Goal: Task Accomplishment & Management: Manage account settings

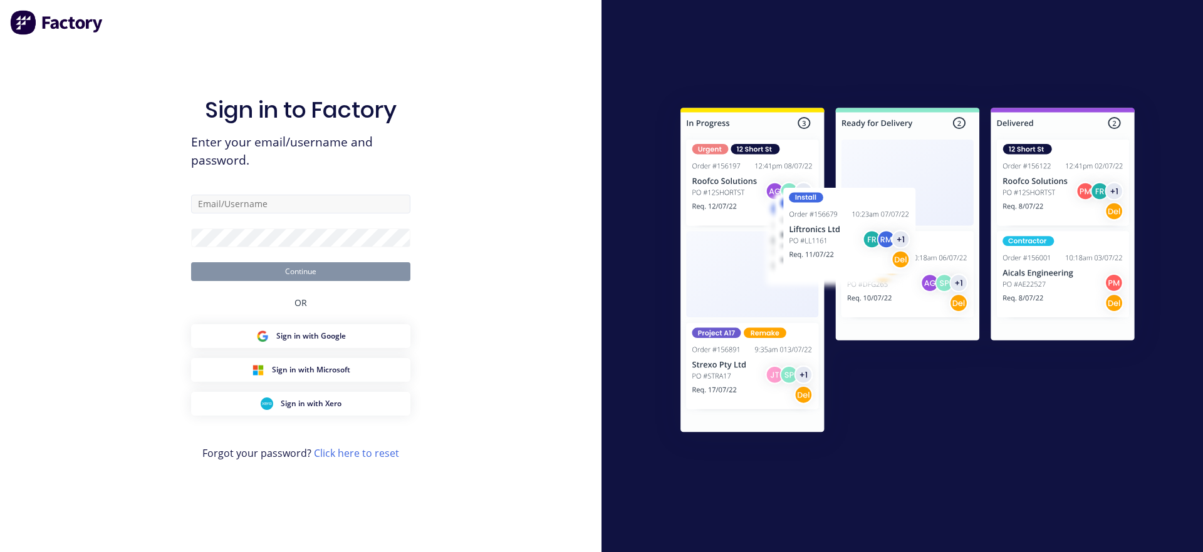
click at [321, 205] on input "text" at bounding box center [300, 204] width 219 height 19
type input "[EMAIL_ADDRESS][DOMAIN_NAME]"
click at [158, 245] on div "Sign in to Factory Enter your email/username and password. [EMAIL_ADDRESS][DOMA…" at bounding box center [300, 276] width 601 height 552
click at [240, 247] on form "[EMAIL_ADDRESS][DOMAIN_NAME] Continue" at bounding box center [300, 238] width 219 height 86
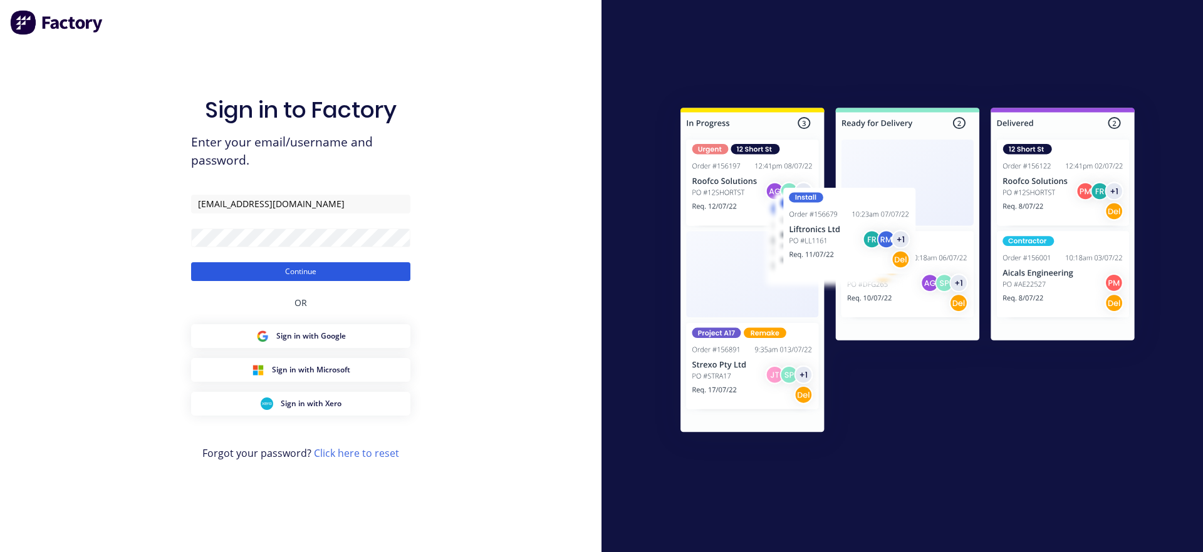
click at [221, 272] on button "Continue" at bounding box center [300, 271] width 219 height 19
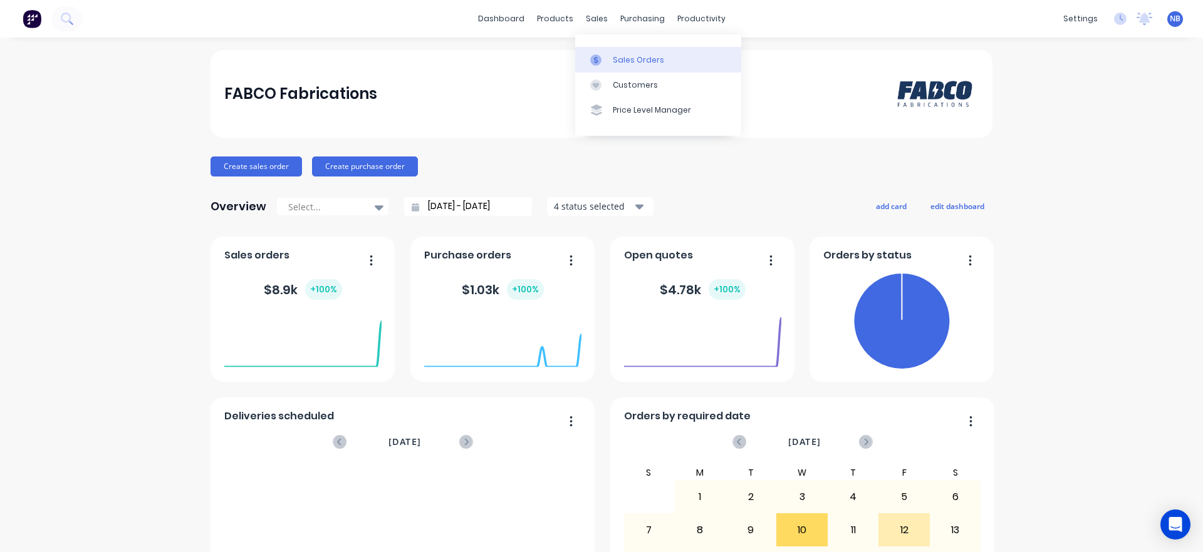
click at [606, 64] on div at bounding box center [599, 59] width 19 height 11
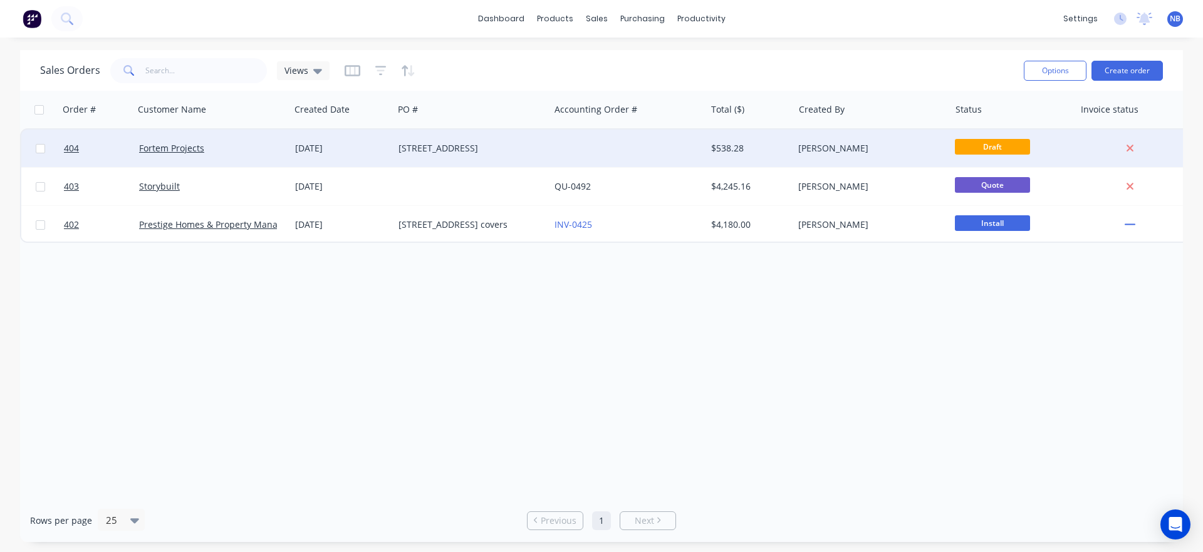
click at [242, 156] on div "Fortem Projects" at bounding box center [212, 149] width 156 height 38
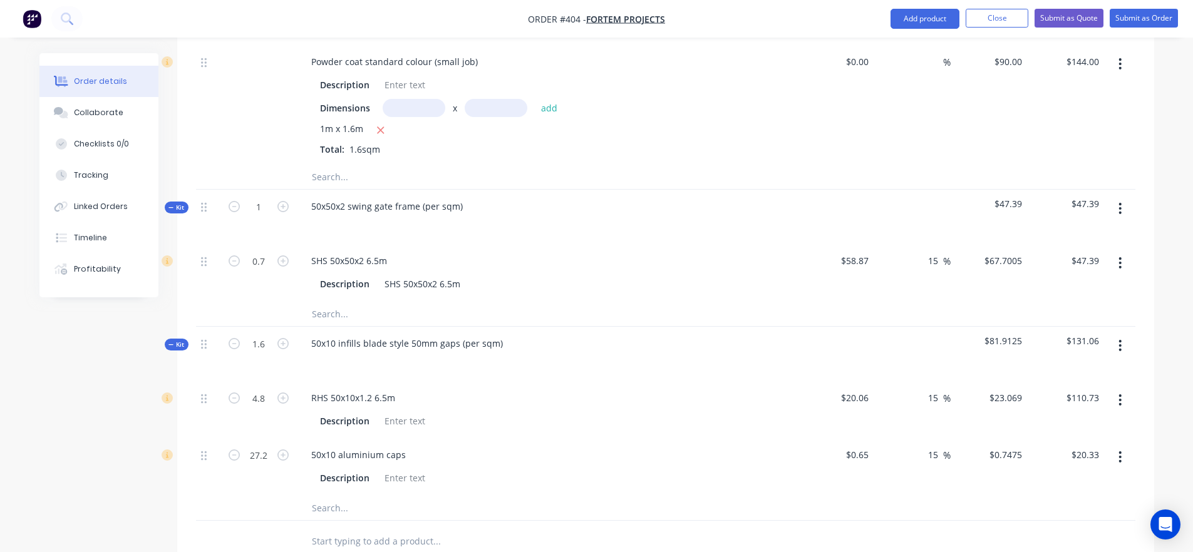
scroll to position [770, 0]
click at [258, 195] on input "1" at bounding box center [258, 204] width 33 height 19
click at [261, 195] on input "1" at bounding box center [258, 204] width 33 height 19
type input "1.6"
type input "1.12"
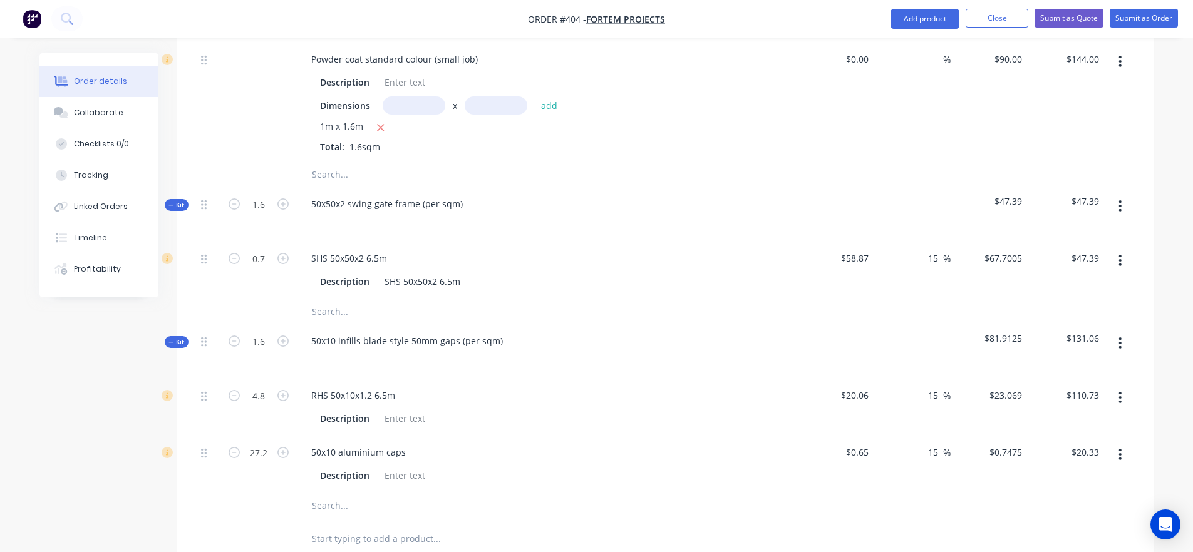
type input "$75.82"
click at [703, 102] on div "Dimensions x add 1m x 1.6m Total: 1.6sqm" at bounding box center [546, 124] width 453 height 57
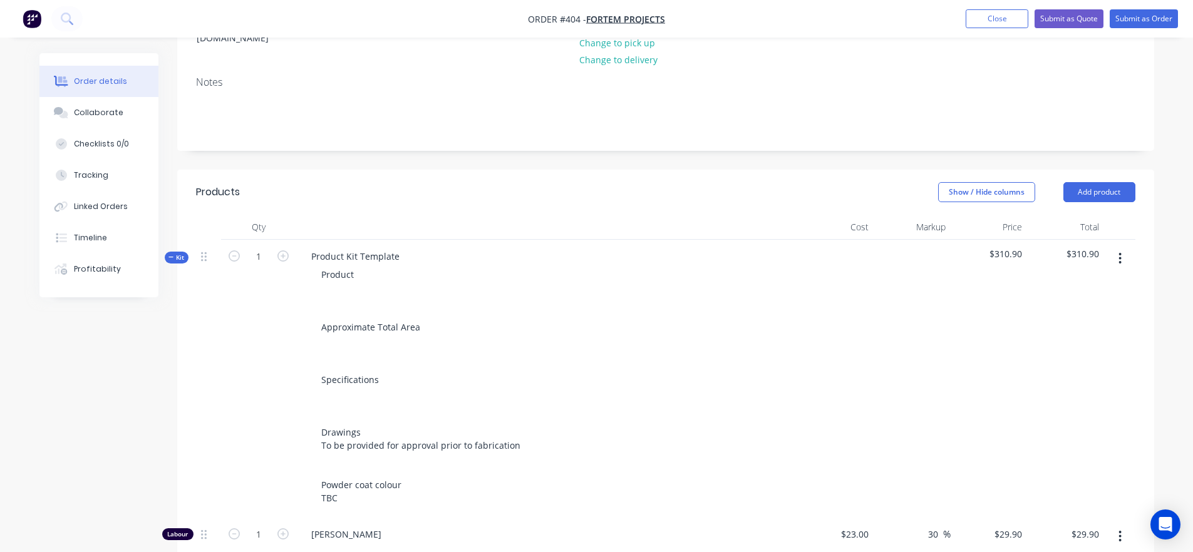
scroll to position [155, 0]
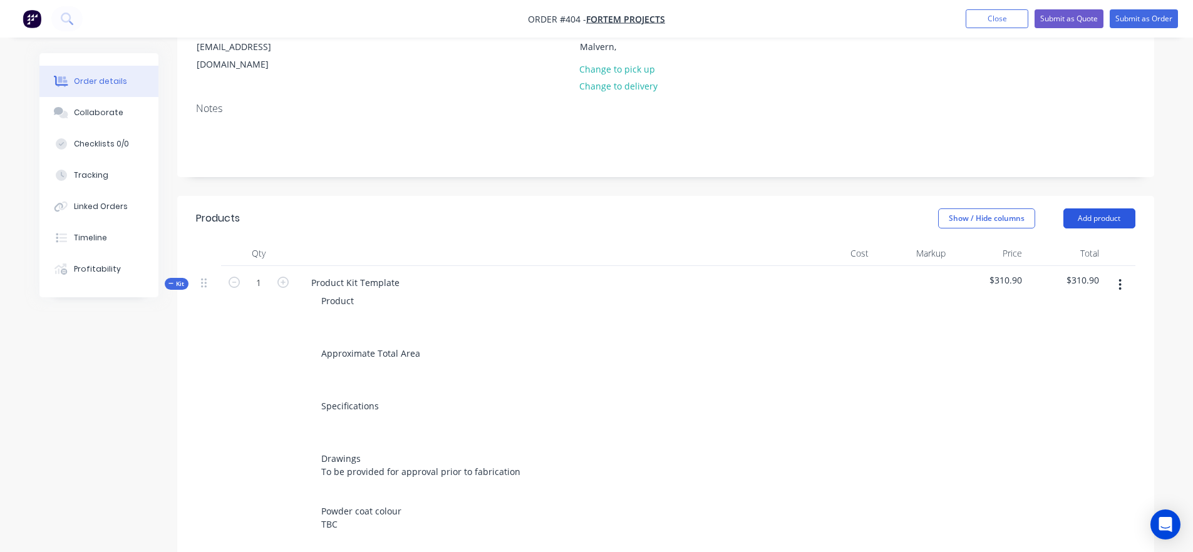
click at [1124, 210] on button "Add product" at bounding box center [1100, 219] width 72 height 20
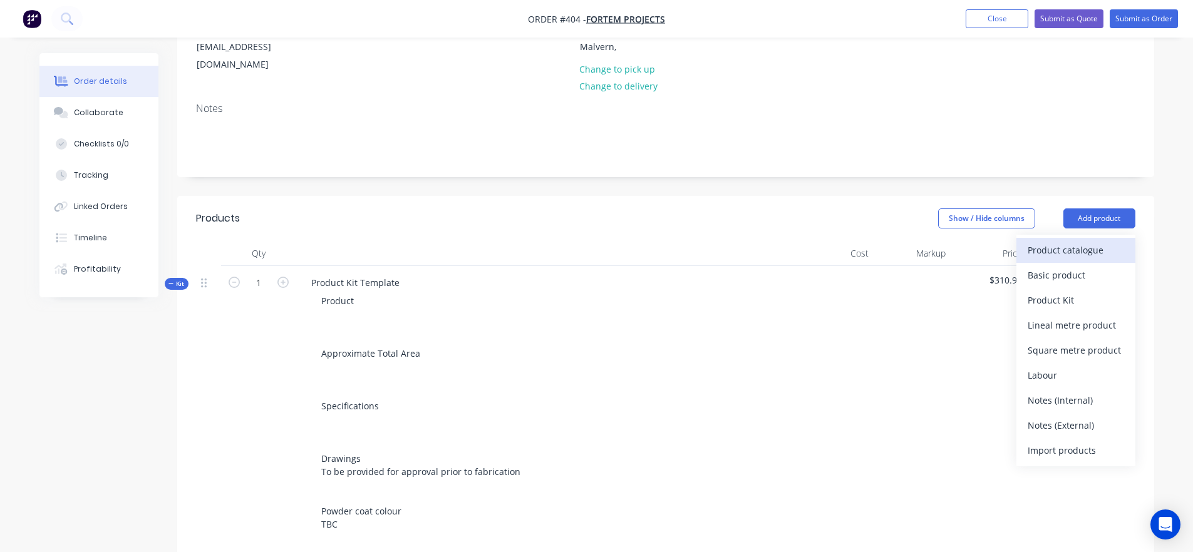
click at [1095, 241] on div "Product catalogue" at bounding box center [1076, 250] width 96 height 18
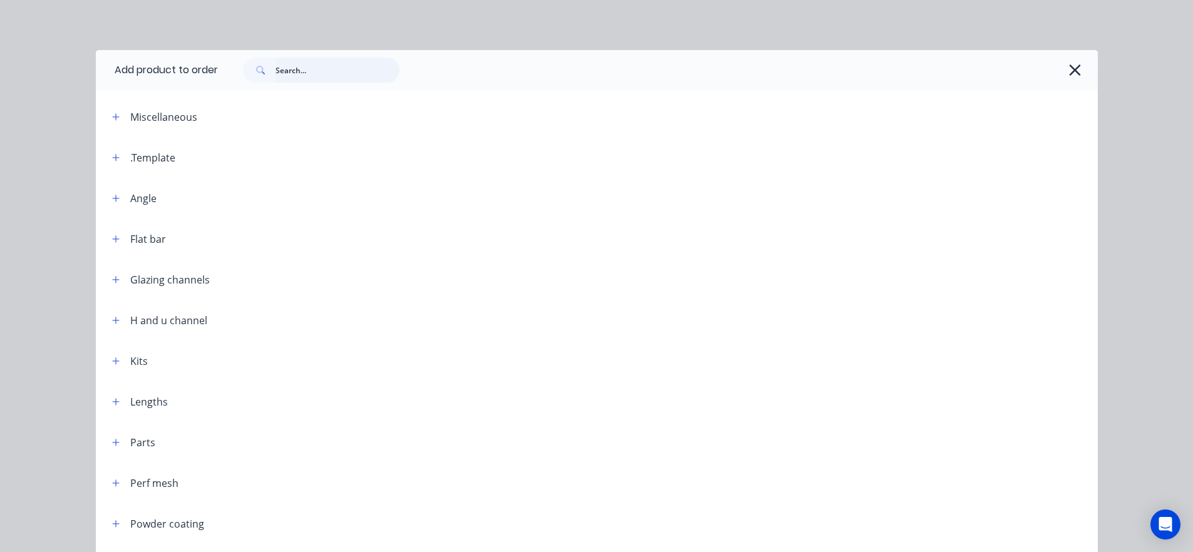
click at [287, 69] on input "text" at bounding box center [338, 70] width 124 height 25
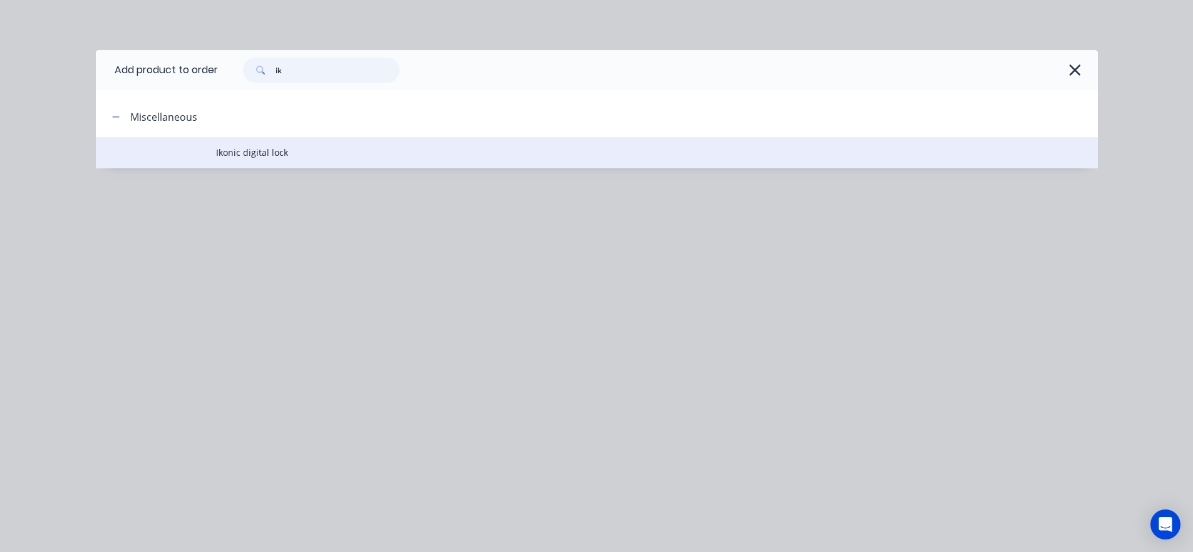
type input "ik"
click at [244, 148] on span "Ikonic digital lock" at bounding box center [568, 152] width 705 height 13
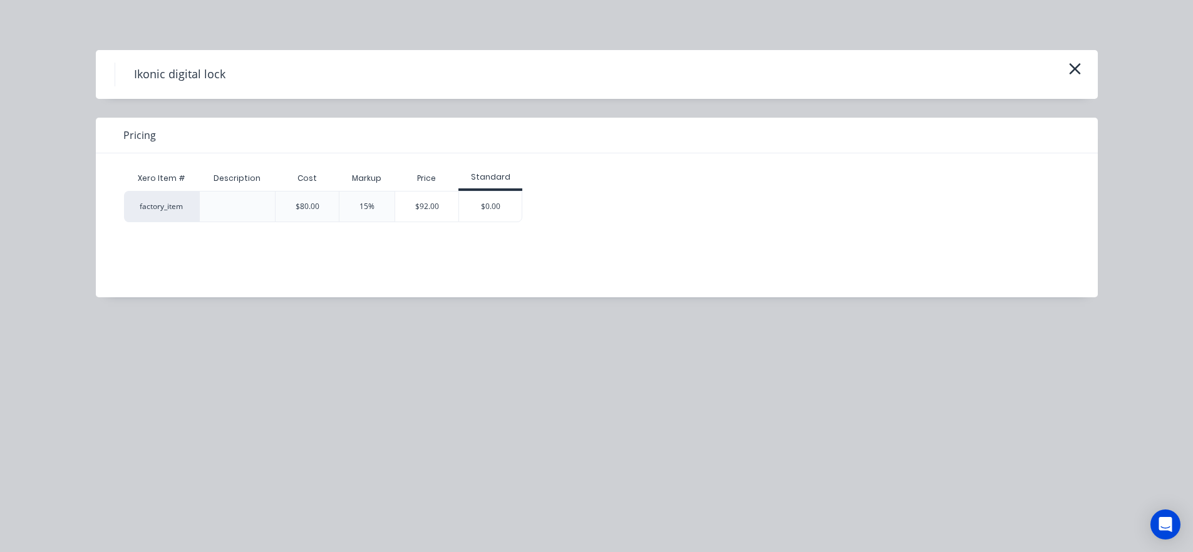
click at [1087, 70] on div "Ikonic digital lock" at bounding box center [597, 74] width 1002 height 49
click at [1082, 70] on button "button" at bounding box center [1075, 70] width 21 height 20
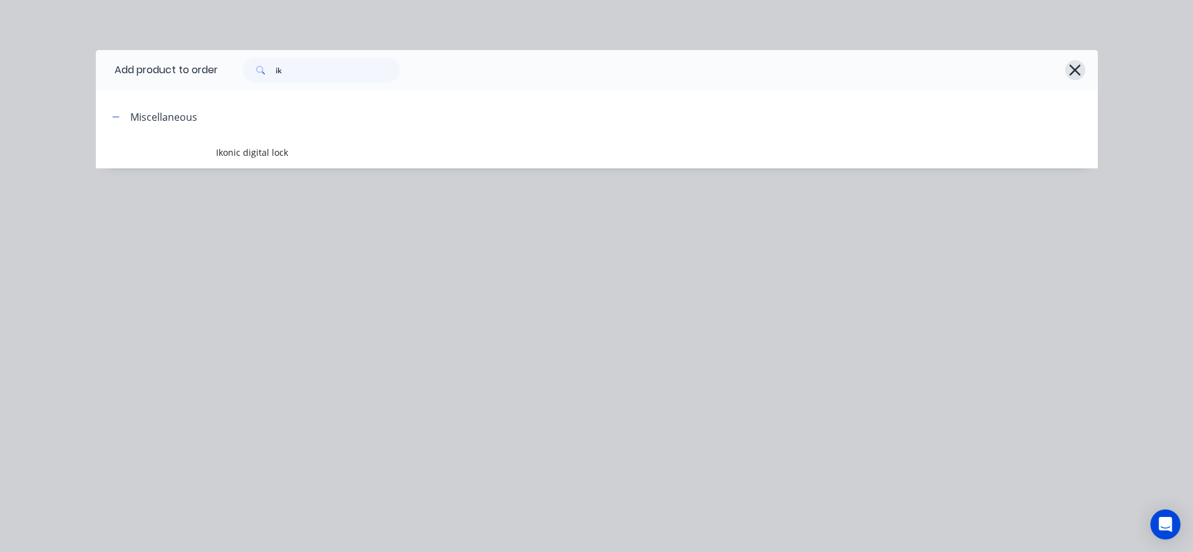
click at [1080, 72] on icon "button" at bounding box center [1075, 70] width 13 height 18
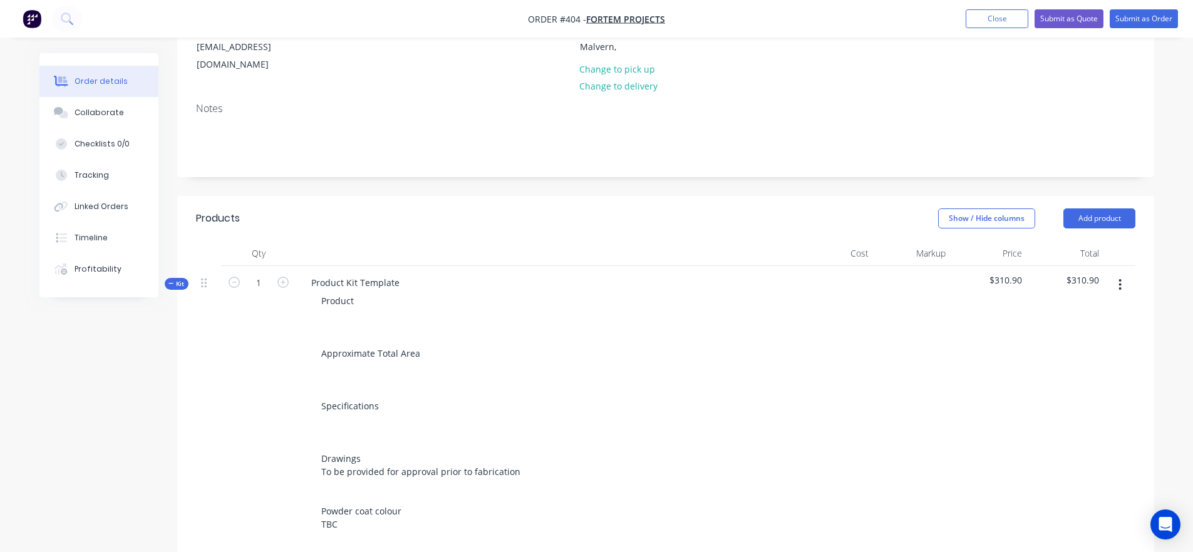
scroll to position [0, 0]
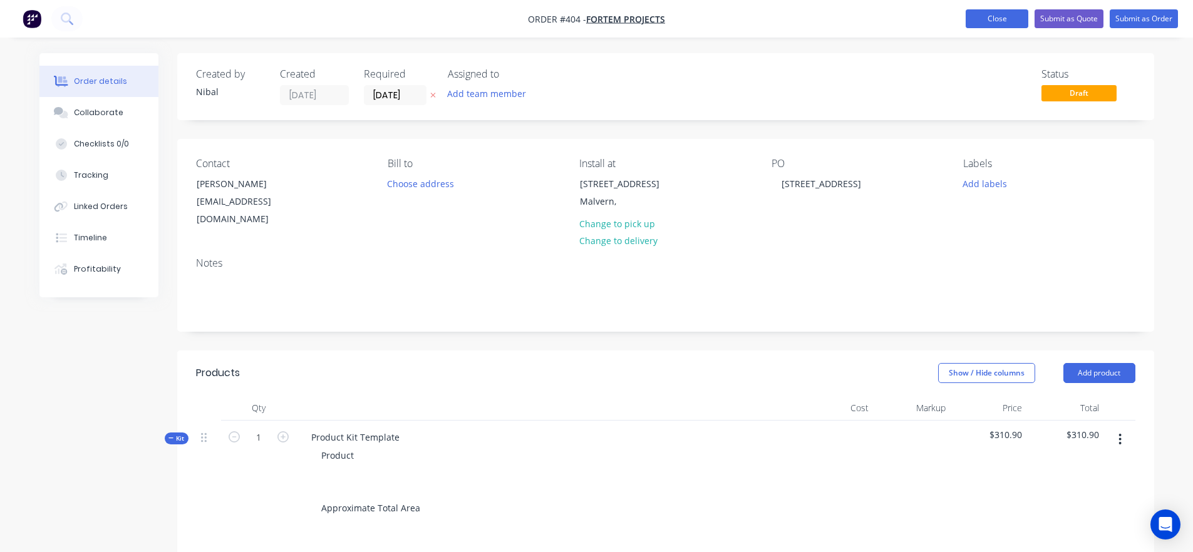
click at [1008, 21] on button "Close" at bounding box center [997, 18] width 63 height 19
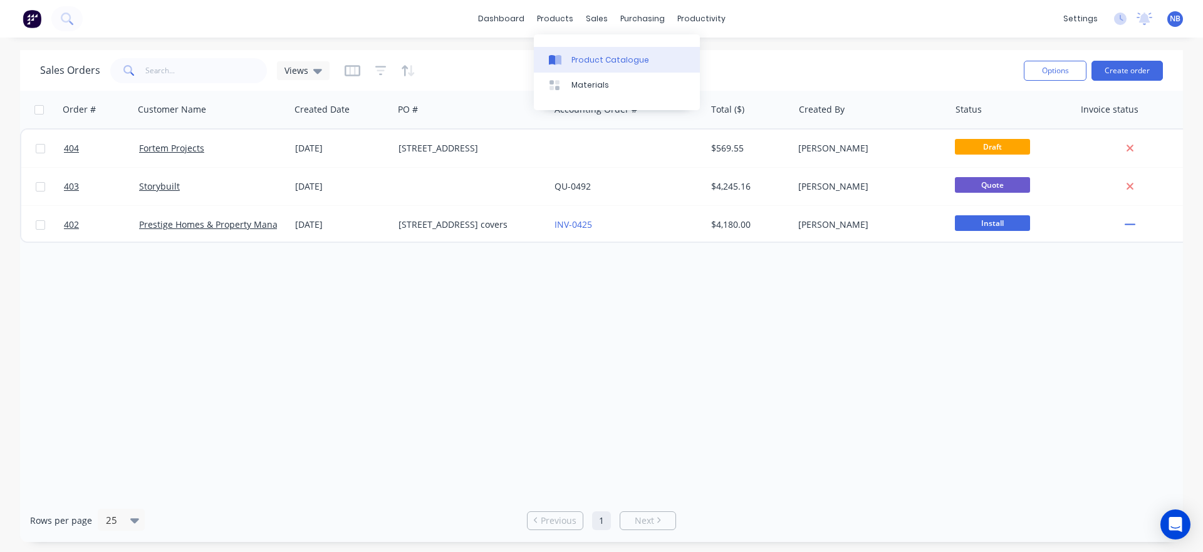
click at [586, 56] on div "Product Catalogue" at bounding box center [610, 59] width 78 height 11
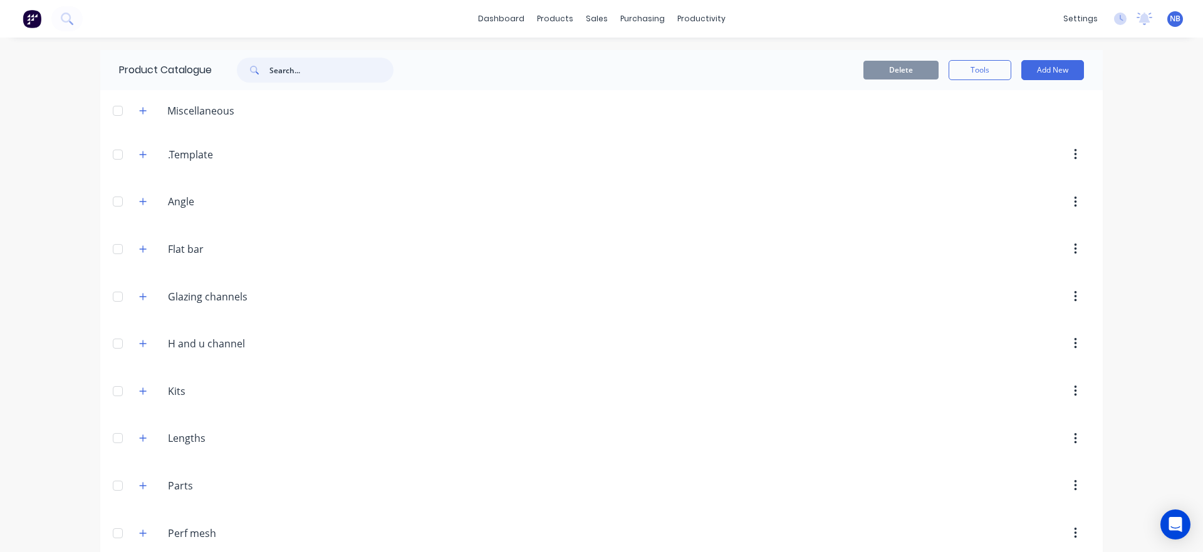
click at [294, 73] on input "text" at bounding box center [331, 70] width 124 height 25
type input "iko"
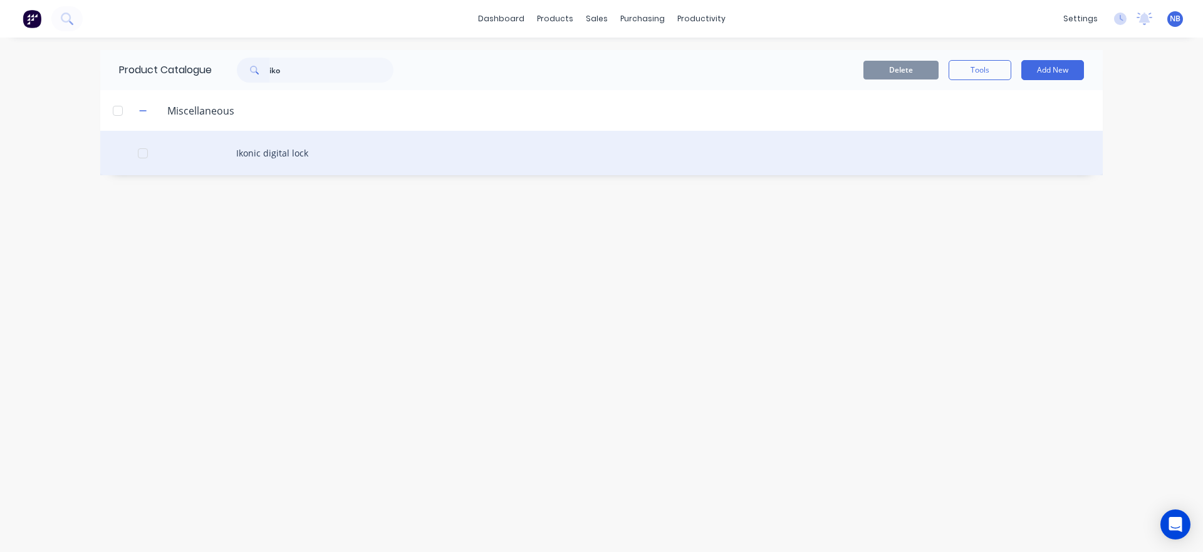
click at [237, 148] on div "Ikonic digital lock" at bounding box center [601, 153] width 1002 height 44
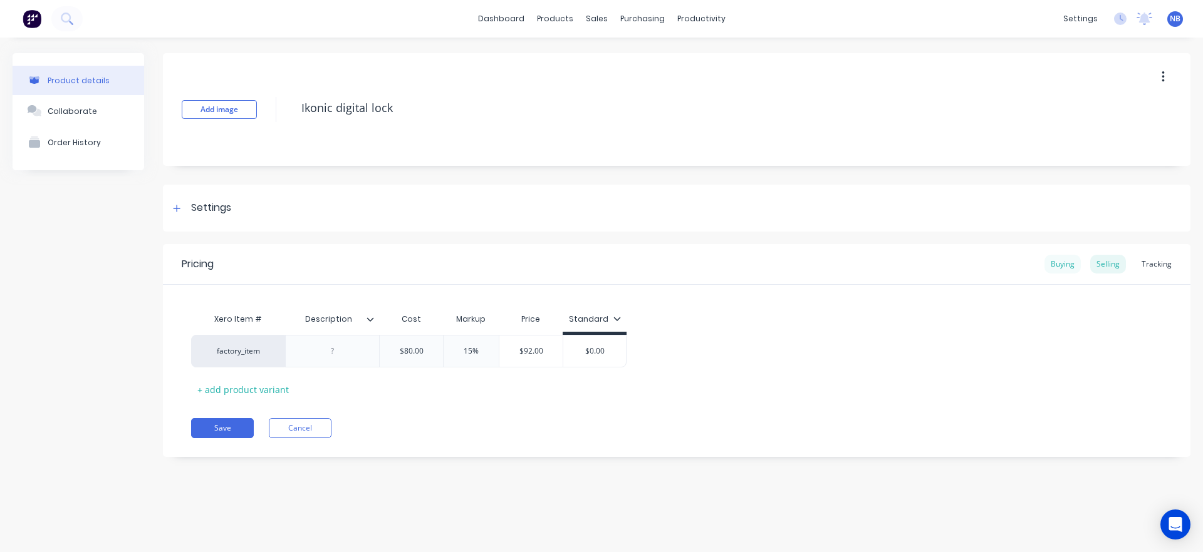
click at [1057, 256] on div "Buying" at bounding box center [1062, 264] width 36 height 19
drag, startPoint x: 1101, startPoint y: 261, endPoint x: 1047, endPoint y: 284, distance: 59.5
click at [1102, 261] on div "Selling" at bounding box center [1108, 264] width 36 height 19
type input "$0.00"
click at [602, 353] on input "$0.00" at bounding box center [594, 351] width 63 height 11
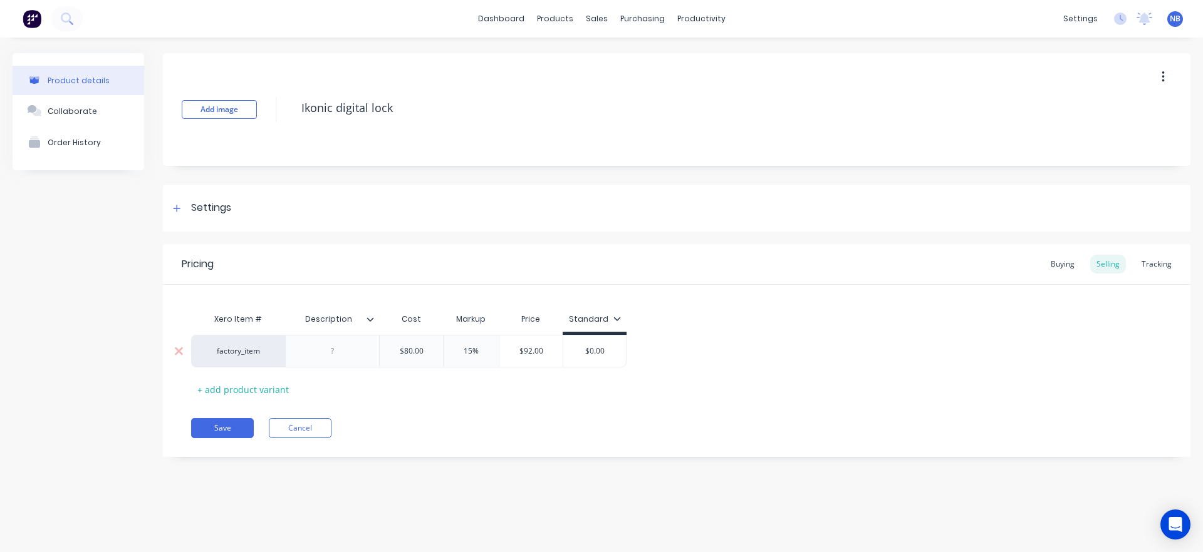
type input "$92.00"
click at [520, 350] on input "$92.00" at bounding box center [530, 351] width 63 height 11
click at [523, 349] on input "$92.00" at bounding box center [530, 351] width 63 height 11
click at [526, 348] on input "$92.00" at bounding box center [530, 351] width 63 height 11
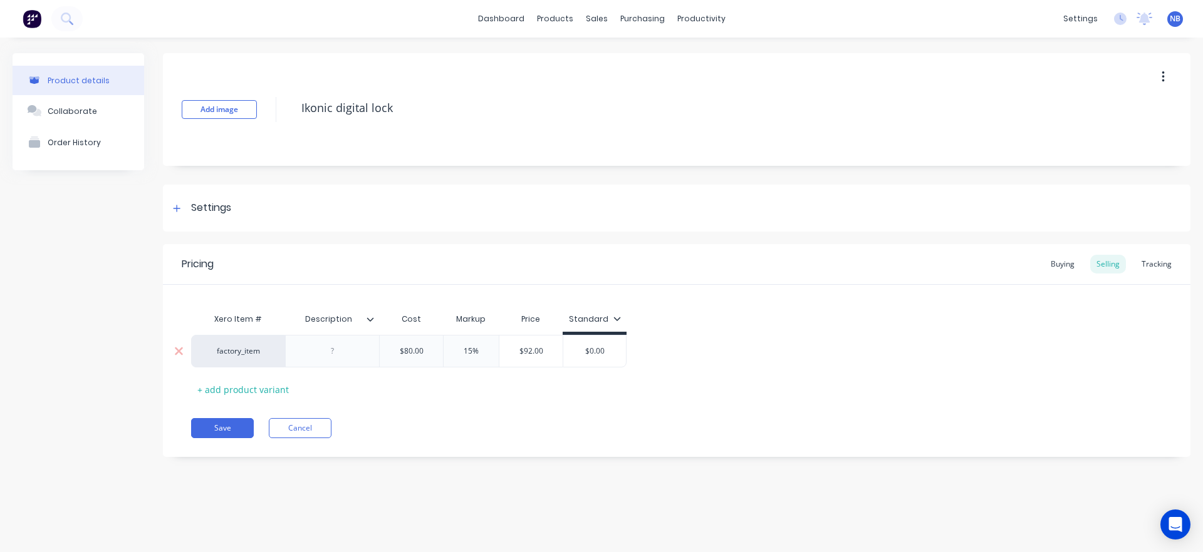
click at [599, 347] on input "$0.00" at bounding box center [594, 351] width 63 height 11
click at [603, 347] on input "$0.00" at bounding box center [594, 351] width 63 height 11
paste input "92"
type input "$92.00"
click at [237, 424] on button "Save" at bounding box center [222, 428] width 63 height 20
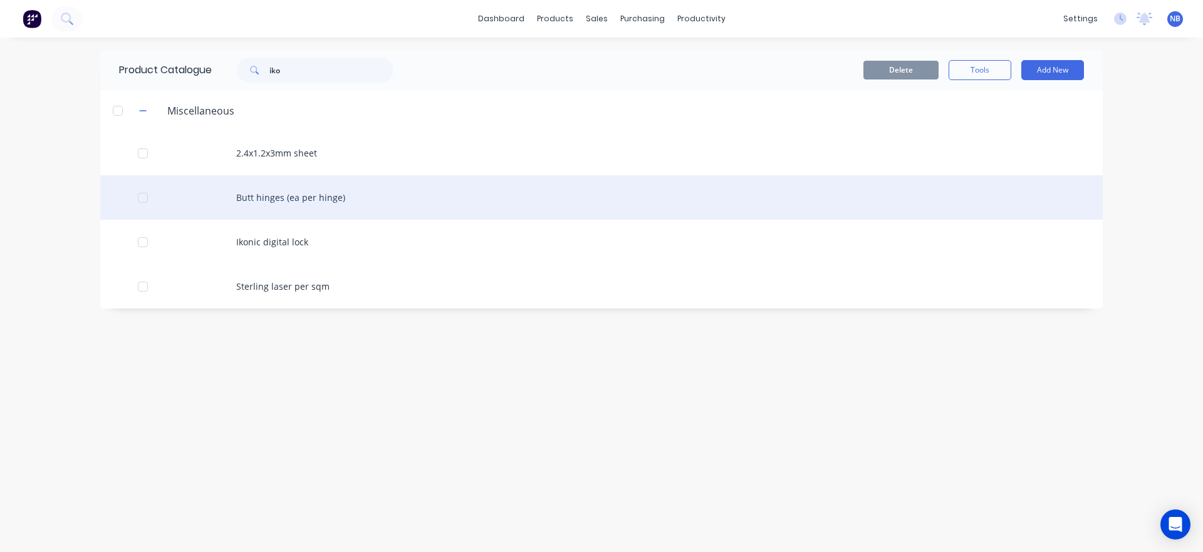
click at [292, 184] on div "Butt hinges (ea per hinge)" at bounding box center [601, 197] width 1002 height 44
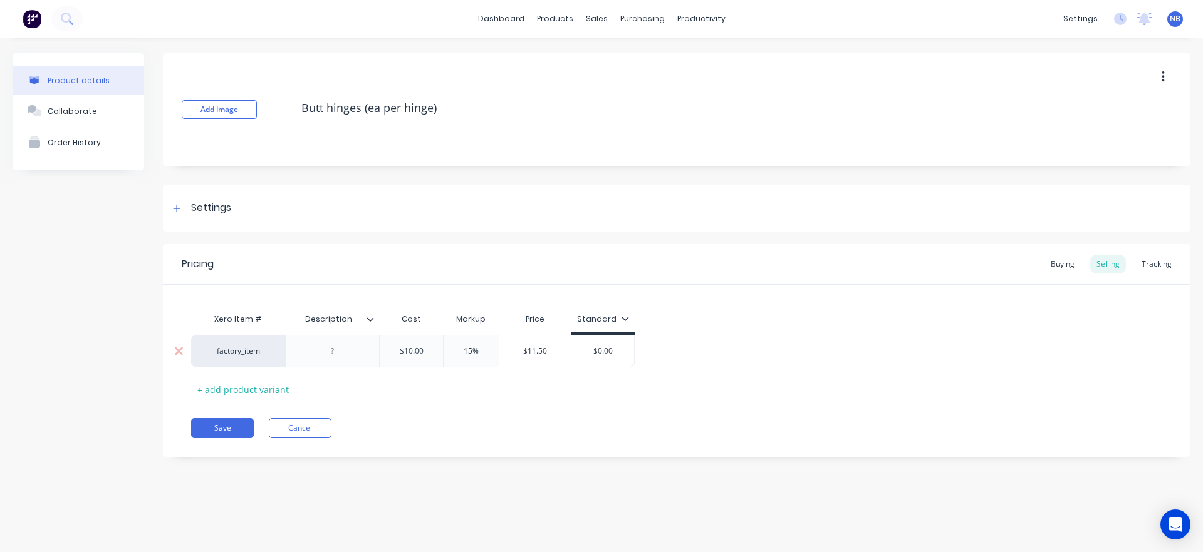
type input "$11.50"
click at [541, 352] on input "$11.50" at bounding box center [534, 351] width 71 height 11
click at [599, 343] on div "$0.00" at bounding box center [602, 351] width 63 height 31
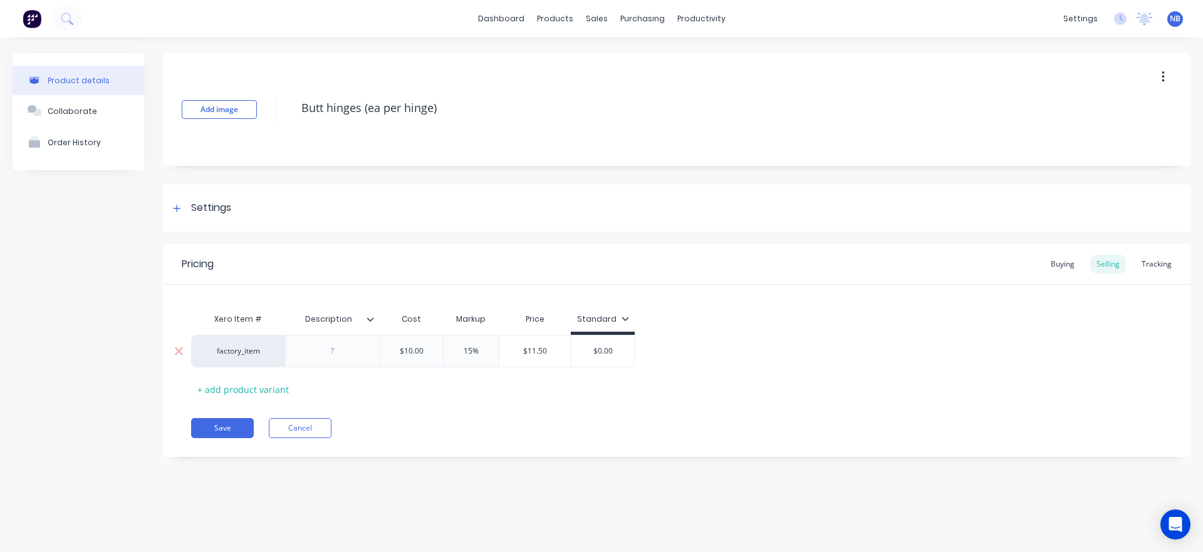
click at [599, 343] on div "$0.00" at bounding box center [602, 351] width 63 height 31
click at [600, 346] on input "$0.00" at bounding box center [602, 351] width 63 height 11
click at [613, 352] on input "$0.00" at bounding box center [602, 351] width 63 height 11
click at [545, 358] on div "$11.50" at bounding box center [534, 351] width 71 height 31
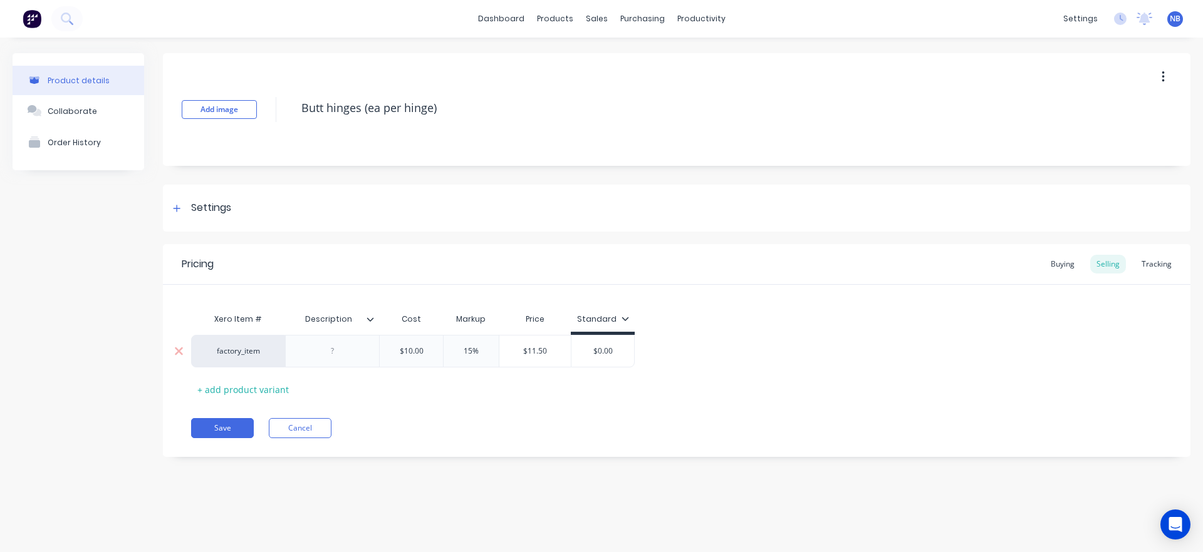
click at [610, 350] on input "$0.00" at bounding box center [602, 351] width 63 height 11
drag, startPoint x: 612, startPoint y: 350, endPoint x: 594, endPoint y: 350, distance: 17.5
click at [594, 350] on input "$0.00" at bounding box center [602, 351] width 63 height 11
paste input "11.5"
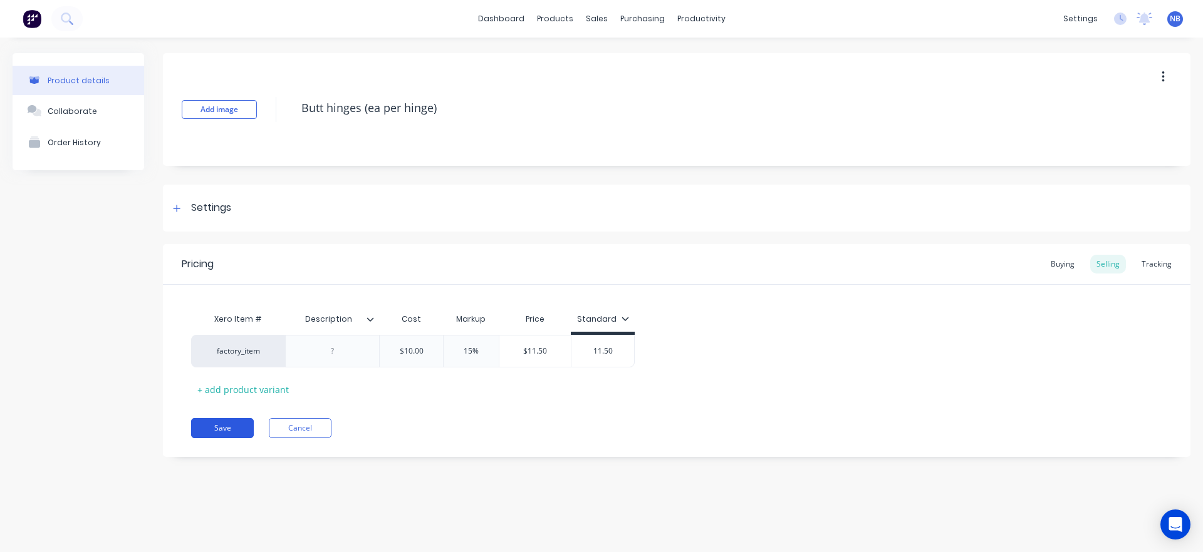
type input "11.50"
click at [194, 433] on button "Save" at bounding box center [222, 428] width 63 height 20
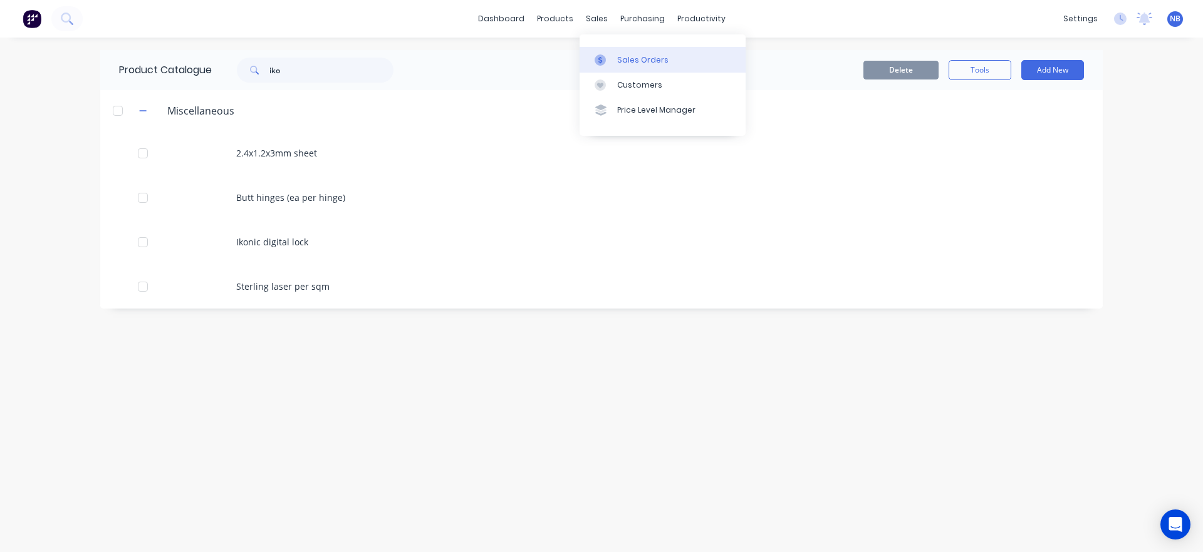
click at [613, 62] on link "Sales Orders" at bounding box center [662, 59] width 166 height 25
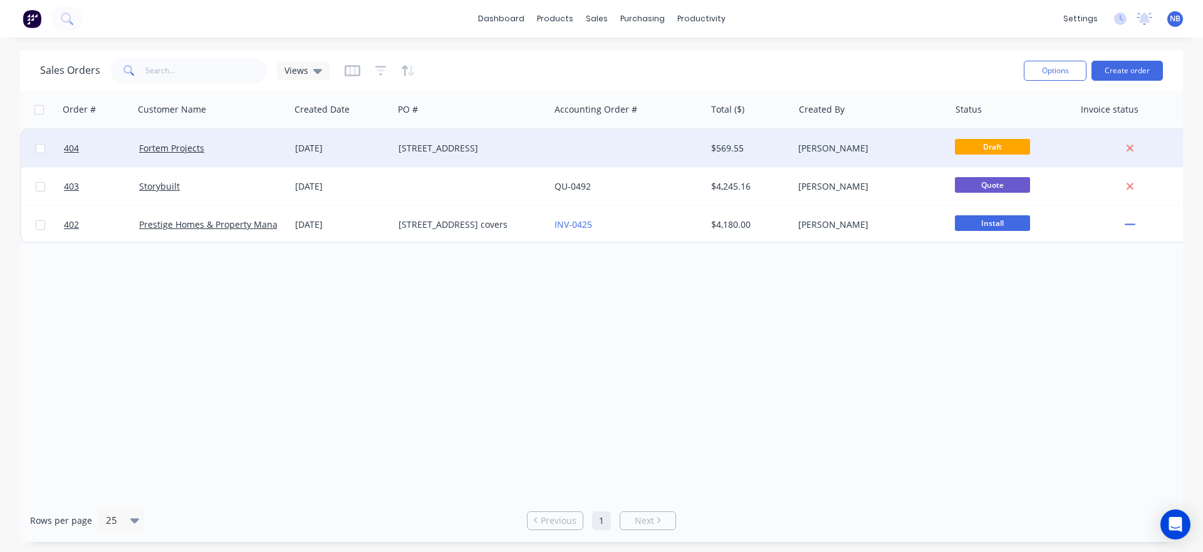
click at [410, 156] on div "[STREET_ADDRESS]" at bounding box center [471, 149] width 156 height 38
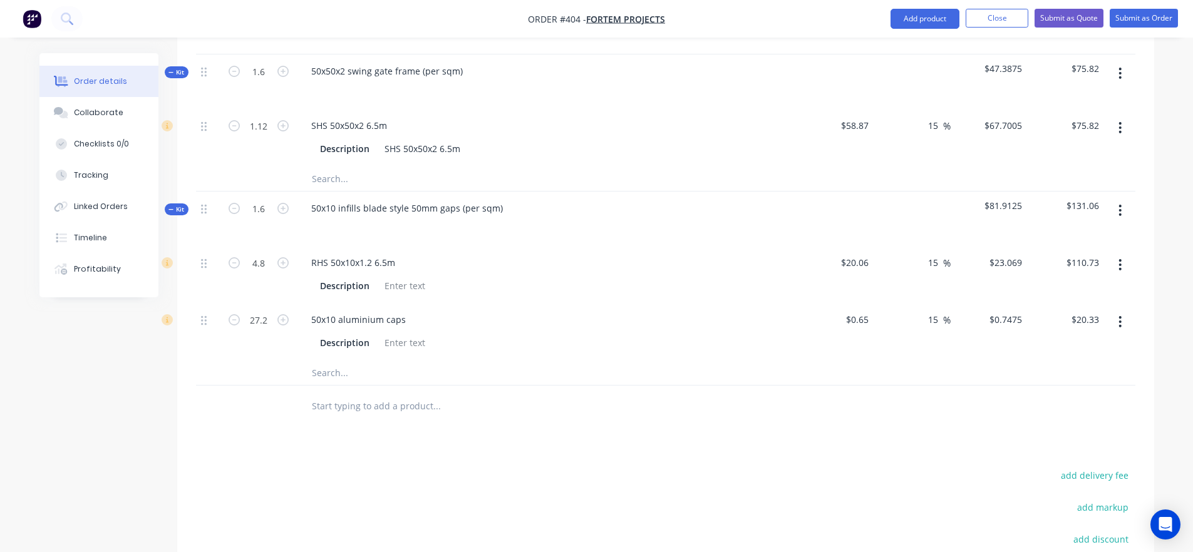
scroll to position [935, 0]
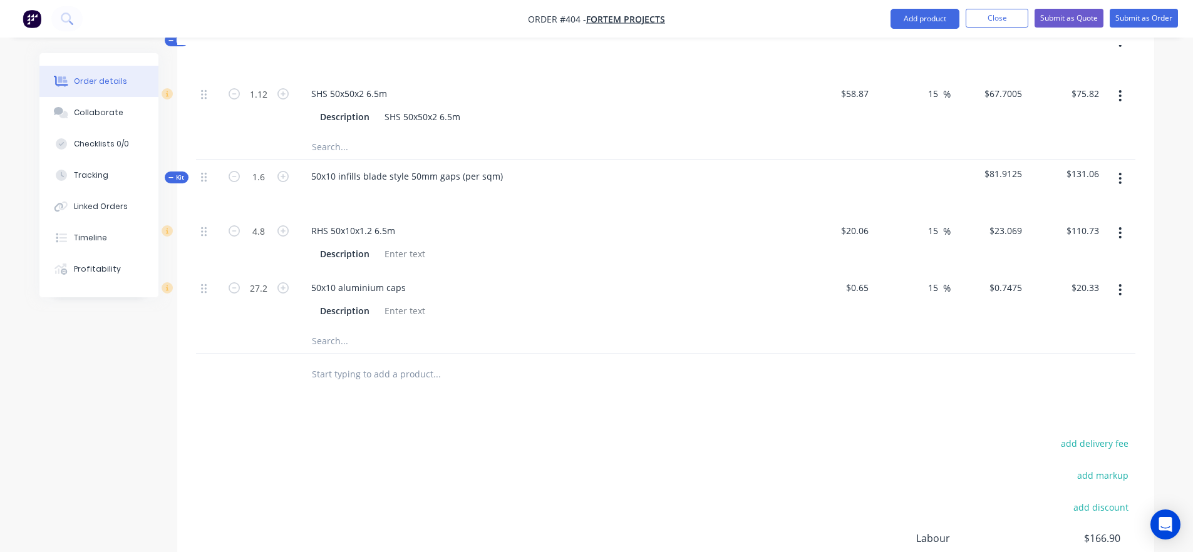
click at [378, 361] on input "text" at bounding box center [436, 373] width 251 height 25
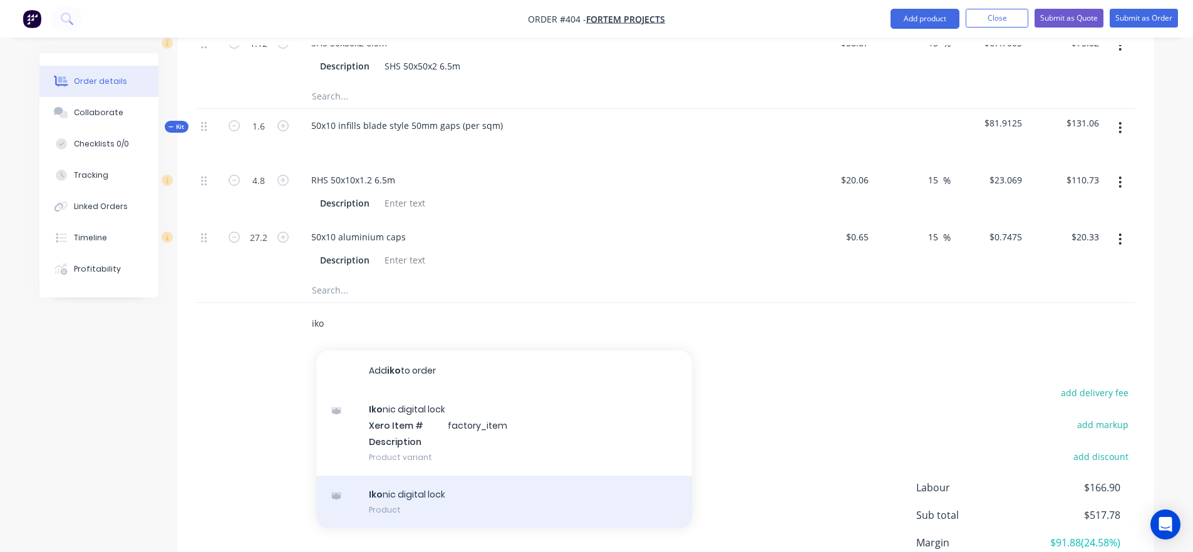
scroll to position [1001, 0]
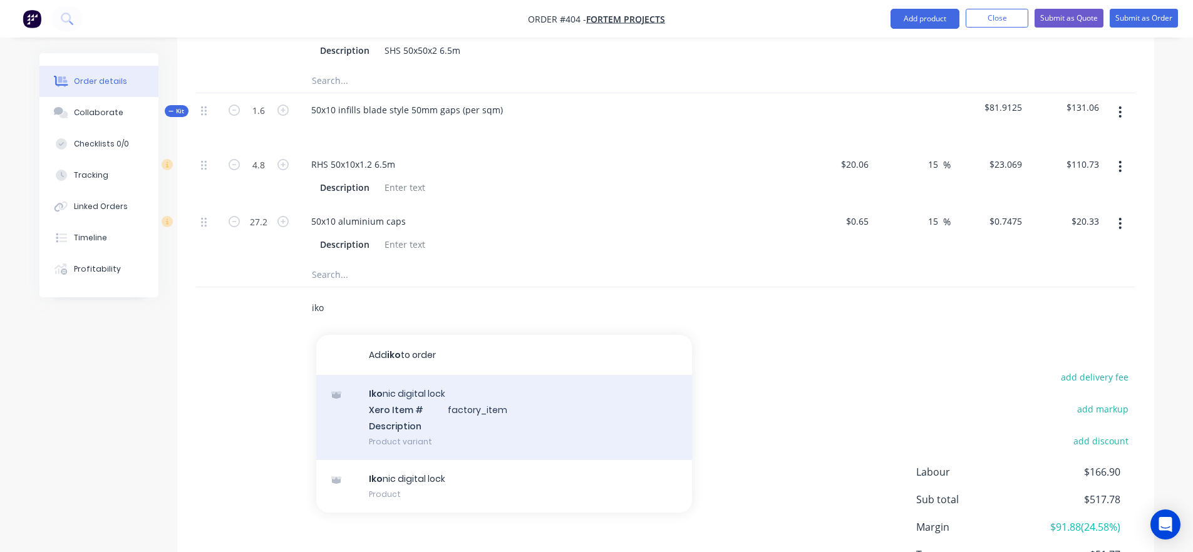
type input "iko"
click at [447, 424] on div "Iko nic digital lock Xero Item # factory_item Description Product variant" at bounding box center [504, 417] width 376 height 85
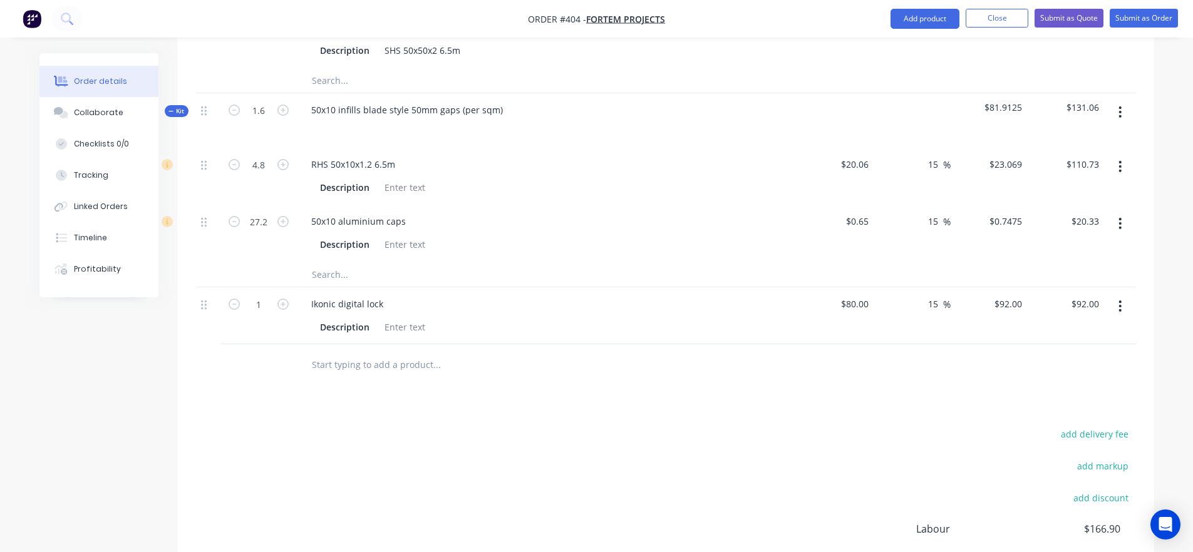
click at [349, 352] on input "text" at bounding box center [436, 364] width 251 height 25
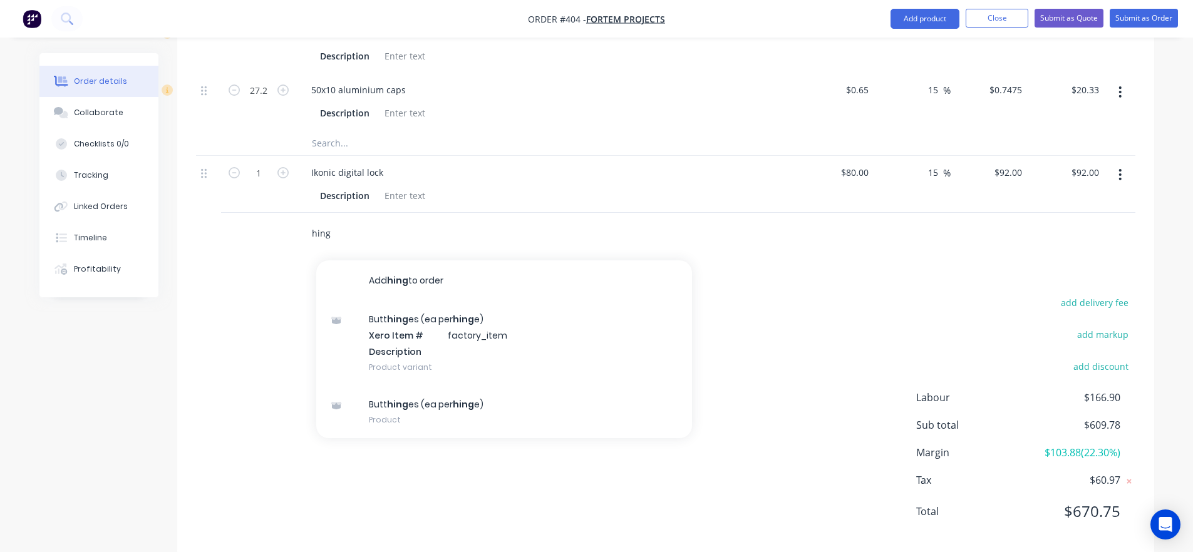
scroll to position [1139, 0]
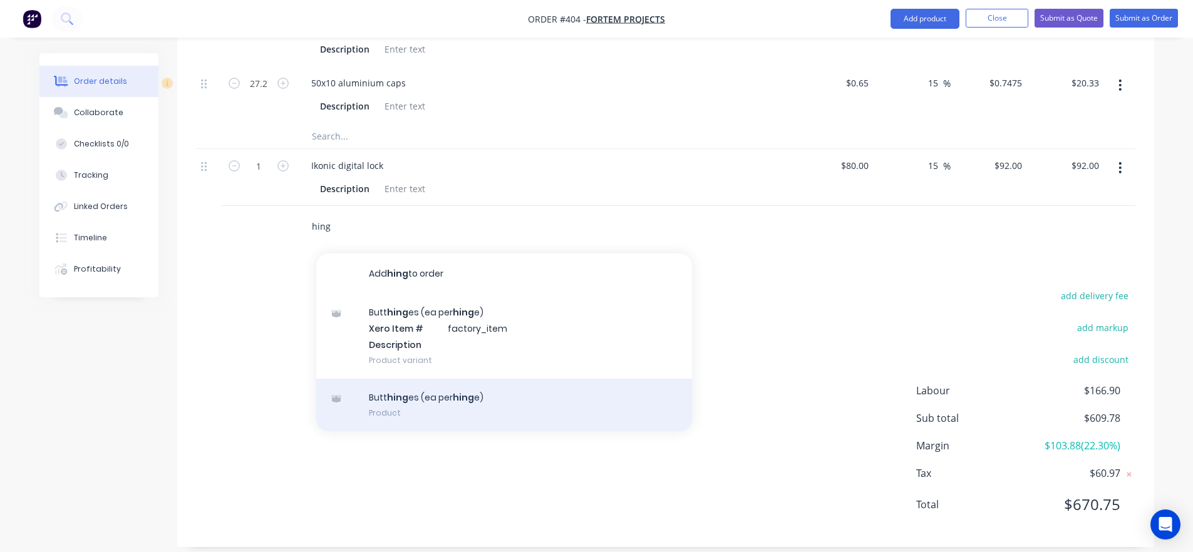
type input "hing"
click at [526, 402] on div "Butt hing es (ea per hing e) Product" at bounding box center [504, 405] width 376 height 53
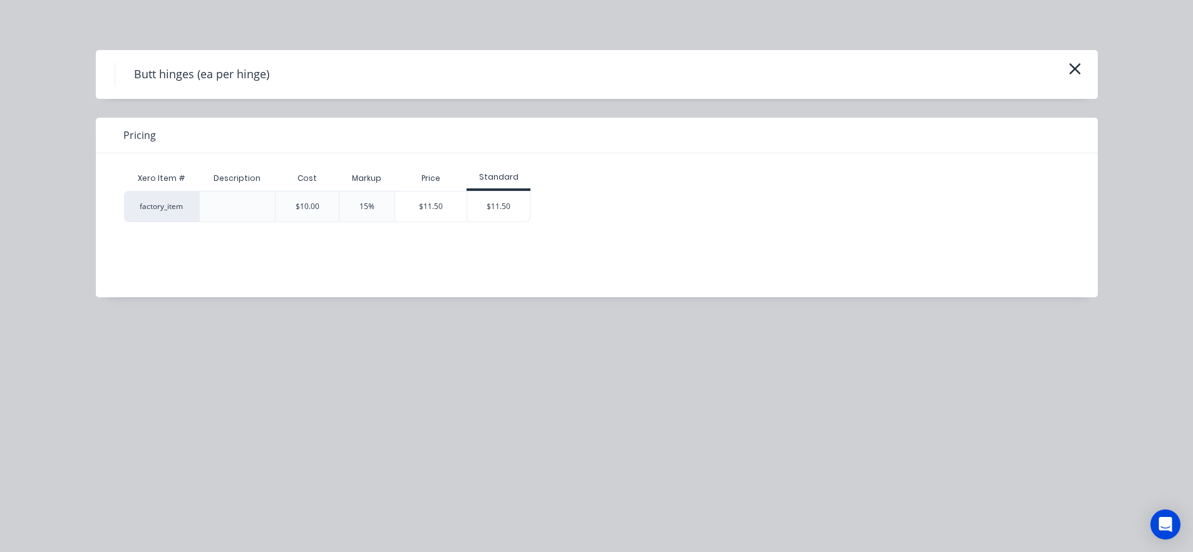
drag, startPoint x: 1075, startPoint y: 63, endPoint x: 842, endPoint y: 286, distance: 323.0
click at [1075, 63] on icon "button" at bounding box center [1075, 69] width 13 height 18
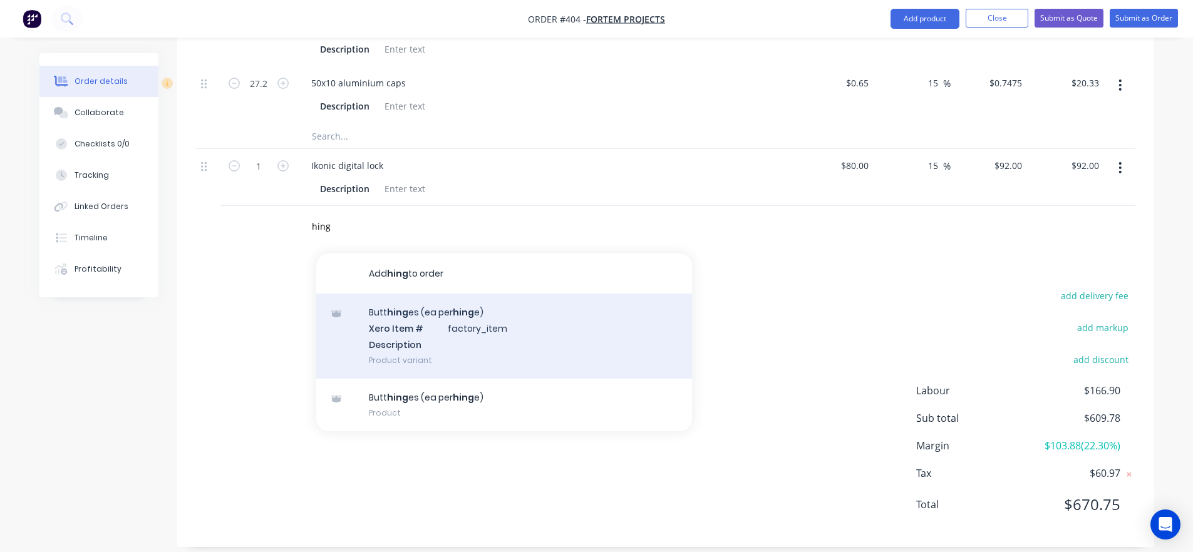
click at [439, 326] on div "Butt hing es (ea per hing e) Xero Item # factory_item Description Product varia…" at bounding box center [504, 336] width 376 height 85
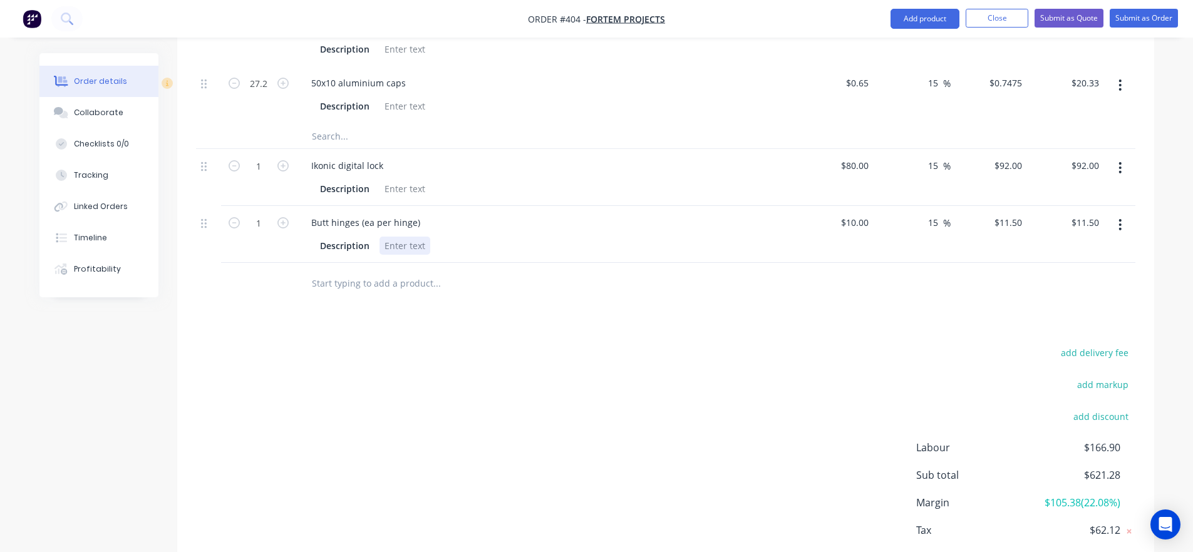
click at [408, 237] on div at bounding box center [405, 246] width 51 height 18
click at [286, 217] on icon "button" at bounding box center [282, 222] width 11 height 11
type input "2"
type input "$23.00"
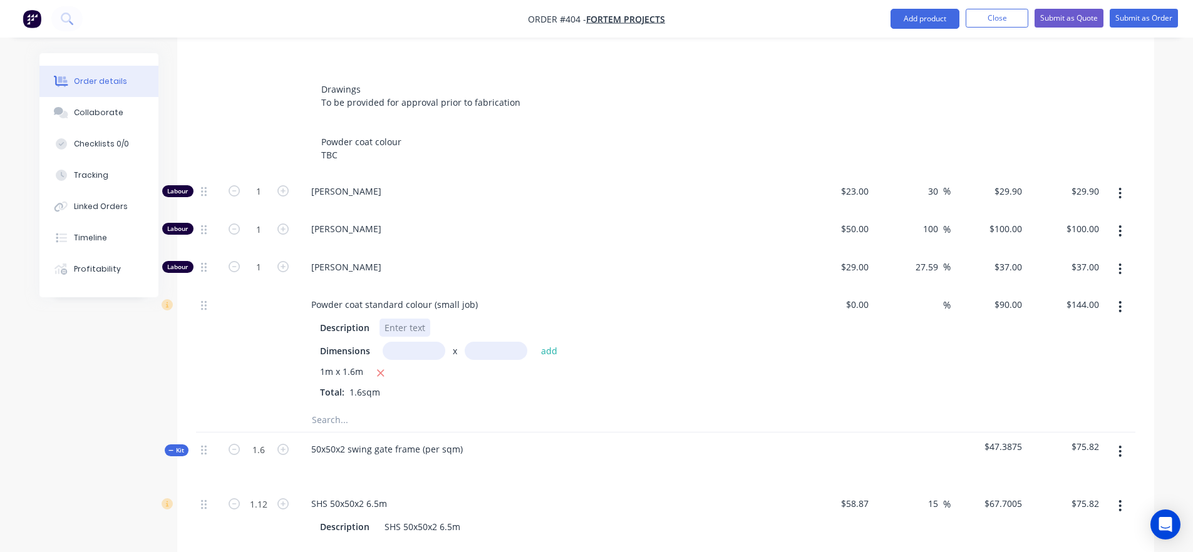
scroll to position [514, 0]
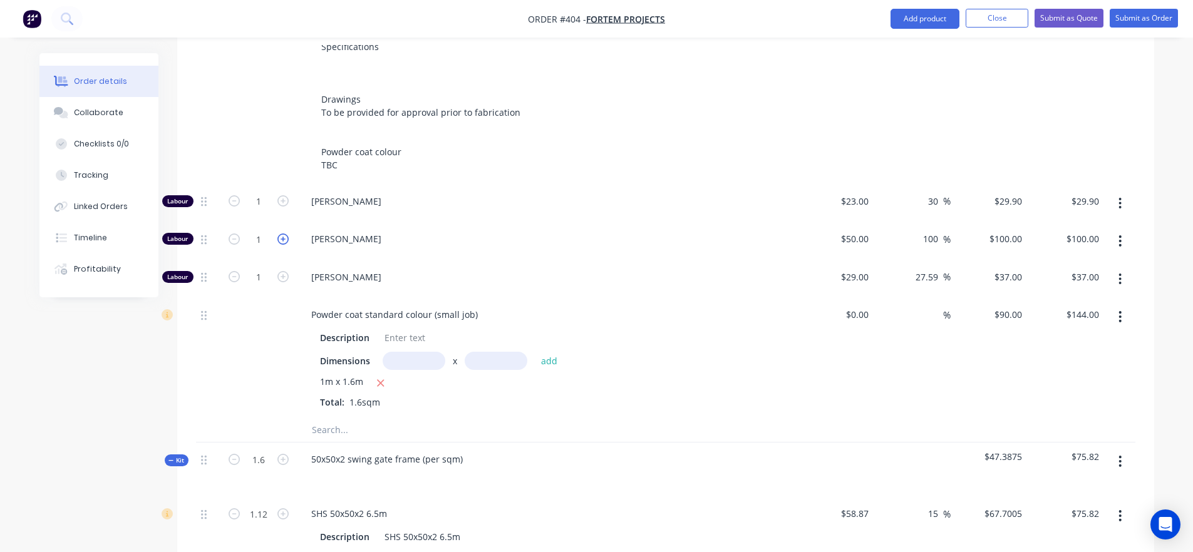
click at [285, 234] on icon "button" at bounding box center [282, 239] width 11 height 11
type input "2"
type input "$200.00"
click at [285, 234] on icon "button" at bounding box center [282, 239] width 11 height 11
type input "3"
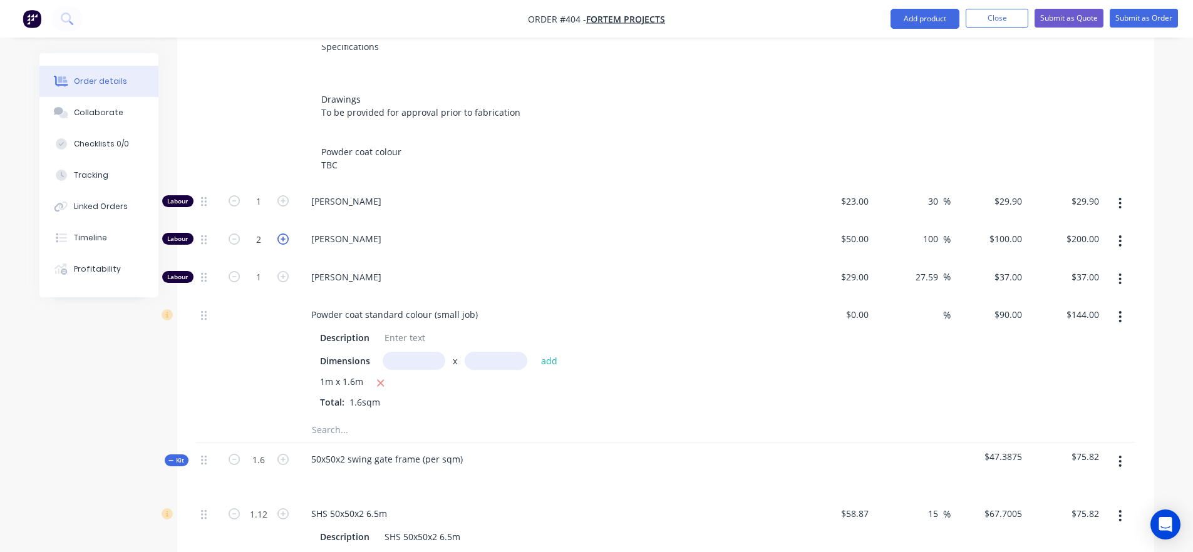
type input "$300.00"
click at [286, 232] on form "3" at bounding box center [258, 238] width 65 height 19
click at [285, 234] on icon "button" at bounding box center [282, 239] width 11 height 11
type input "4"
type input "$400.00"
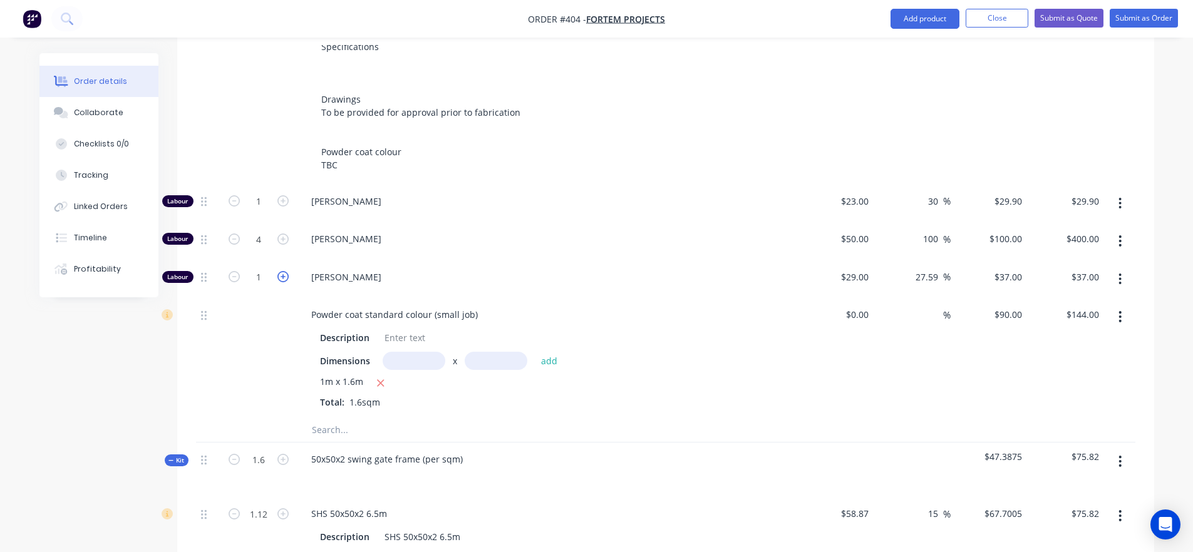
click at [287, 271] on icon "button" at bounding box center [282, 276] width 11 height 11
type input "2"
type input "$74.00"
click at [287, 271] on icon "button" at bounding box center [282, 276] width 11 height 11
type input "3"
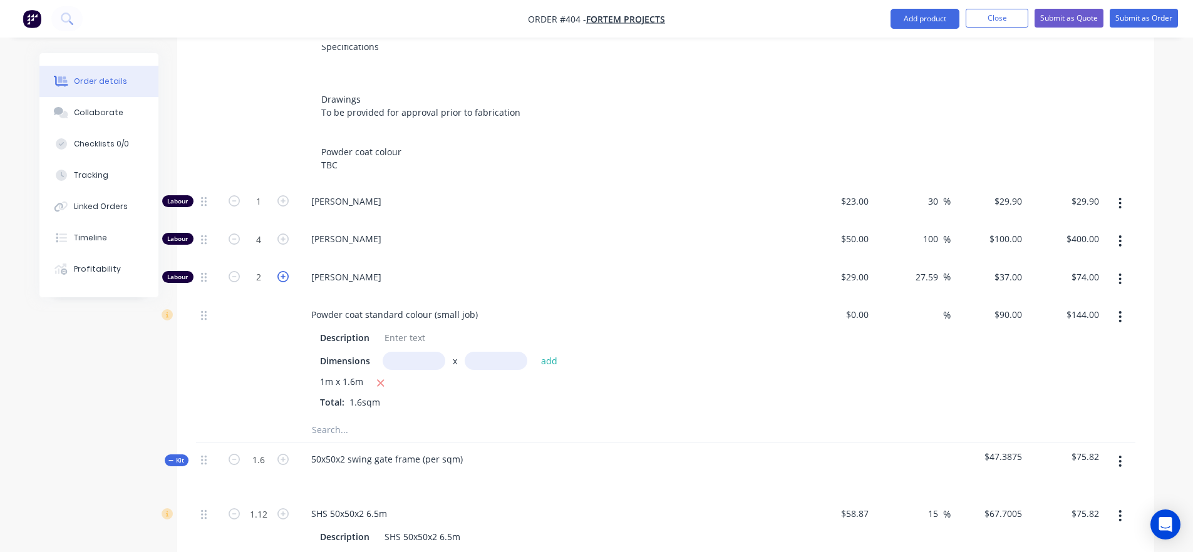
type input "$111.00"
click at [287, 271] on icon "button" at bounding box center [282, 276] width 11 height 11
type input "4"
type input "$148.00"
click at [287, 271] on icon "button" at bounding box center [282, 276] width 11 height 11
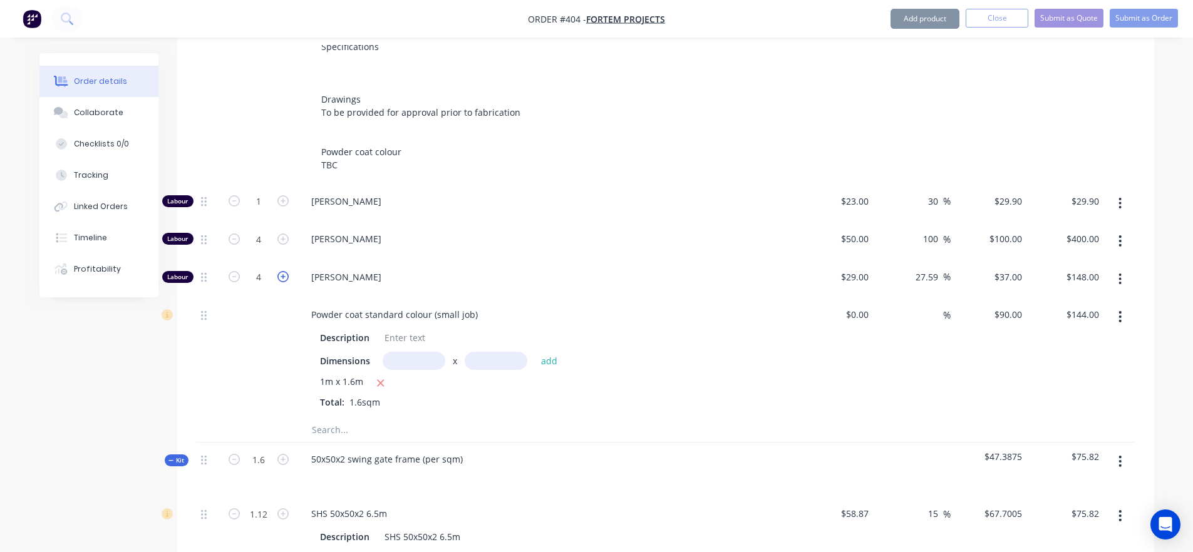
type input "5"
type input "$185.00"
click at [230, 271] on icon "button" at bounding box center [234, 276] width 11 height 11
type input "4"
type input "$148.00"
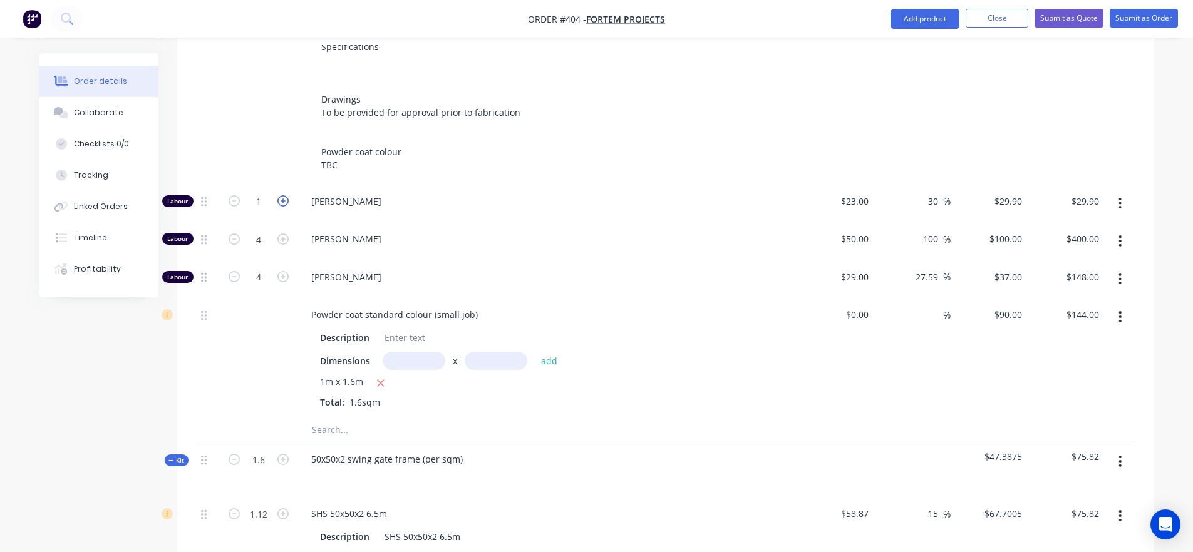
click at [284, 195] on icon "button" at bounding box center [282, 200] width 11 height 11
type input "2"
type input "$59.80"
click at [234, 271] on icon "button" at bounding box center [234, 276] width 11 height 11
type input "3"
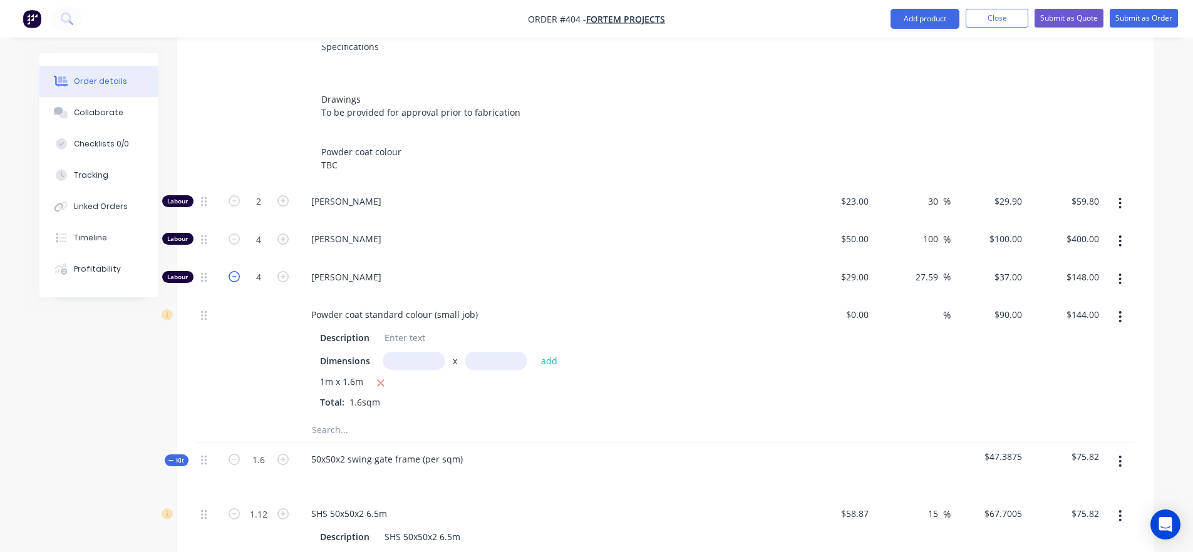
type input "$111.00"
click at [283, 234] on icon "button" at bounding box center [282, 239] width 11 height 11
type input "5"
type input "$500.00"
click at [283, 234] on icon "button" at bounding box center [282, 239] width 11 height 11
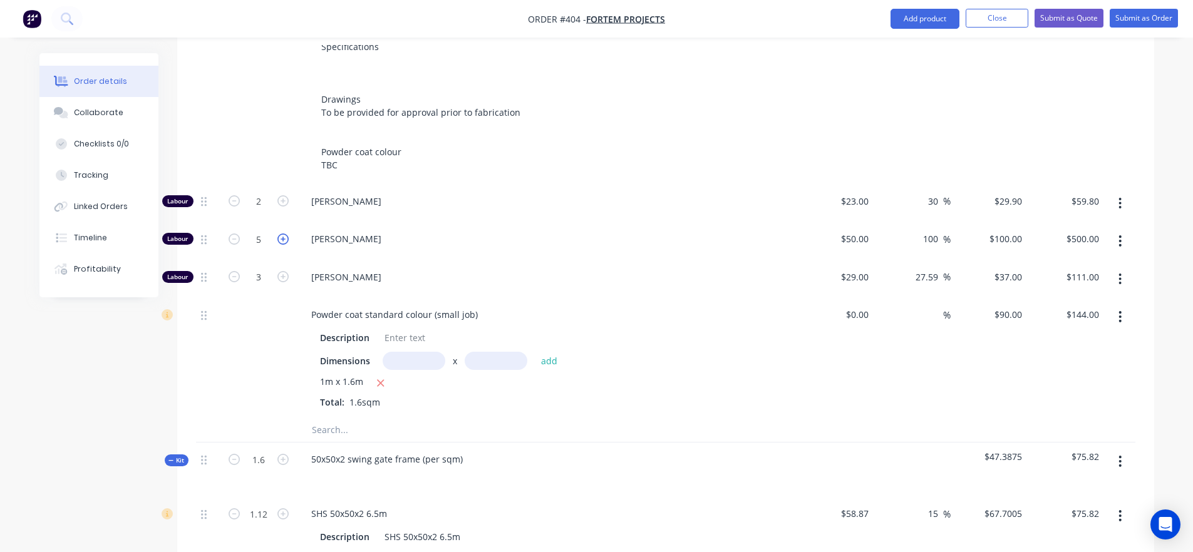
type input "6"
type input "$600.00"
click at [283, 234] on icon "button" at bounding box center [282, 239] width 11 height 11
type input "7"
type input "$700.00"
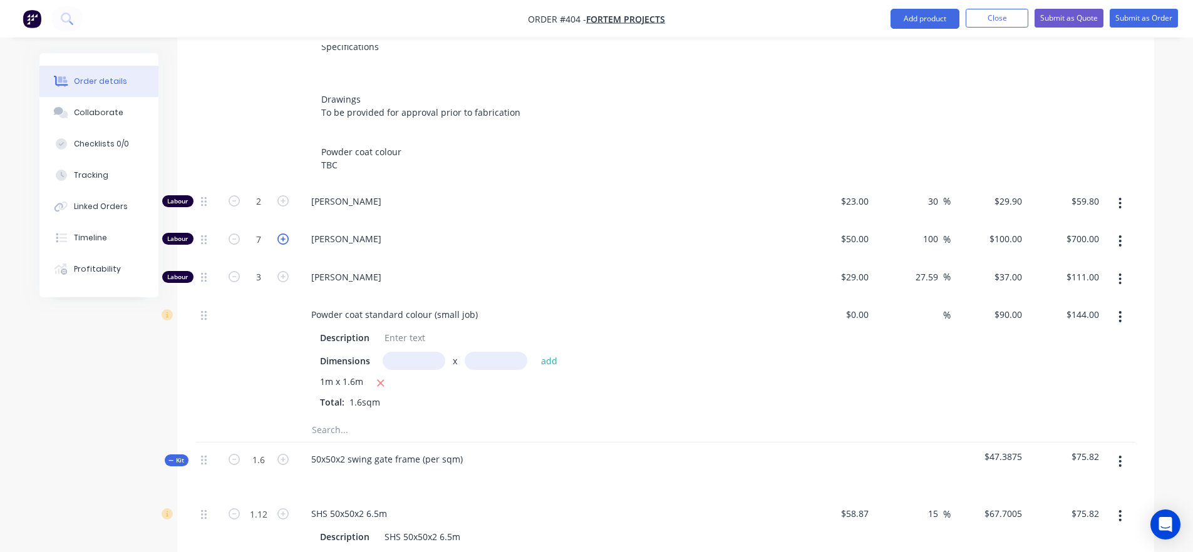
click at [283, 234] on icon "button" at bounding box center [282, 239] width 11 height 11
type input "8"
type input "$800.00"
click at [283, 234] on icon "button" at bounding box center [282, 239] width 11 height 11
type input "9"
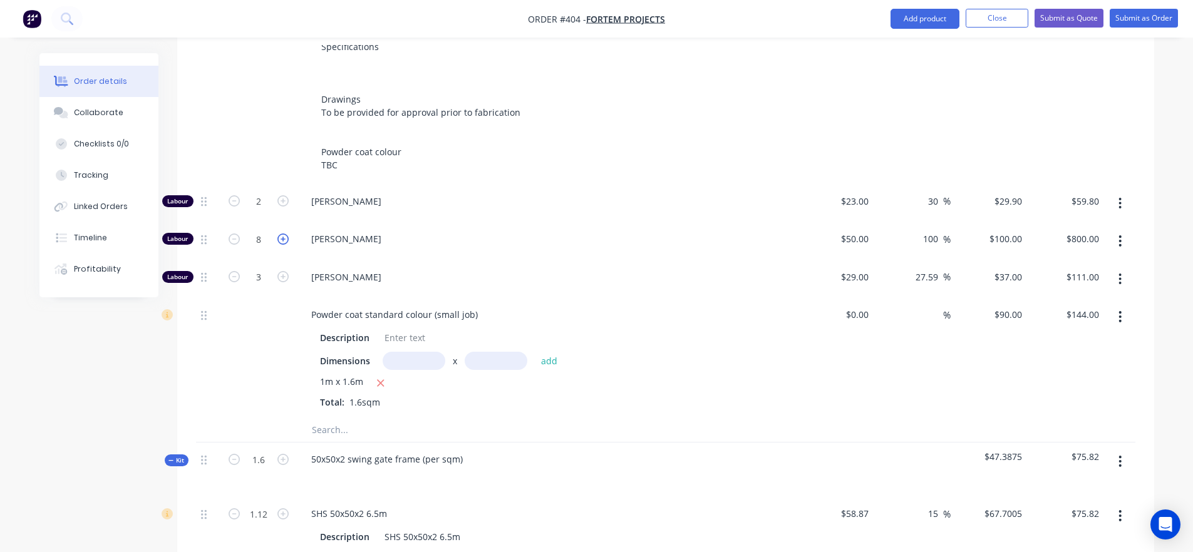
type input "$900.00"
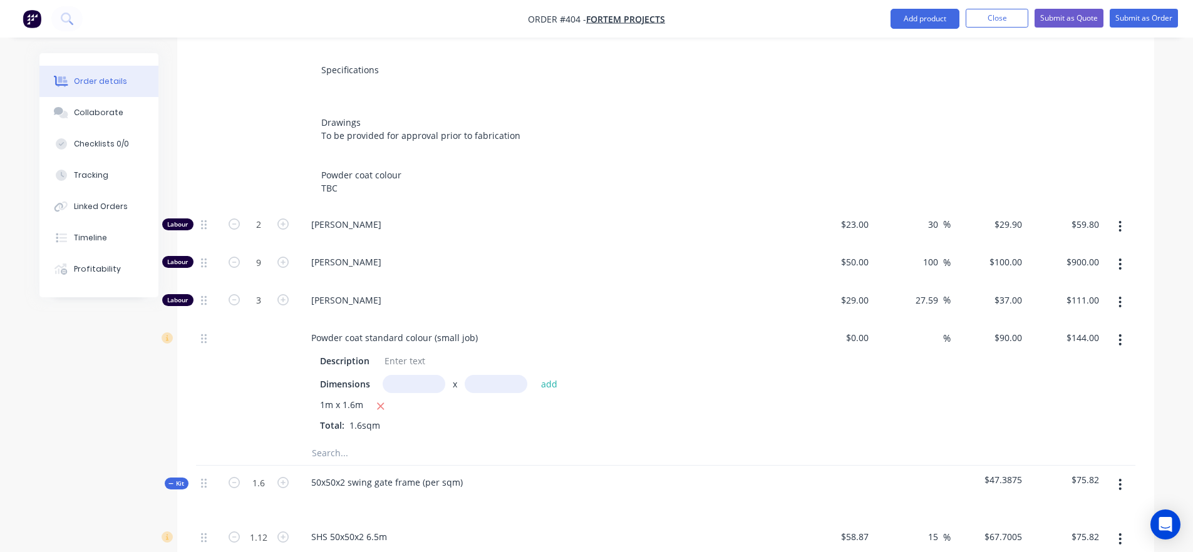
scroll to position [507, 0]
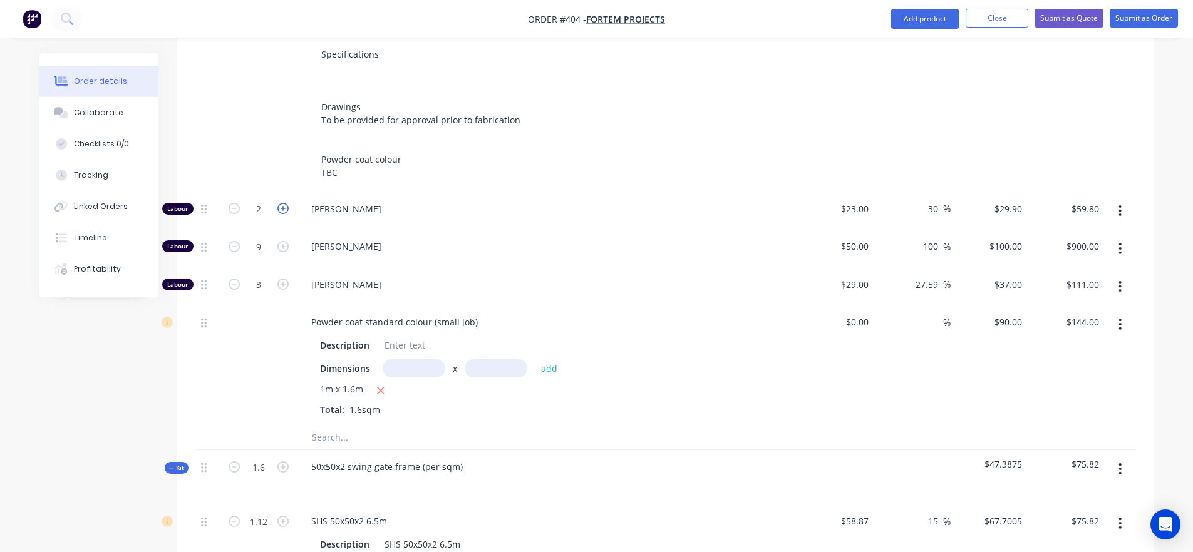
click at [282, 203] on icon "button" at bounding box center [282, 208] width 11 height 11
type input "3"
type input "$89.70"
click at [282, 203] on icon "button" at bounding box center [282, 208] width 11 height 11
type input "4"
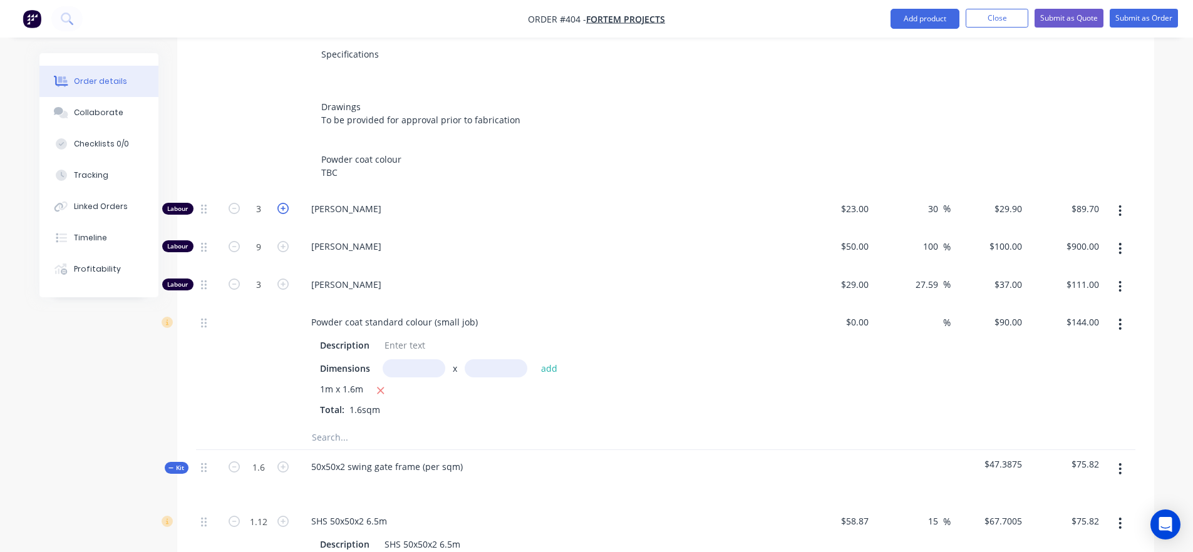
type input "$119.60"
click at [282, 203] on icon "button" at bounding box center [282, 208] width 11 height 11
type input "5"
type input "$149.50"
click at [282, 203] on icon "button" at bounding box center [282, 208] width 11 height 11
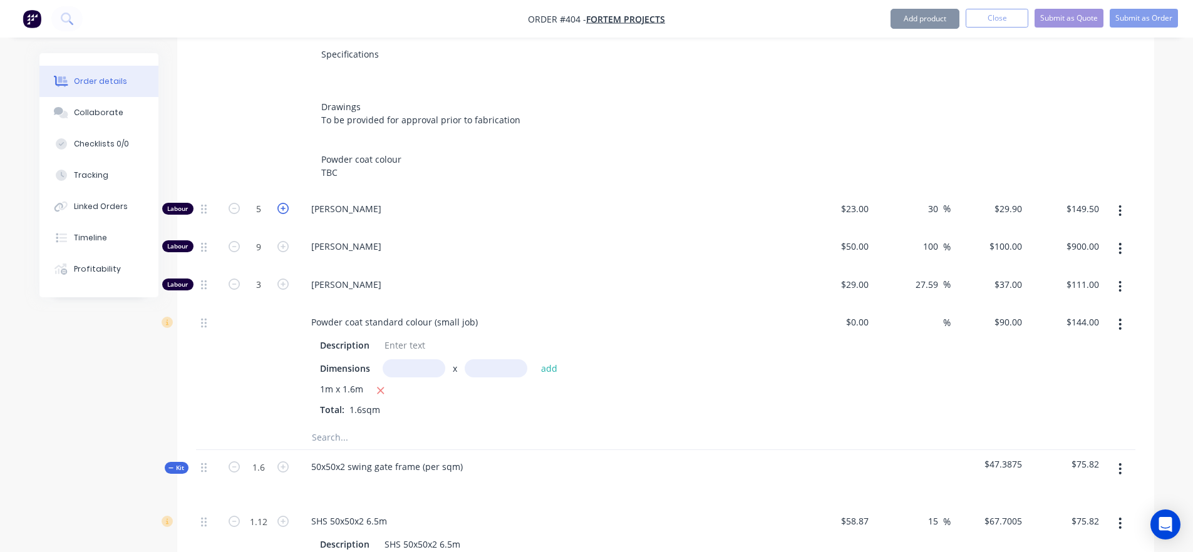
type input "6"
type input "$179.40"
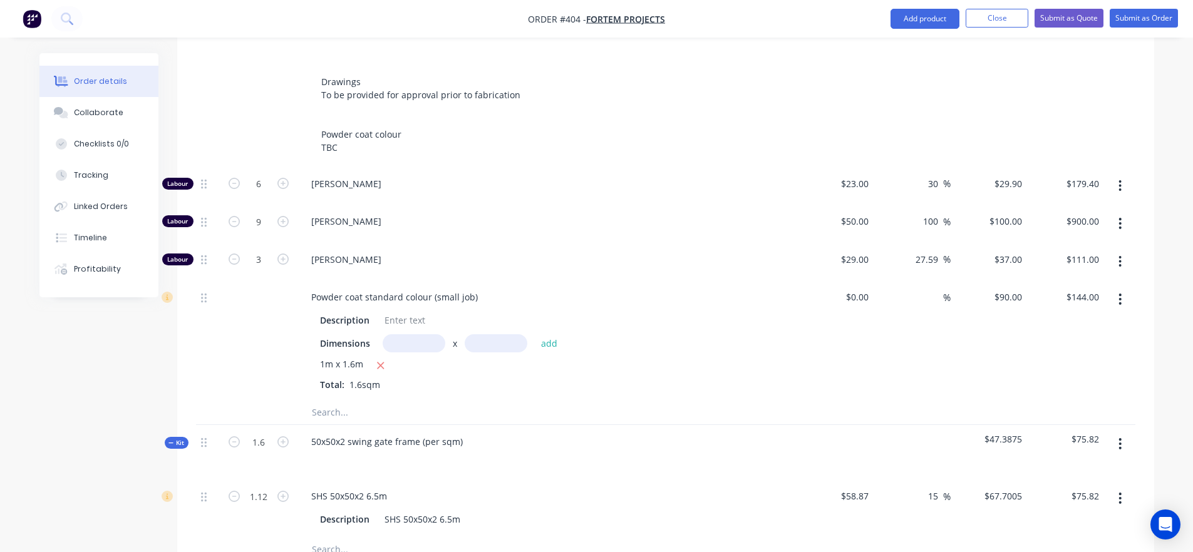
scroll to position [477, 0]
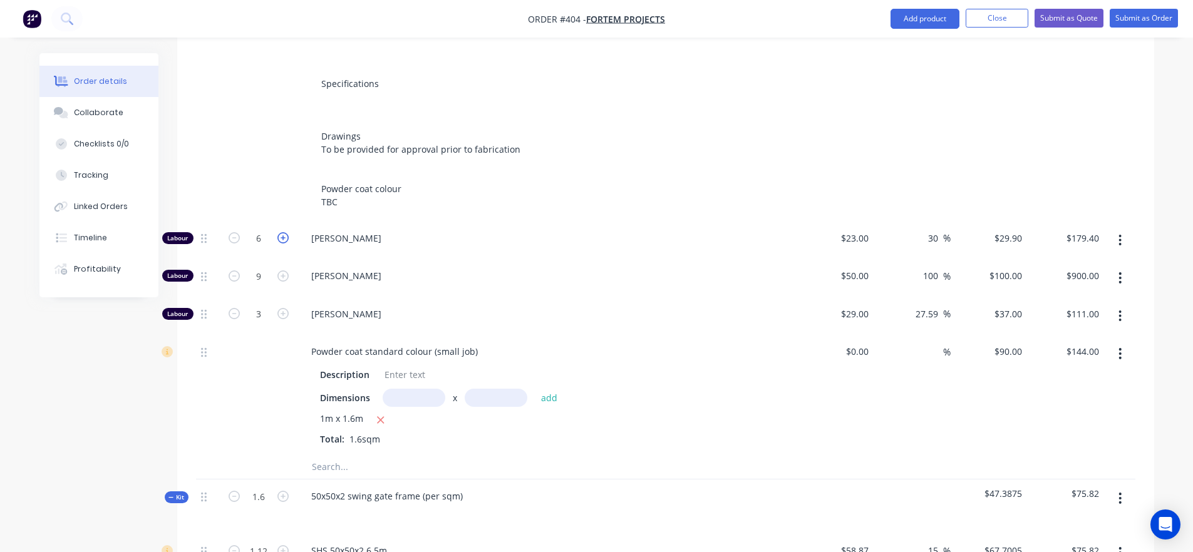
click at [287, 232] on icon "button" at bounding box center [282, 237] width 11 height 11
type input "7"
type input "$209.30"
click at [287, 232] on icon "button" at bounding box center [282, 237] width 11 height 11
type input "8"
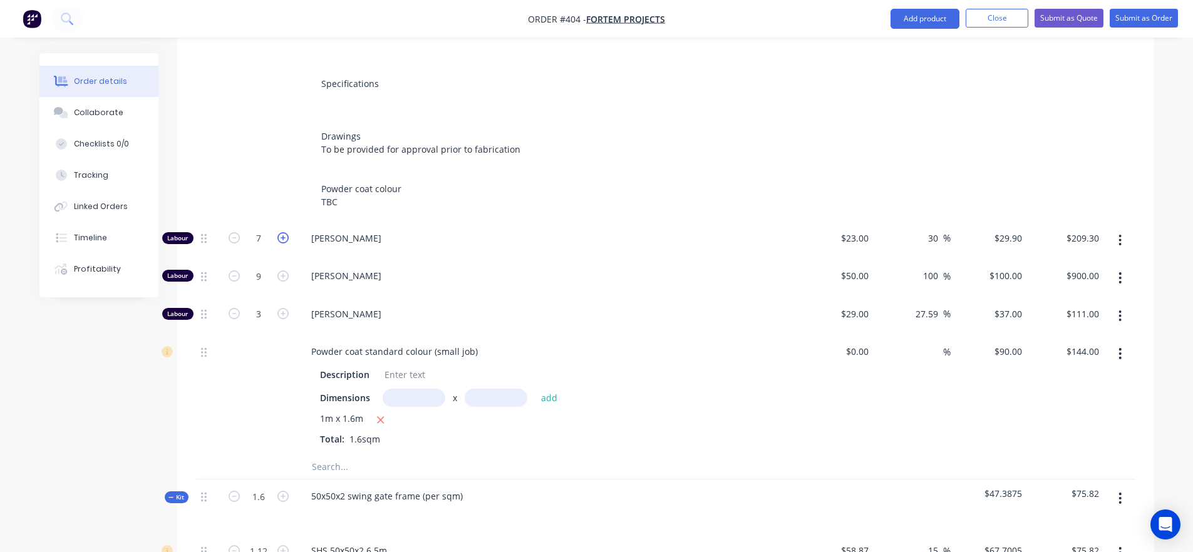
type input "$239.20"
click at [287, 232] on icon "button" at bounding box center [282, 237] width 11 height 11
type input "9"
type input "$269.10"
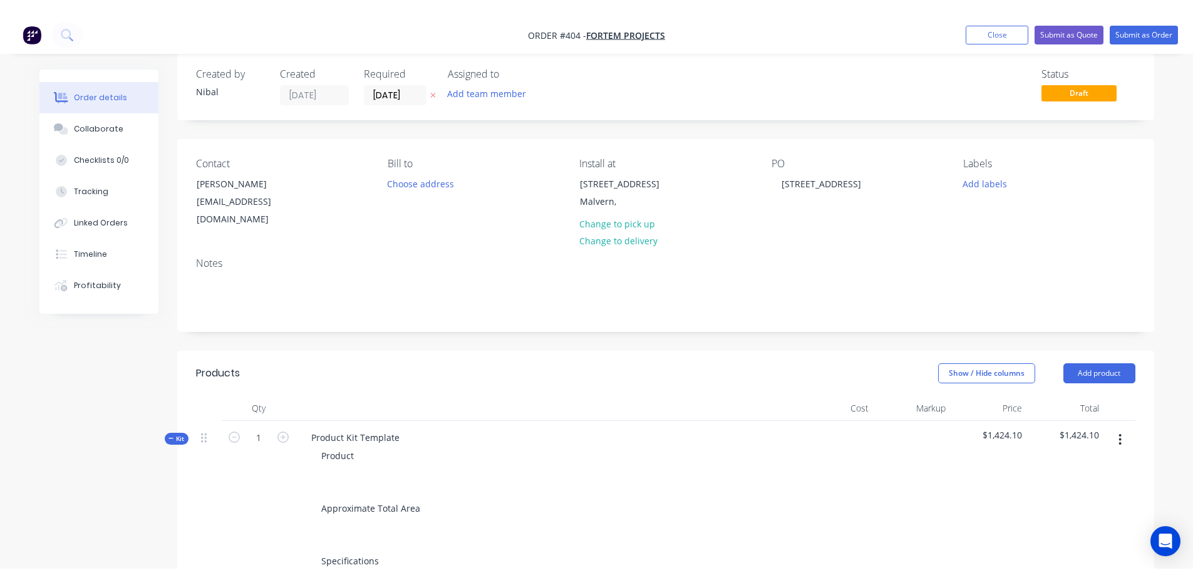
scroll to position [0, 0]
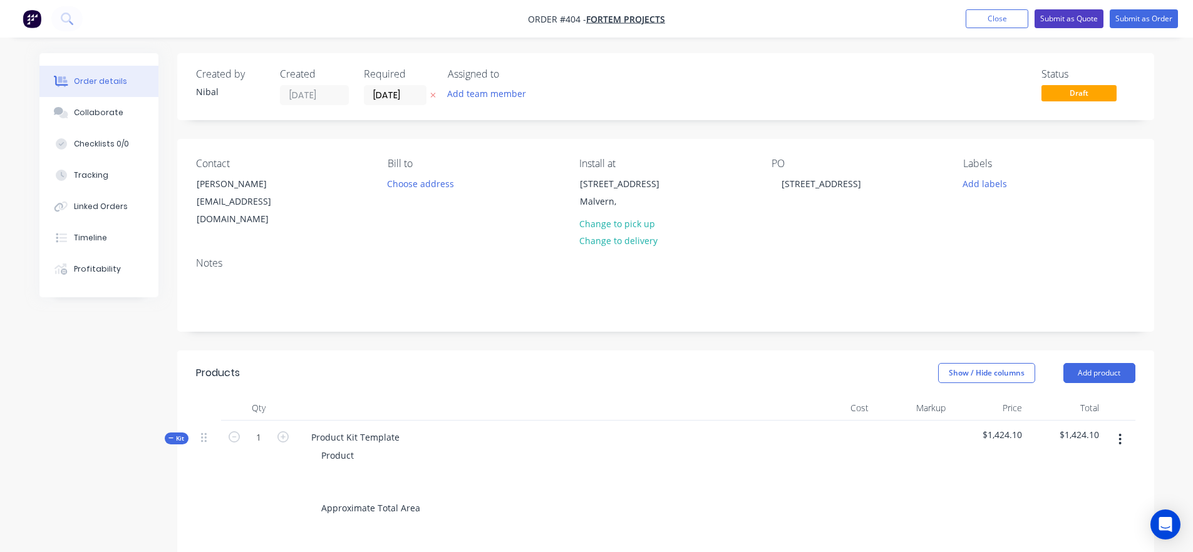
click at [1092, 21] on button "Submit as Quote" at bounding box center [1069, 18] width 69 height 19
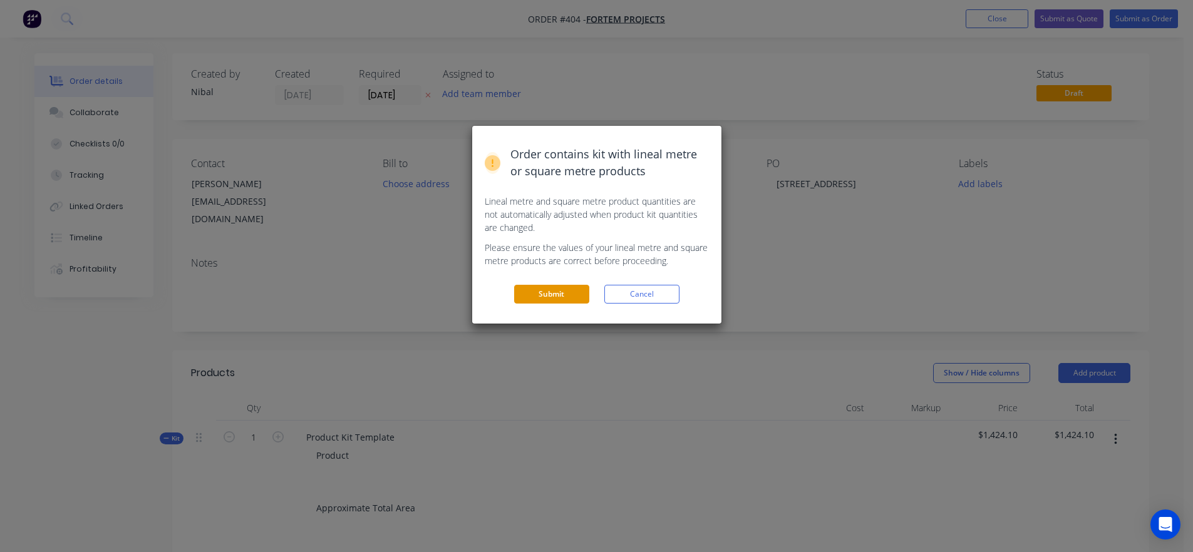
click at [569, 291] on button "Submit" at bounding box center [551, 294] width 75 height 19
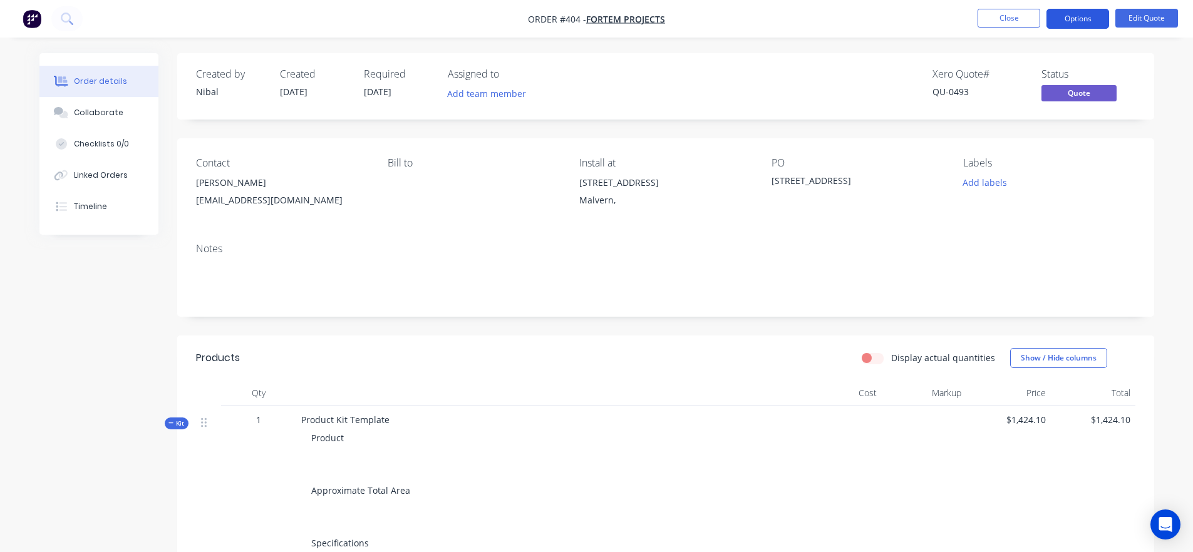
click at [1063, 19] on button "Options" at bounding box center [1078, 19] width 63 height 20
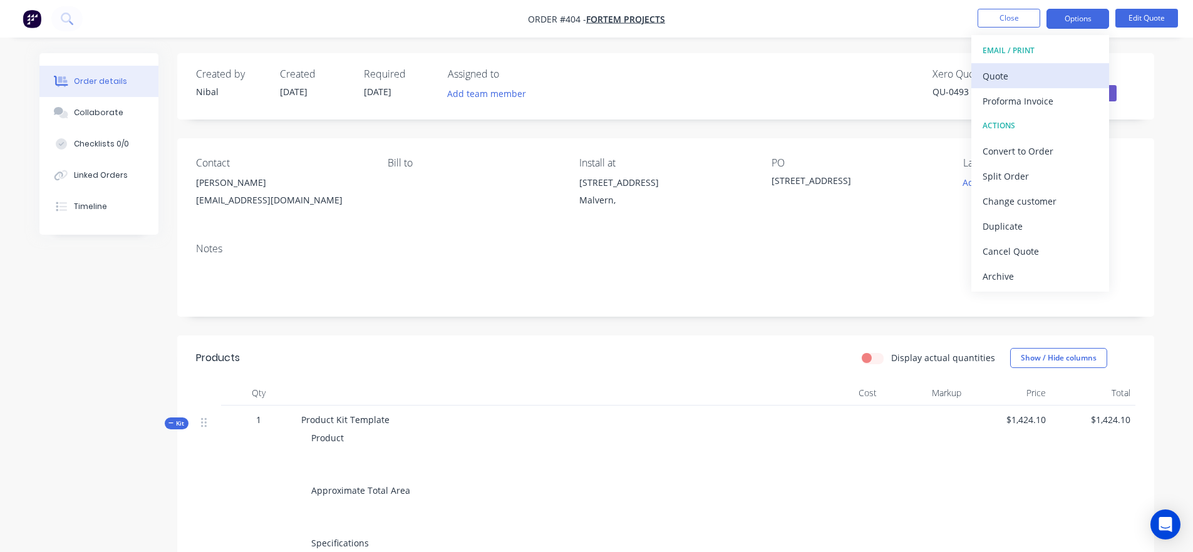
click at [1054, 71] on div "Quote" at bounding box center [1040, 76] width 115 height 18
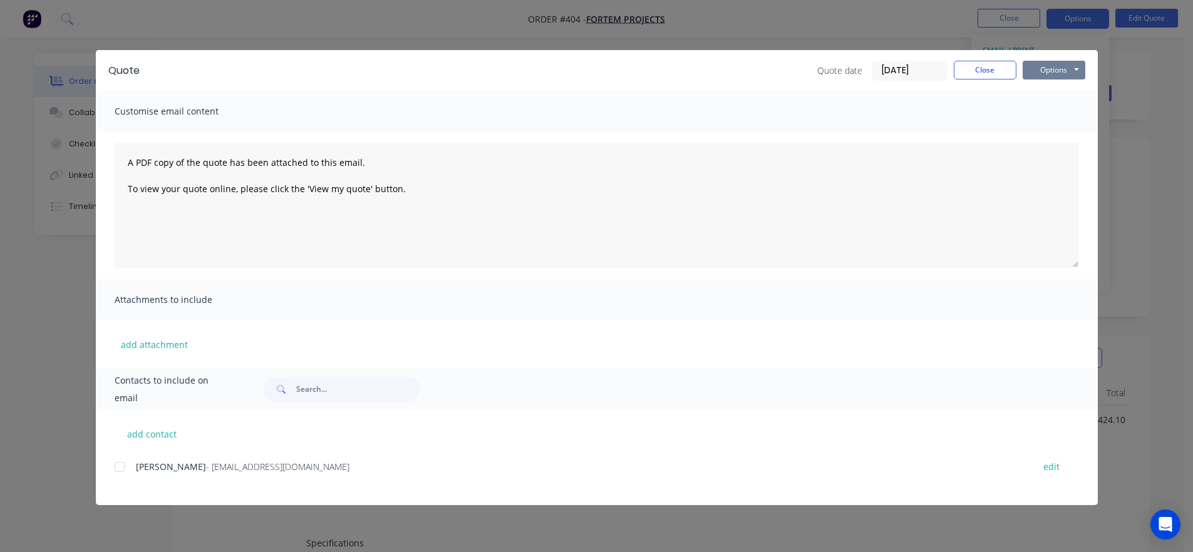
click at [1059, 75] on button "Options" at bounding box center [1054, 70] width 63 height 19
click at [1047, 91] on button "Preview" at bounding box center [1063, 92] width 80 height 21
click at [1041, 61] on button "Options" at bounding box center [1054, 70] width 63 height 19
click at [1046, 93] on button "Preview" at bounding box center [1063, 92] width 80 height 21
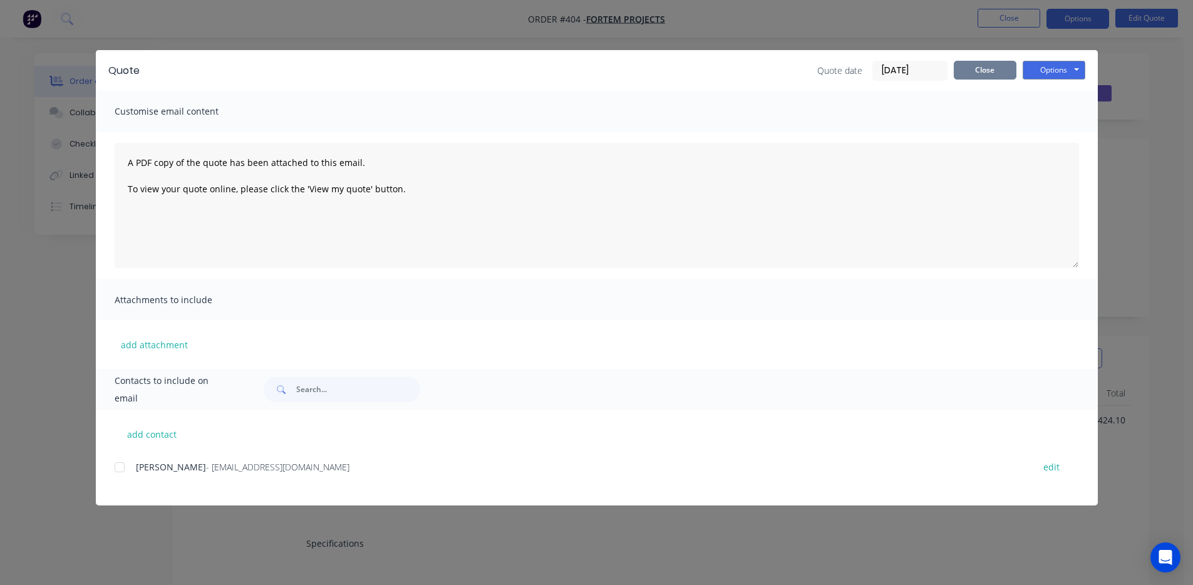
click at [982, 64] on button "Close" at bounding box center [985, 70] width 63 height 19
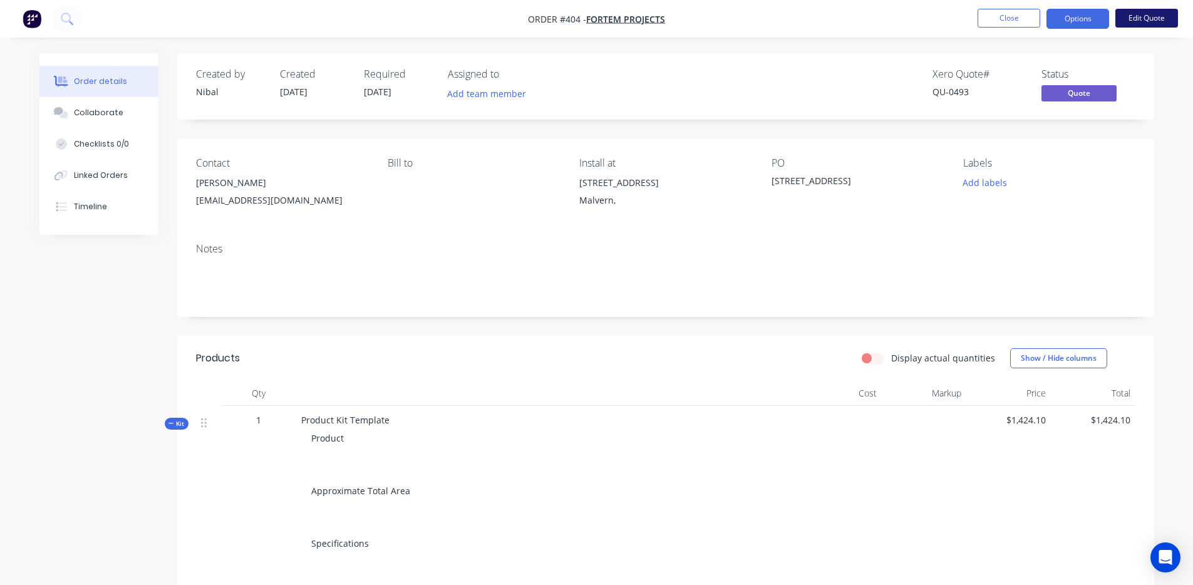
click at [1129, 13] on button "Edit Quote" at bounding box center [1147, 18] width 63 height 19
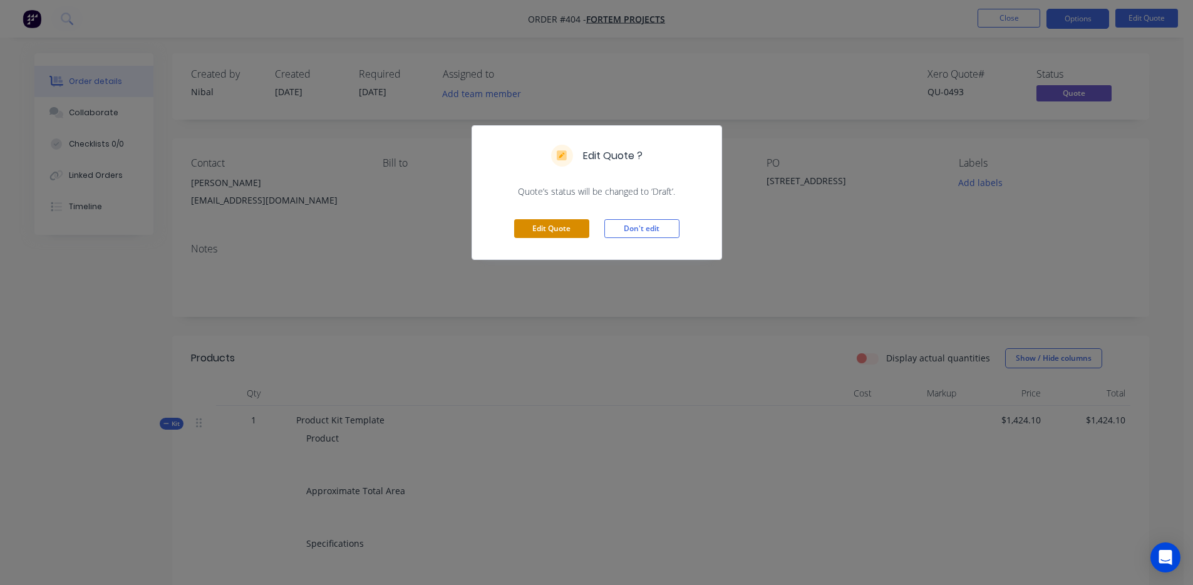
click at [588, 232] on button "Edit Quote" at bounding box center [551, 228] width 75 height 19
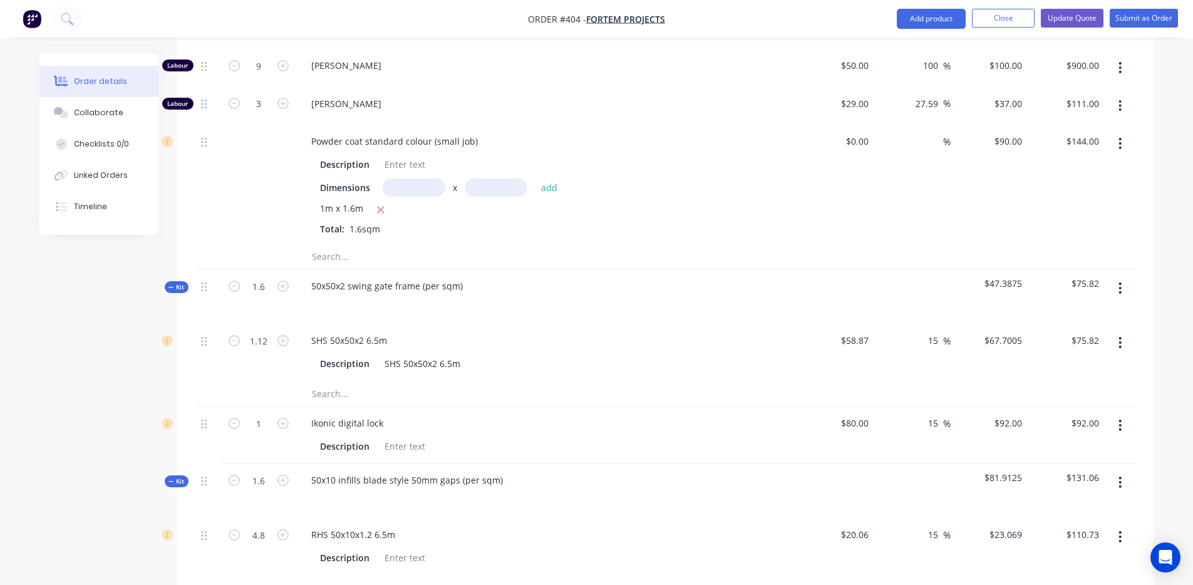
scroll to position [689, 0]
click at [356, 245] on input "text" at bounding box center [436, 254] width 251 height 25
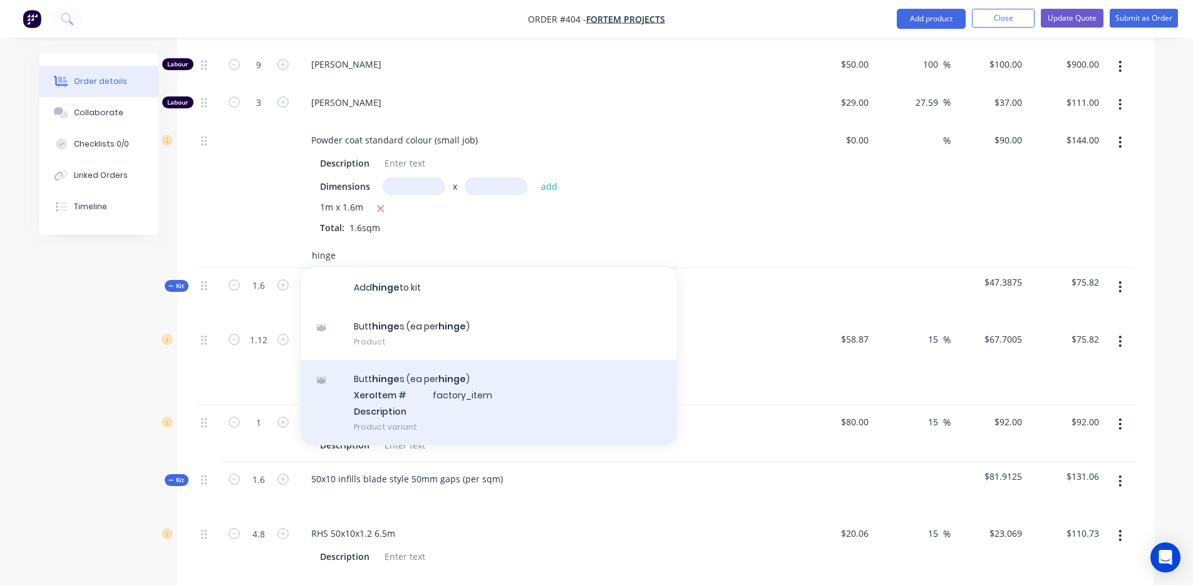
type input "hinge"
click at [383, 390] on div "Butt hinge s (ea per hinge ) Xero Item # factory_item Description Product varia…" at bounding box center [489, 402] width 376 height 85
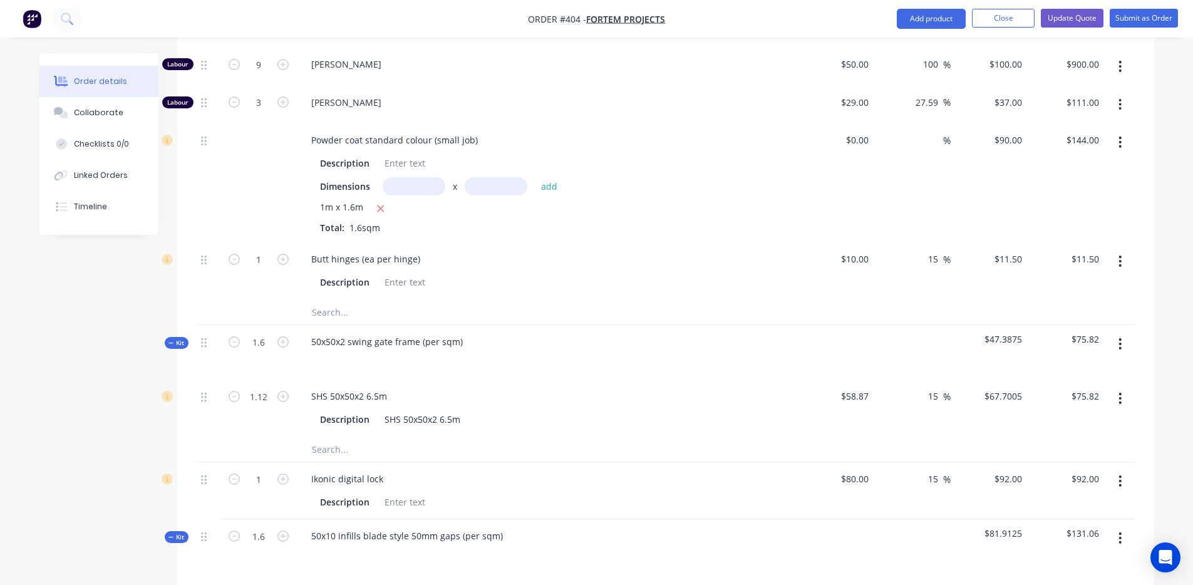
click at [290, 252] on button "button" at bounding box center [283, 258] width 16 height 13
type input "2"
type input "$23.00"
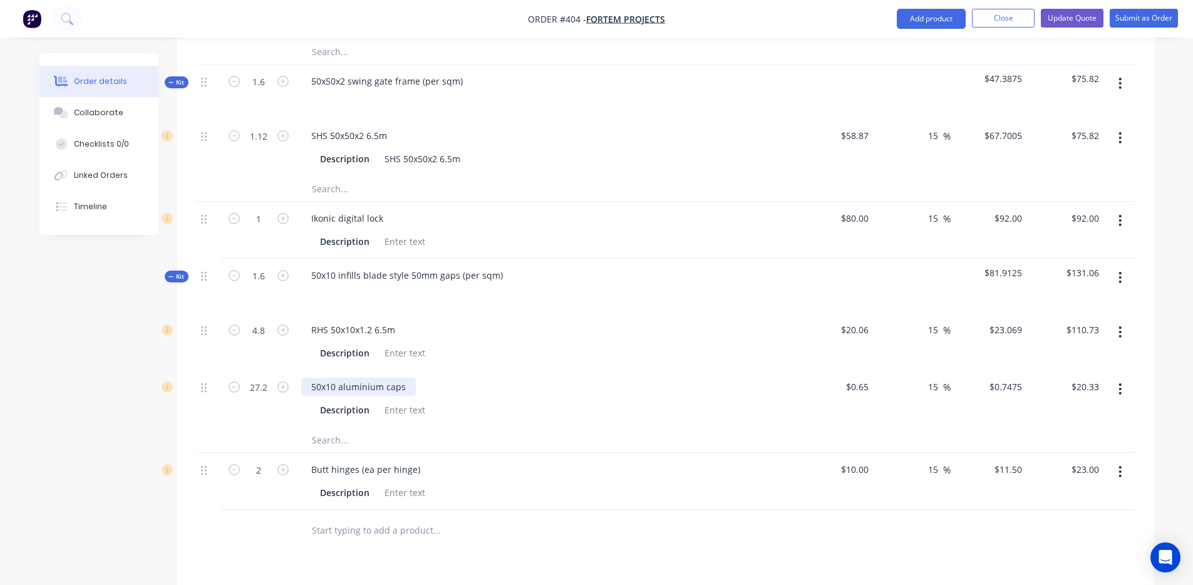
scroll to position [969, 0]
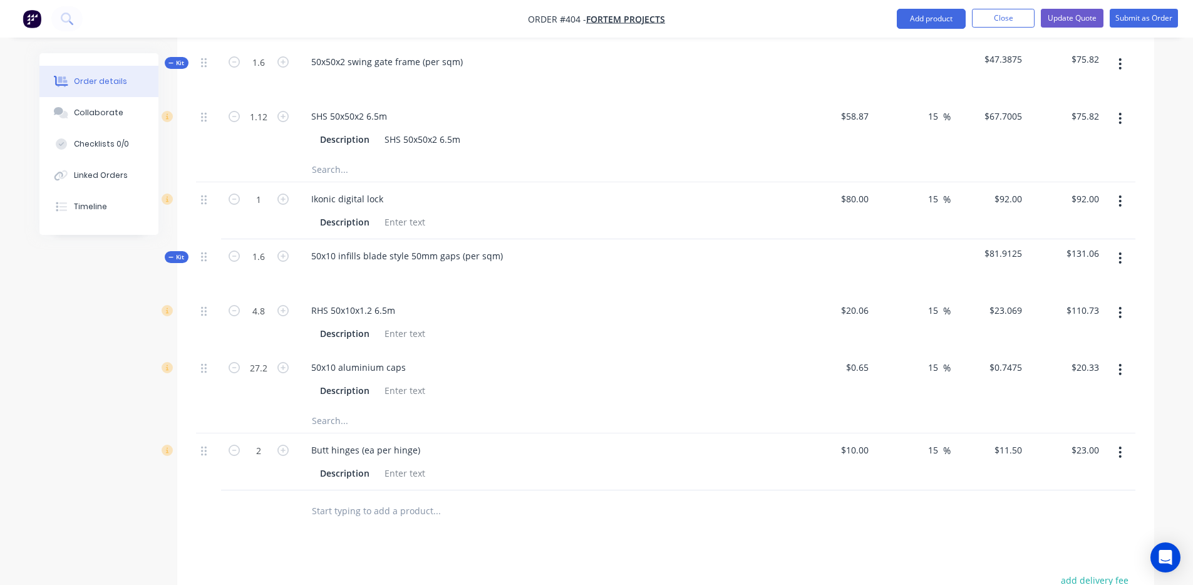
click at [1129, 441] on button "button" at bounding box center [1120, 452] width 29 height 23
click at [1057, 551] on div "Delete" at bounding box center [1076, 560] width 96 height 18
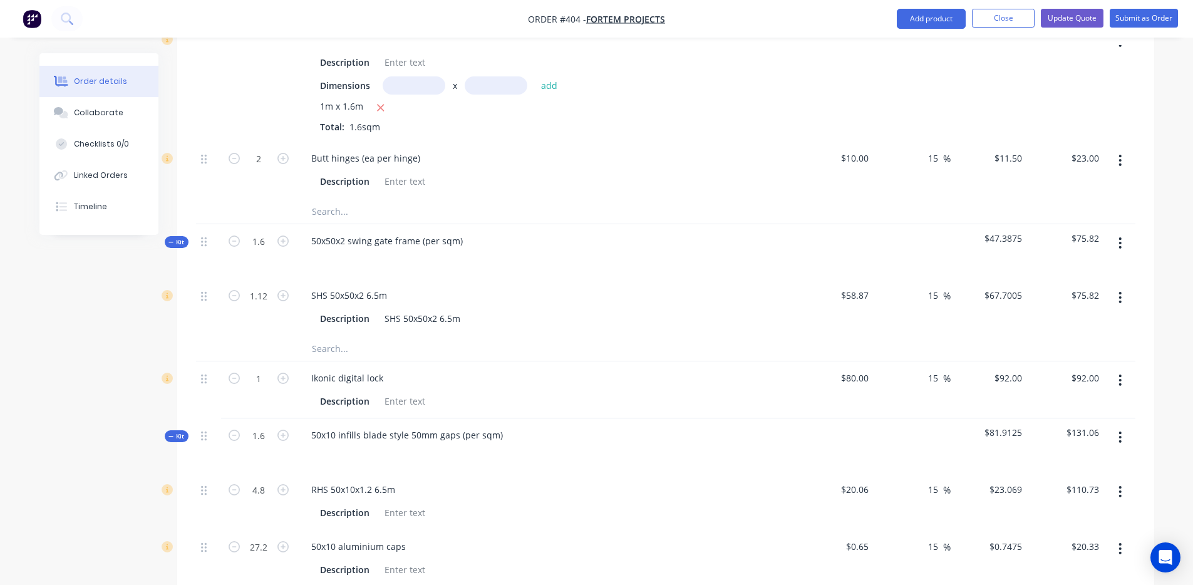
scroll to position [774, 0]
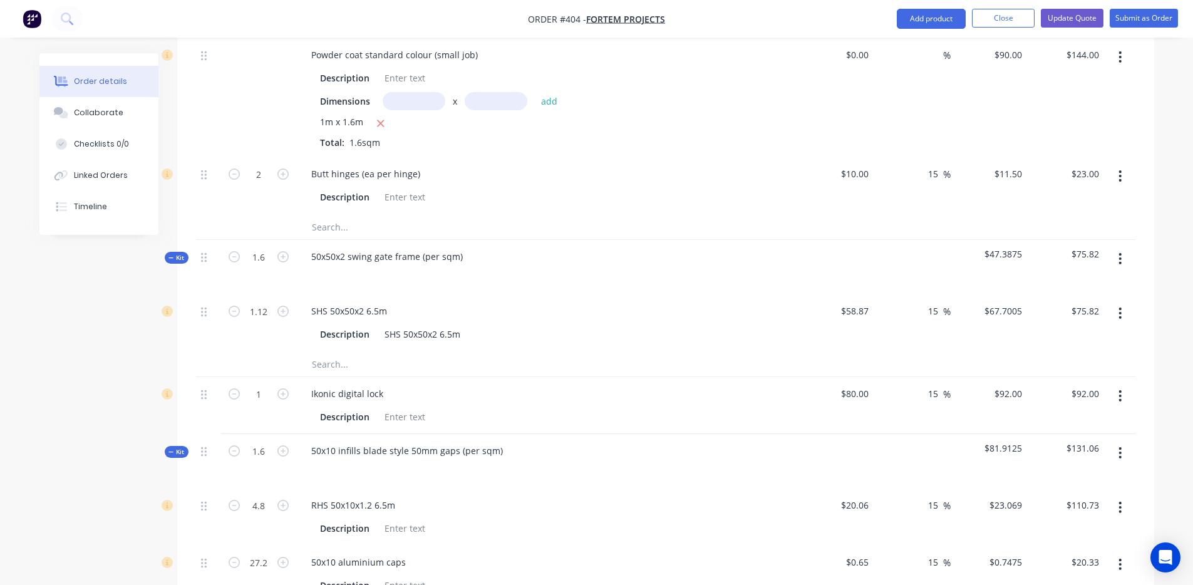
click at [362, 221] on input "text" at bounding box center [436, 226] width 251 height 25
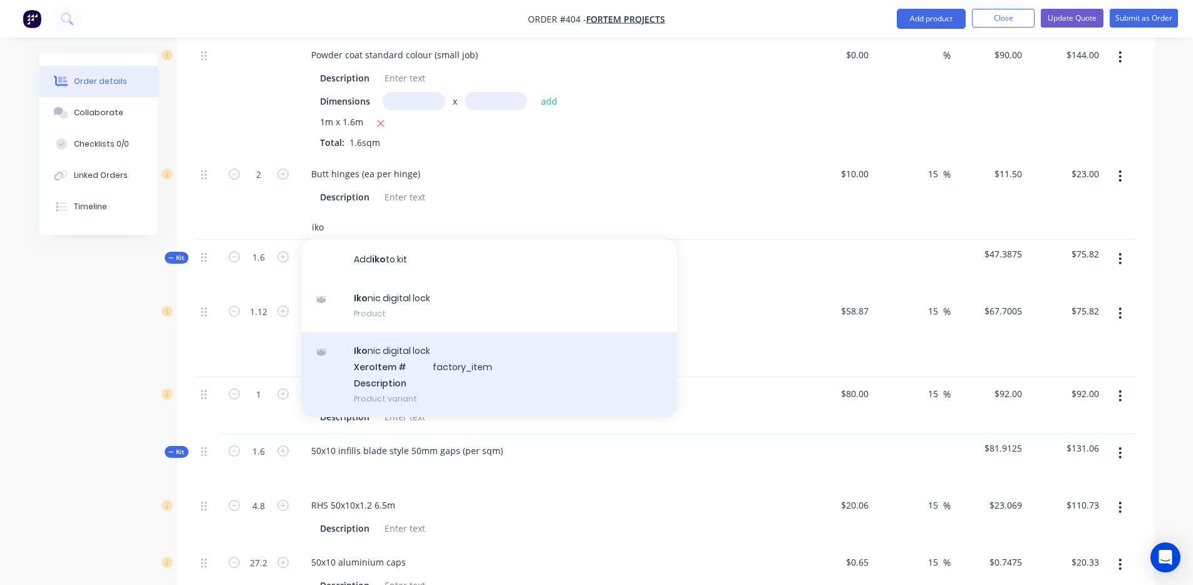
type input "iko"
click at [428, 340] on div "Iko nic digital lock Xero Item # factory_item Description Product variant" at bounding box center [489, 374] width 376 height 85
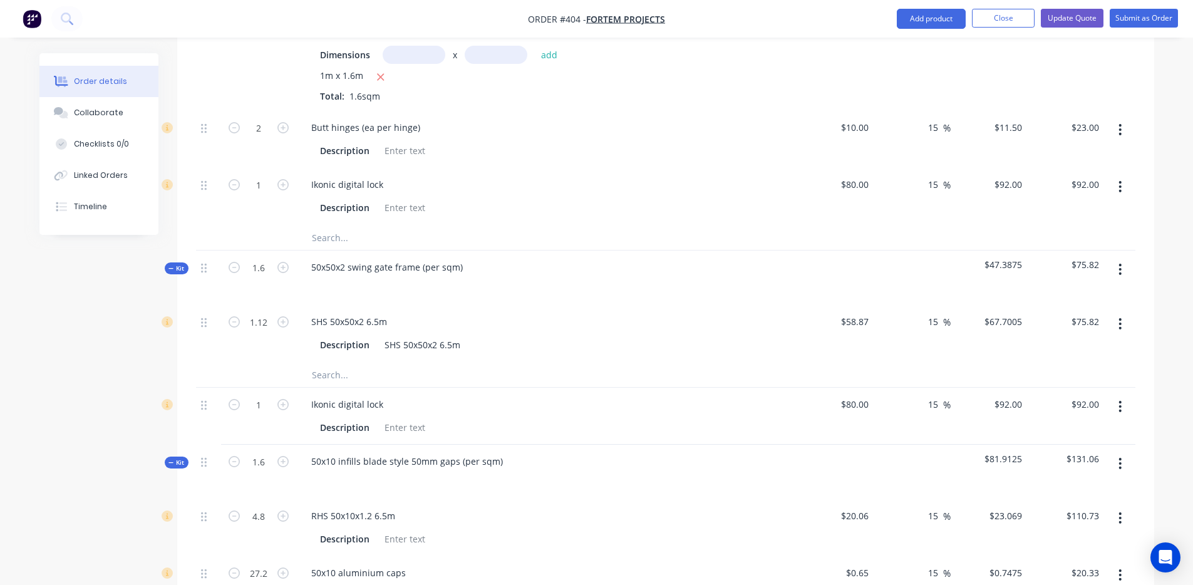
scroll to position [836, 0]
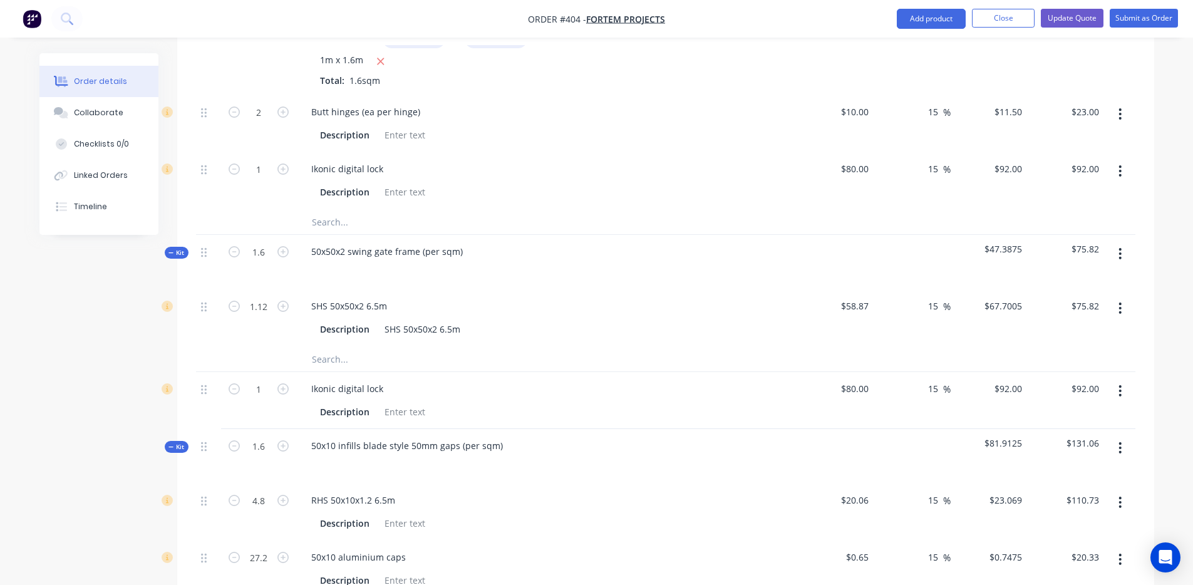
click at [1116, 380] on button "button" at bounding box center [1120, 391] width 29 height 23
click at [1067, 490] on div "Delete" at bounding box center [1076, 499] width 96 height 18
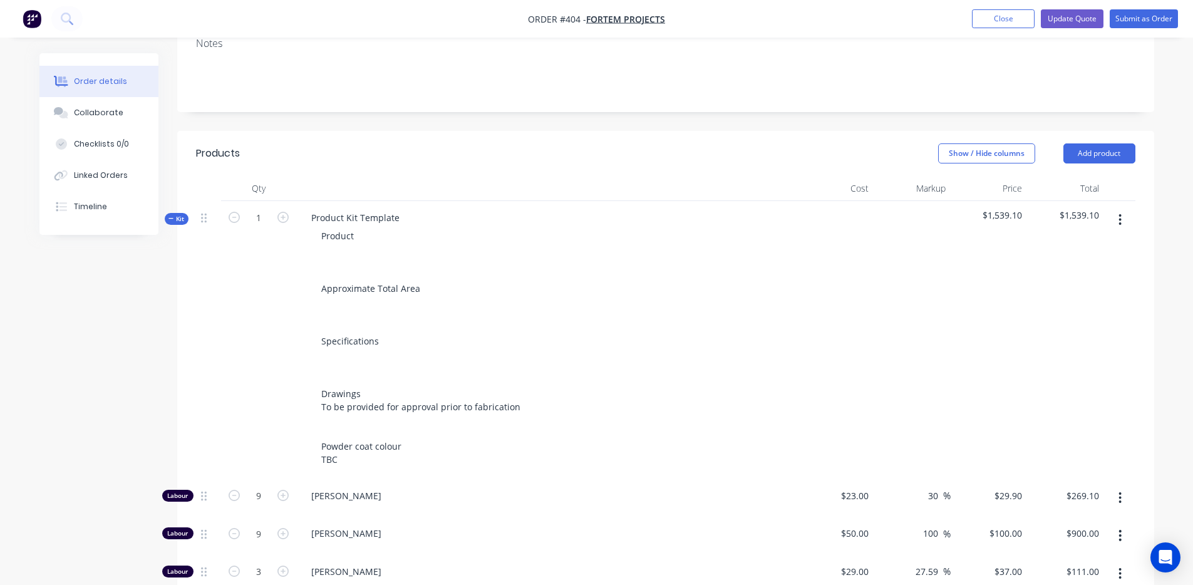
scroll to position [210, 0]
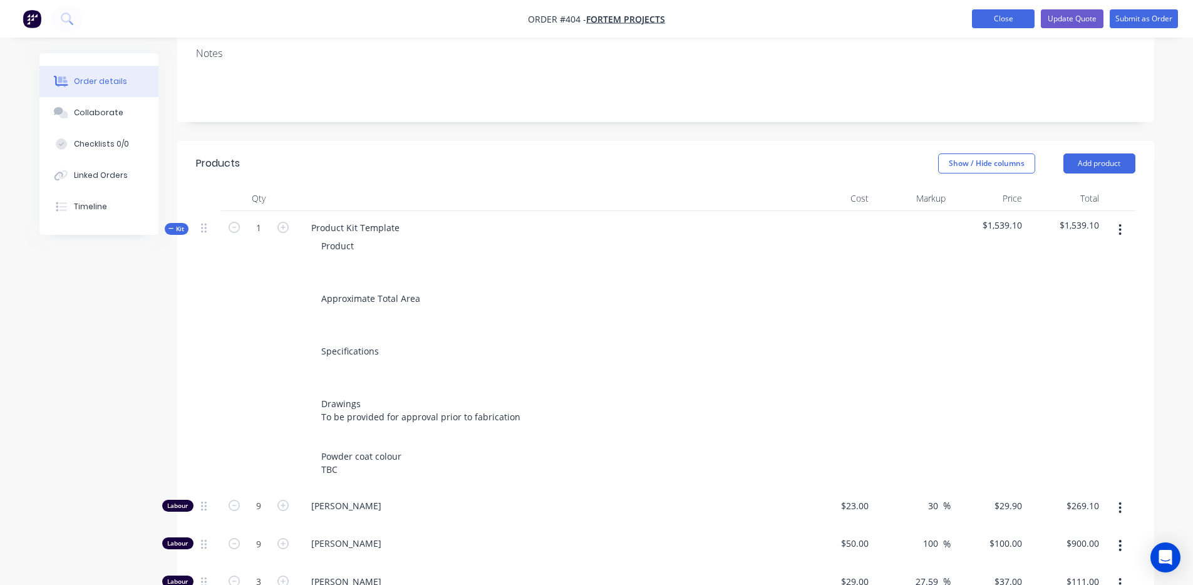
click at [1003, 15] on button "Close" at bounding box center [1003, 18] width 63 height 19
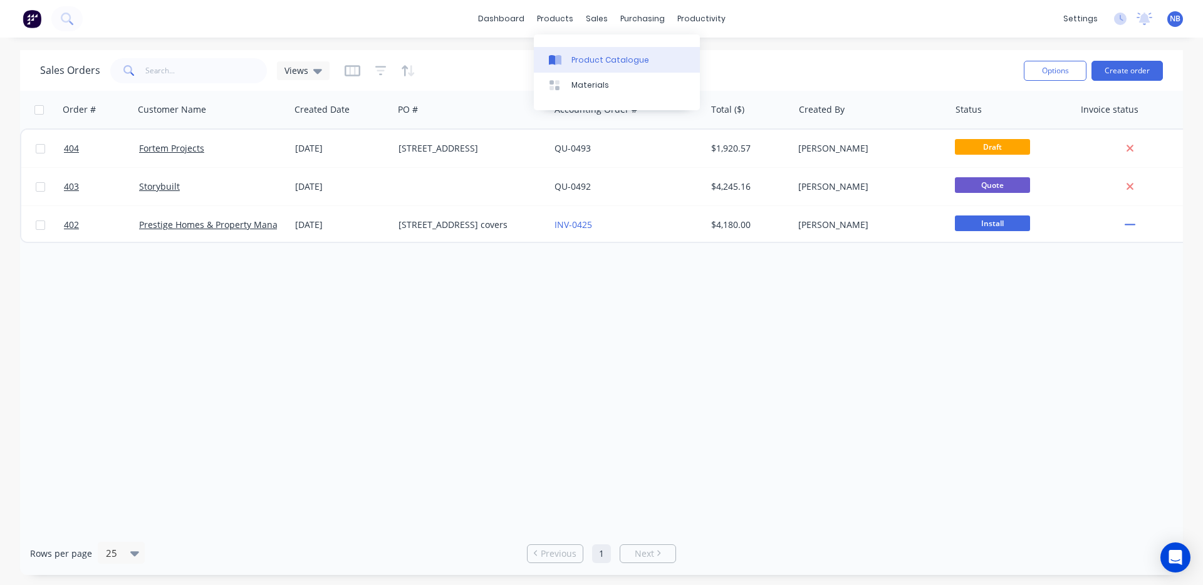
click at [584, 54] on div "Product Catalogue" at bounding box center [610, 59] width 78 height 11
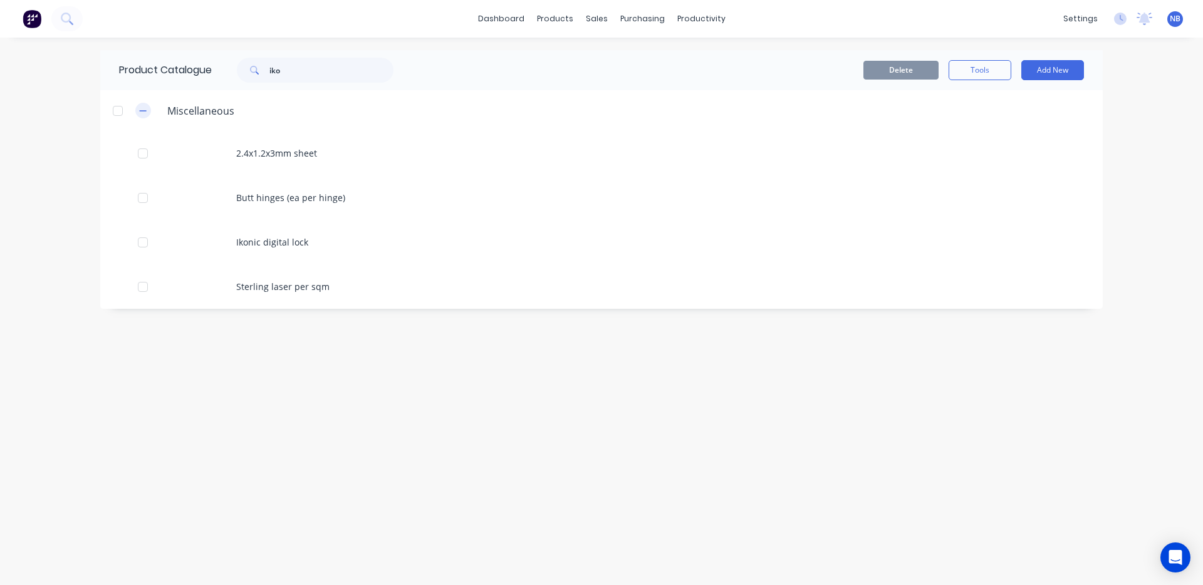
click at [145, 117] on button "button" at bounding box center [143, 111] width 16 height 16
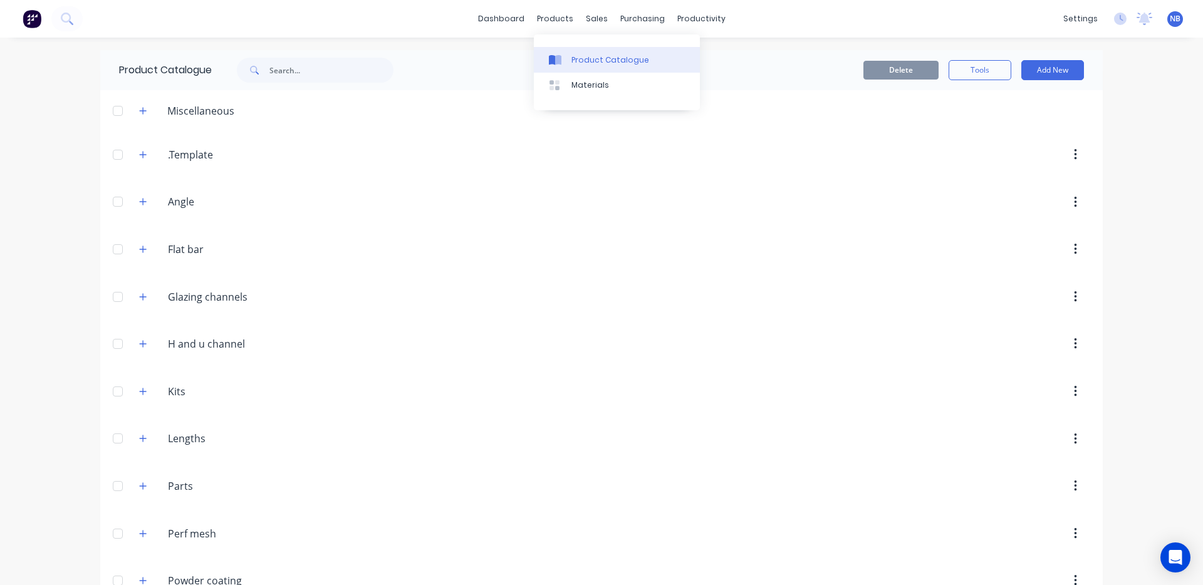
click at [598, 61] on div "Product Catalogue" at bounding box center [610, 59] width 78 height 11
drag, startPoint x: 147, startPoint y: 386, endPoint x: 144, endPoint y: 391, distance: 6.4
click at [147, 386] on div "Kits Kits" at bounding box center [227, 391] width 197 height 23
click at [144, 391] on button "button" at bounding box center [143, 391] width 16 height 16
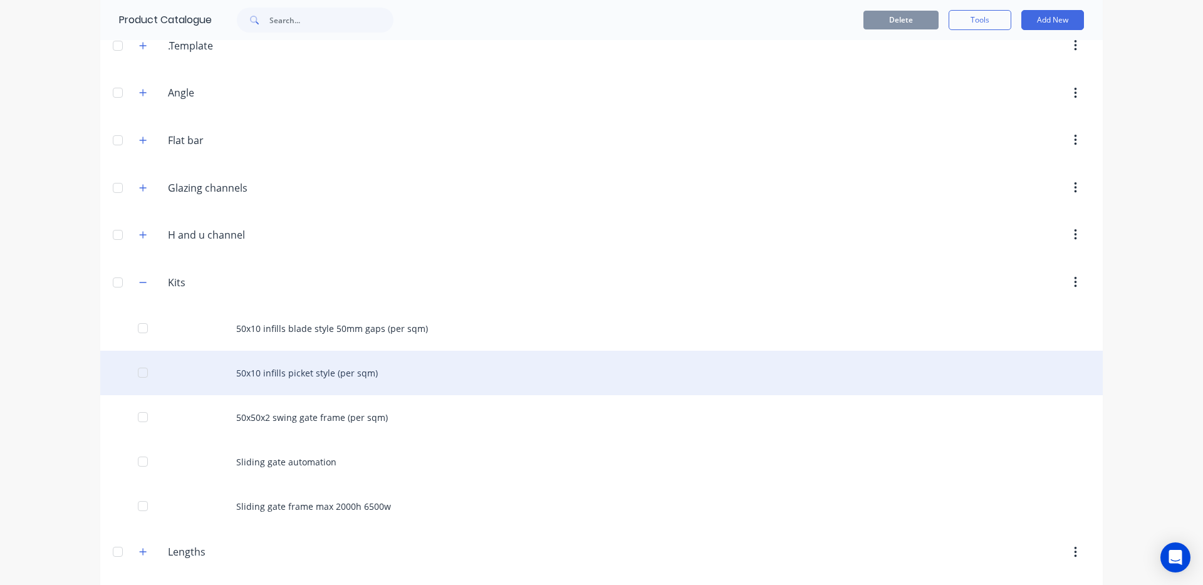
scroll to position [128, 0]
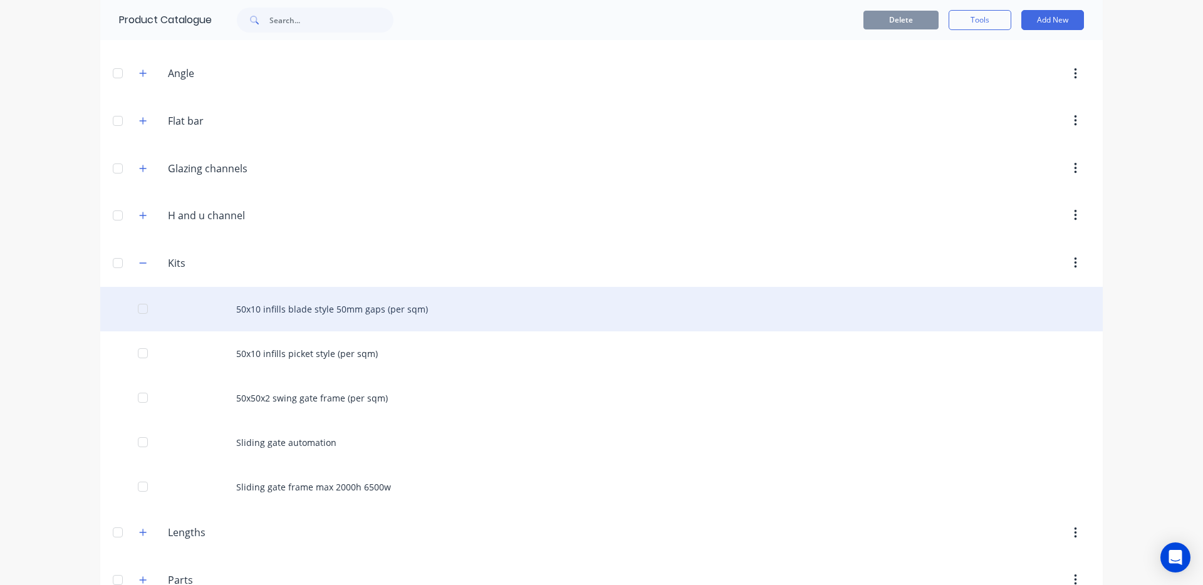
click at [368, 303] on div "50x10 infills blade style 50mm gaps (per sqm)" at bounding box center [601, 309] width 1002 height 44
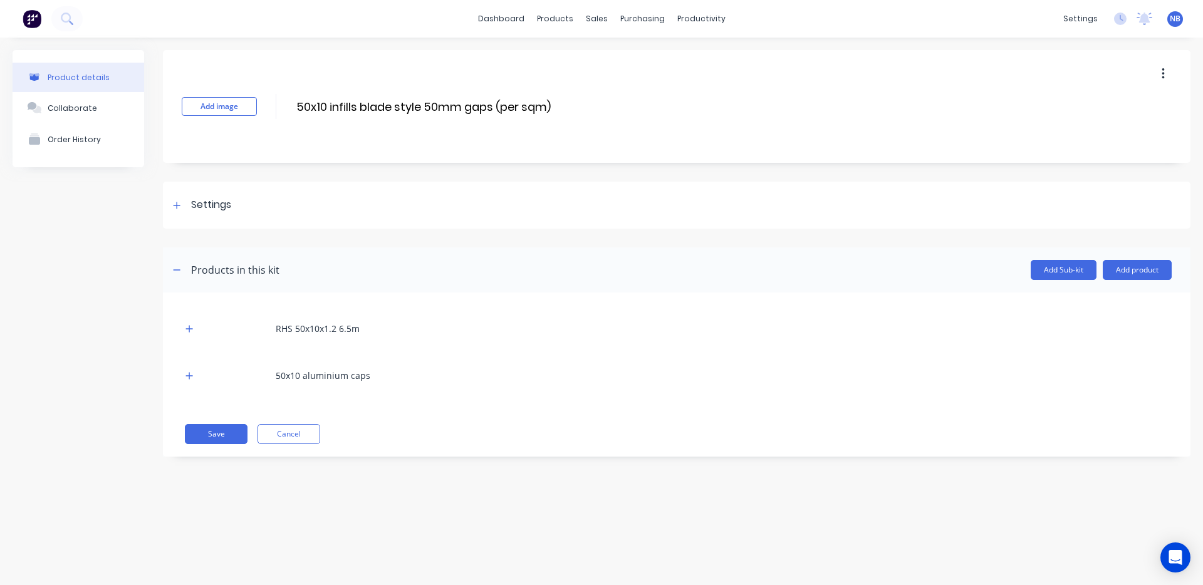
drag, startPoint x: 175, startPoint y: 206, endPoint x: 210, endPoint y: 261, distance: 65.0
click at [175, 206] on icon at bounding box center [177, 205] width 8 height 9
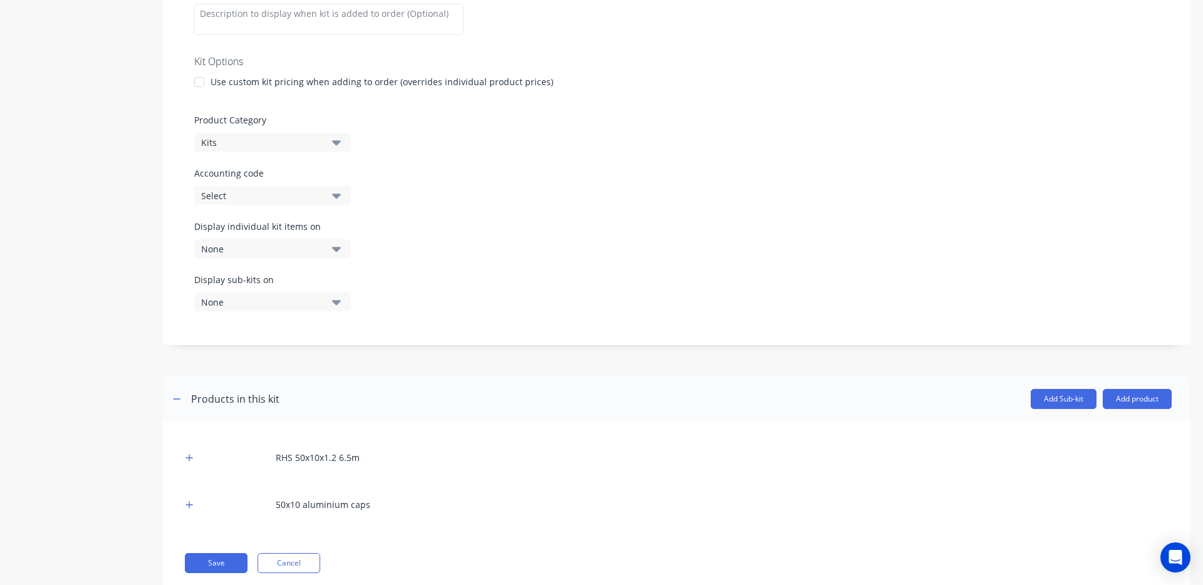
scroll to position [293, 0]
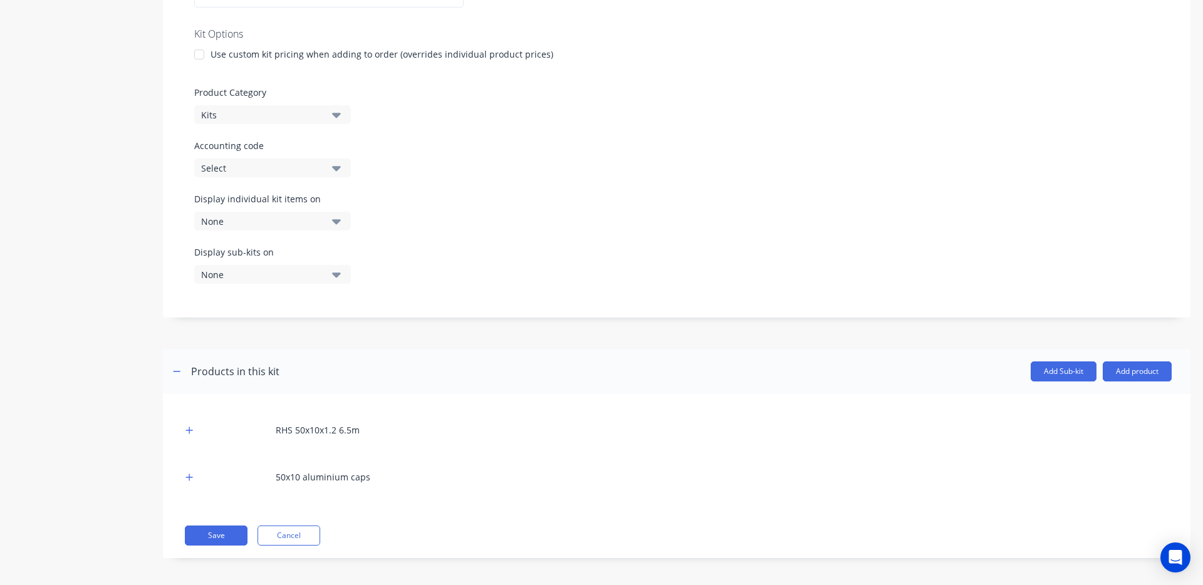
click at [287, 170] on div "Select" at bounding box center [262, 168] width 122 height 13
click at [452, 133] on div "Kit description Kit Options Use custom kit pricing when adding to order (overri…" at bounding box center [676, 126] width 1027 height 381
click at [291, 537] on button "Cancel" at bounding box center [288, 536] width 63 height 20
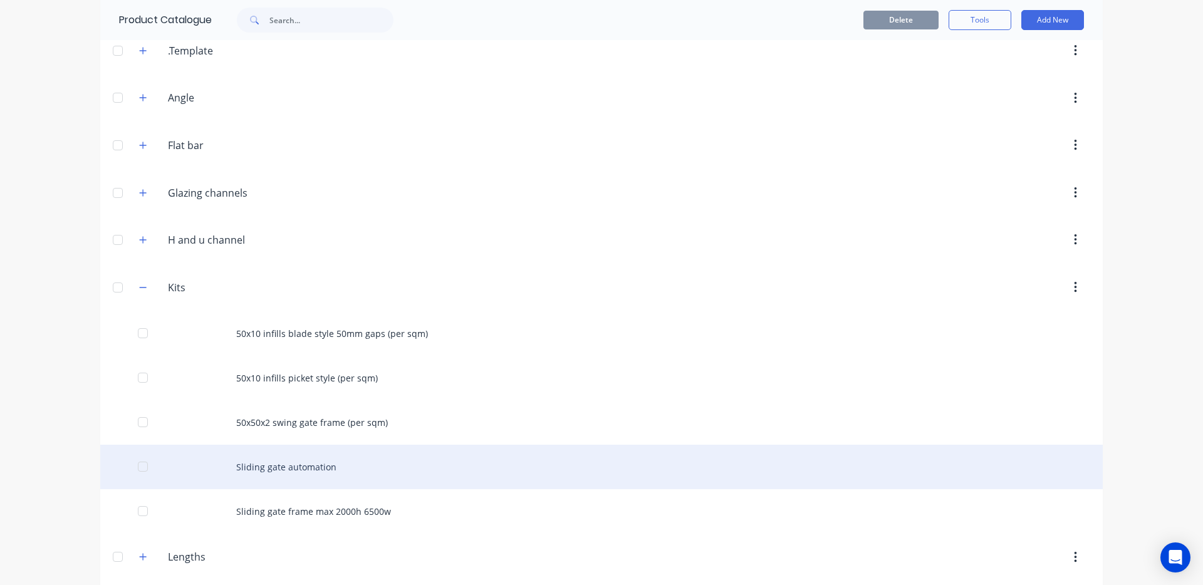
scroll to position [151, 0]
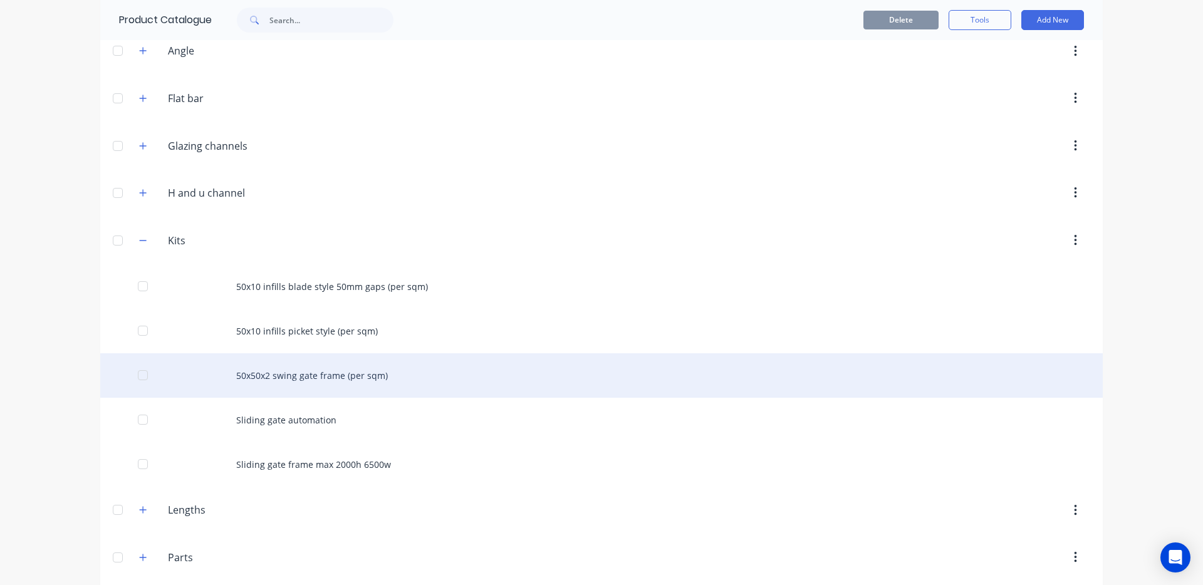
click at [311, 381] on div "50x50x2 swing gate frame (per sqm)" at bounding box center [601, 375] width 1002 height 44
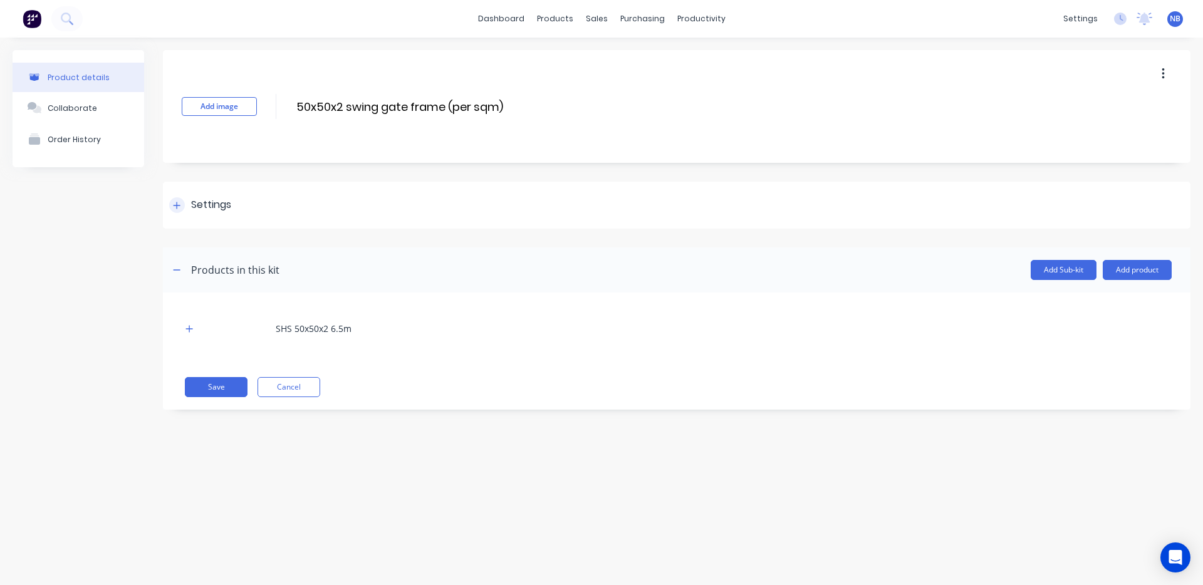
click at [204, 205] on div "Settings" at bounding box center [211, 205] width 40 height 16
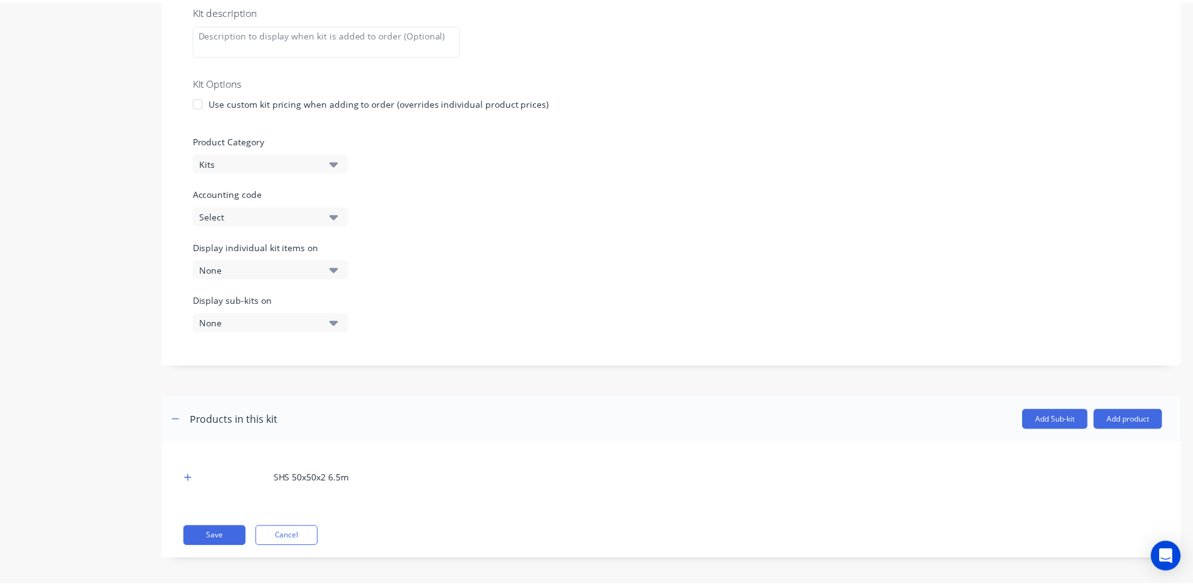
scroll to position [250, 0]
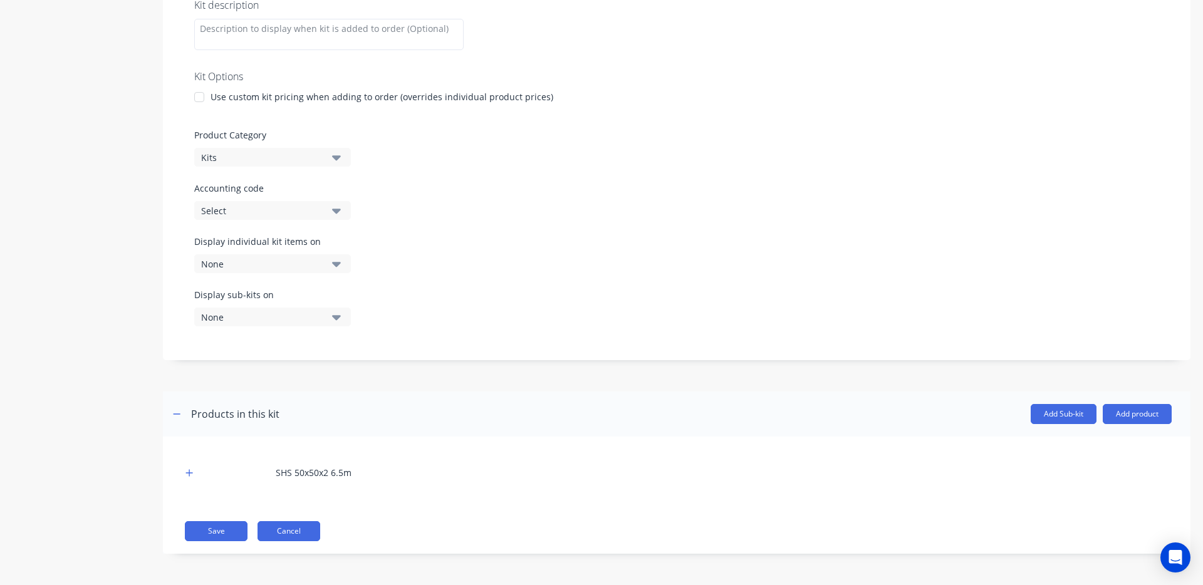
click at [319, 534] on button "Cancel" at bounding box center [288, 531] width 63 height 20
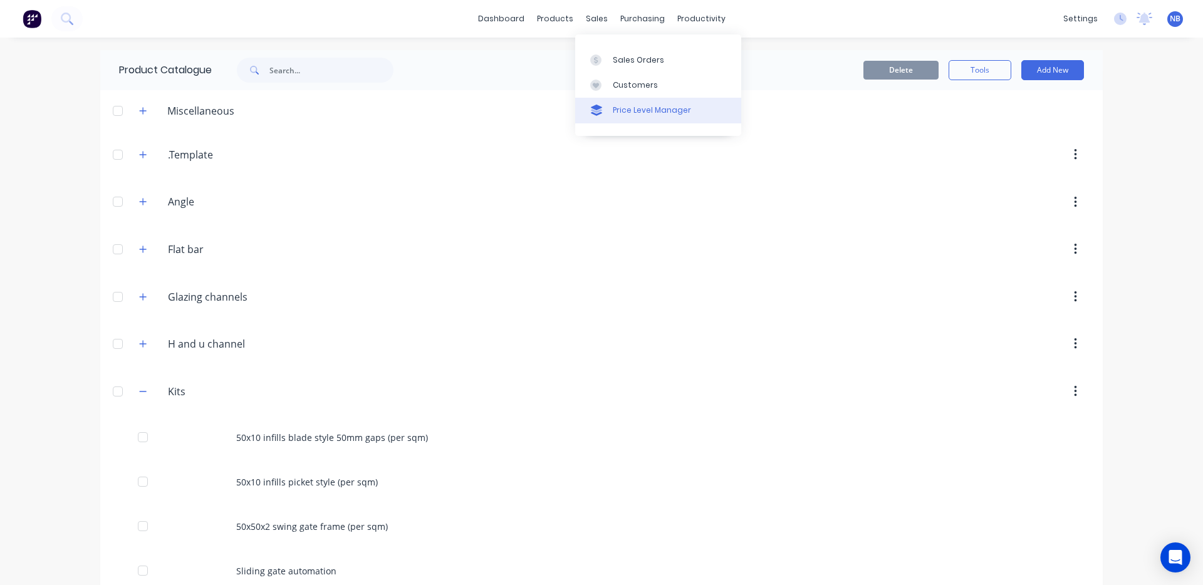
drag, startPoint x: 604, startPoint y: 63, endPoint x: 582, endPoint y: 113, distance: 55.0
click at [604, 63] on div at bounding box center [599, 59] width 19 height 11
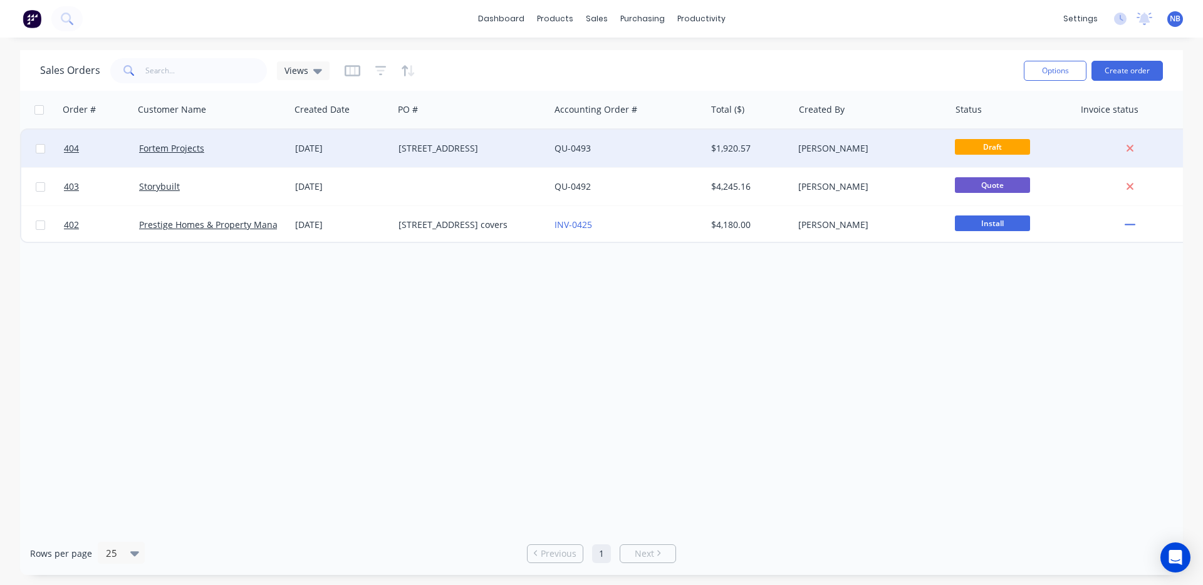
click at [378, 160] on div "[DATE]" at bounding box center [341, 149] width 103 height 38
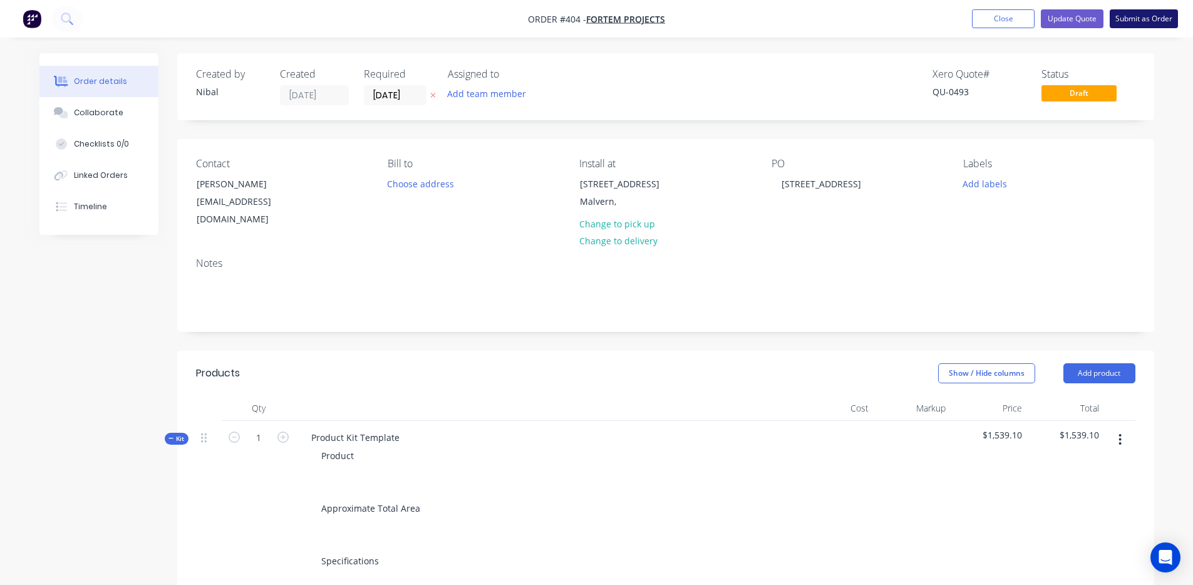
click at [1134, 21] on button "Submit as Order" at bounding box center [1144, 18] width 68 height 19
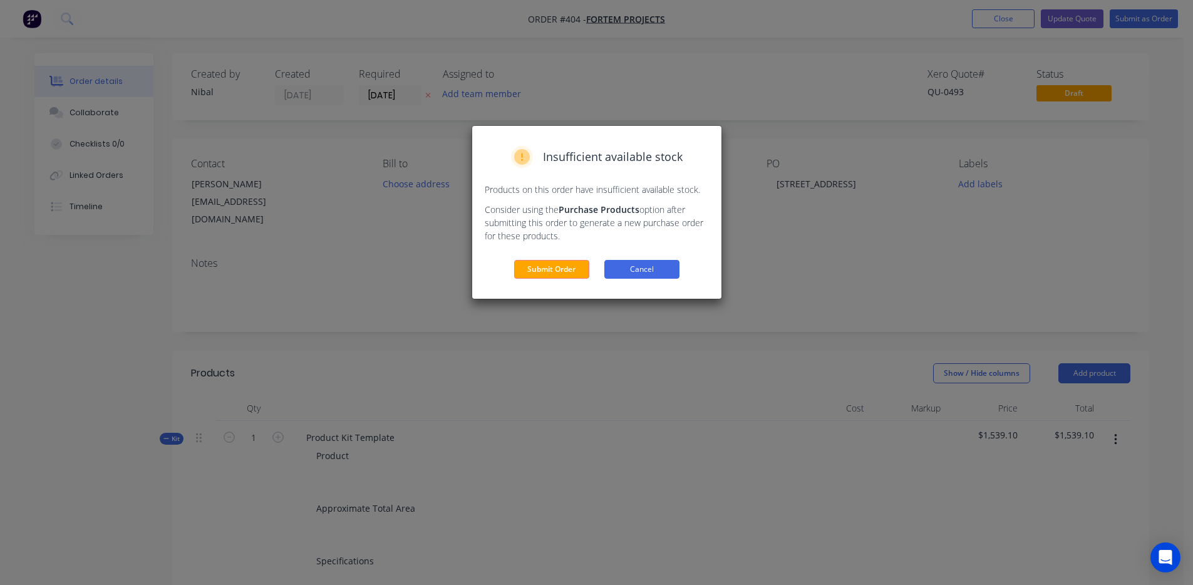
click at [634, 273] on button "Cancel" at bounding box center [641, 269] width 75 height 19
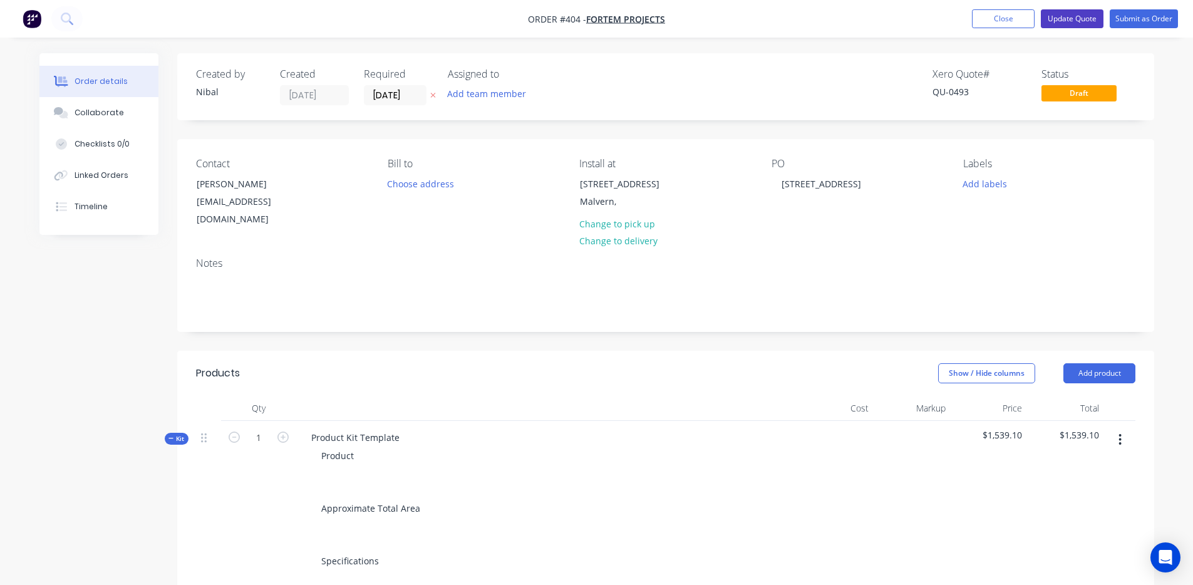
click at [1055, 16] on button "Update Quote" at bounding box center [1072, 18] width 63 height 19
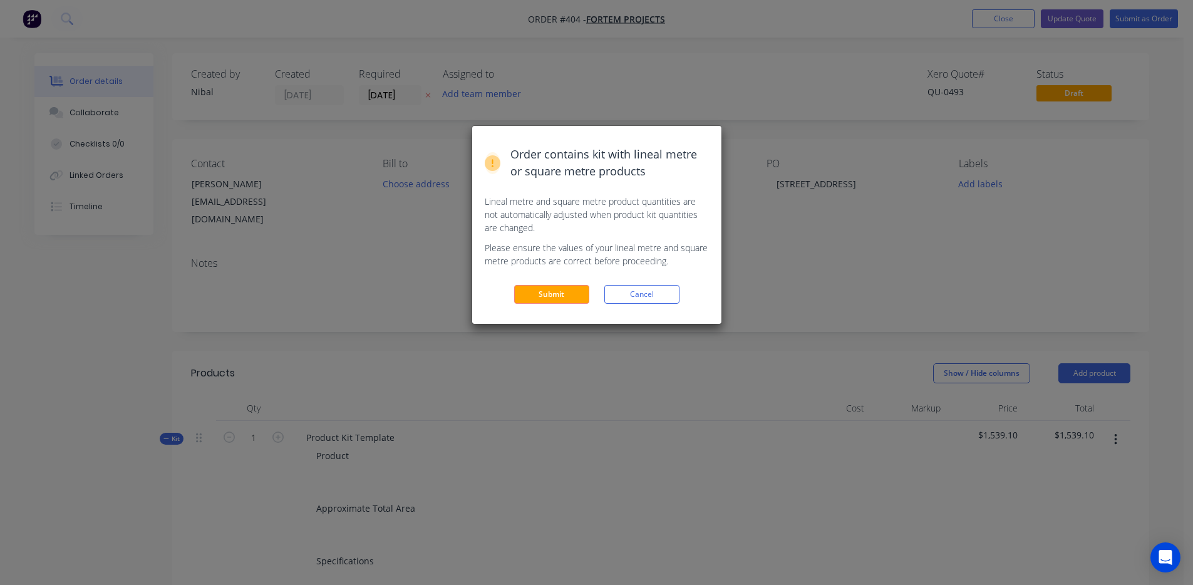
click at [591, 284] on div "Order contains kit with lineal metre or square metre products Lineal metre and …" at bounding box center [596, 225] width 249 height 198
click at [570, 293] on button "Submit" at bounding box center [551, 294] width 75 height 19
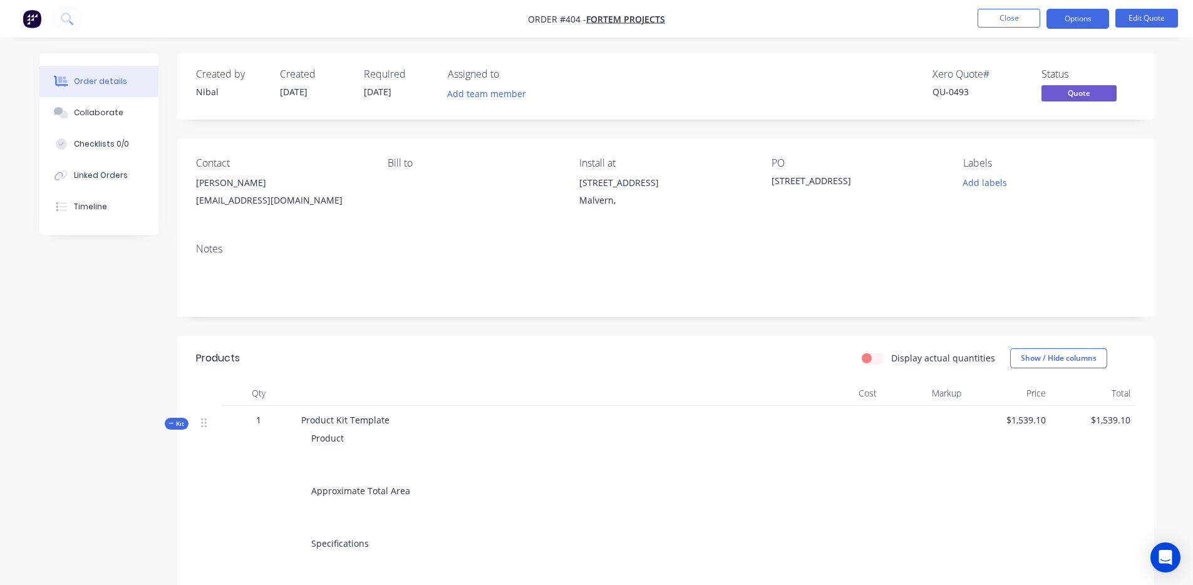
click at [1087, 19] on button "Options" at bounding box center [1078, 19] width 63 height 20
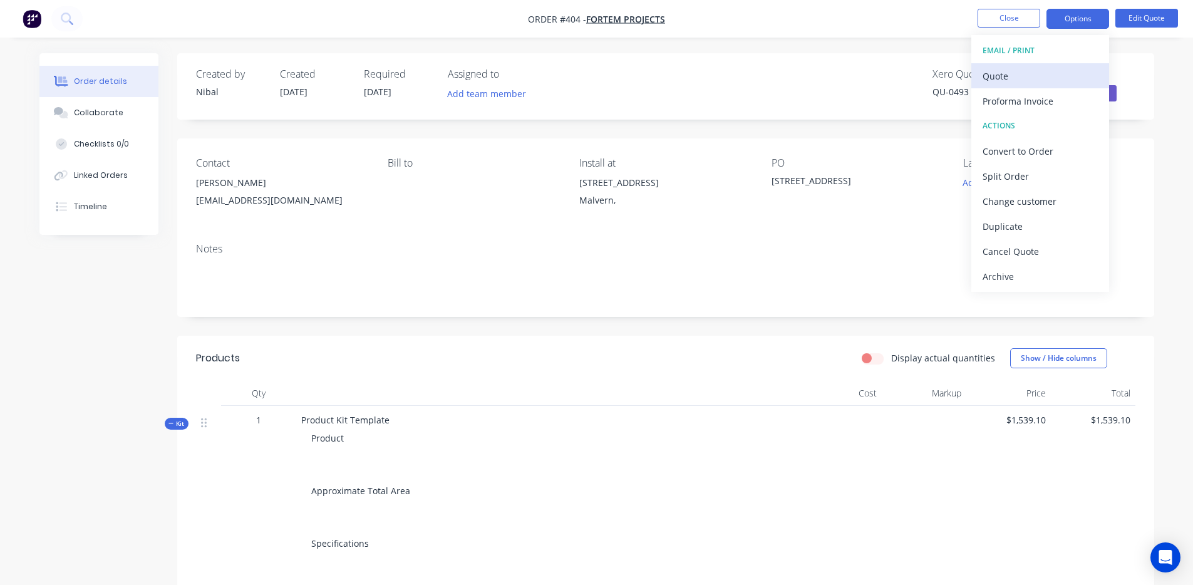
click at [1017, 68] on div "Quote" at bounding box center [1040, 76] width 115 height 18
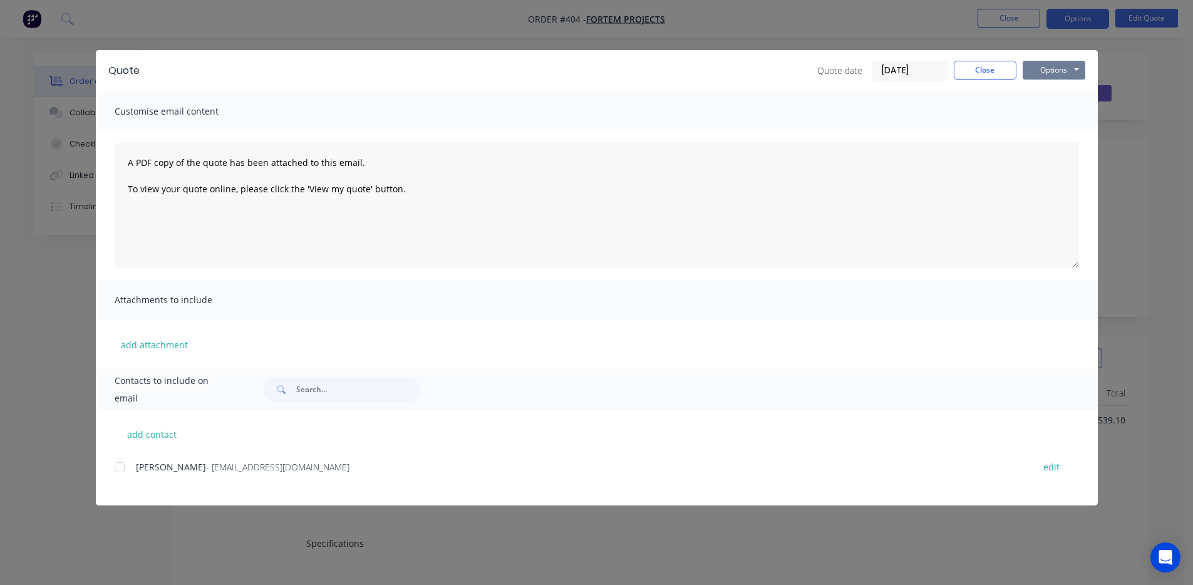
click at [1047, 65] on button "Options" at bounding box center [1054, 70] width 63 height 19
click at [1067, 94] on button "Preview" at bounding box center [1063, 92] width 80 height 21
drag, startPoint x: 987, startPoint y: 64, endPoint x: 997, endPoint y: 65, distance: 10.0
click at [987, 64] on button "Close" at bounding box center [985, 70] width 63 height 19
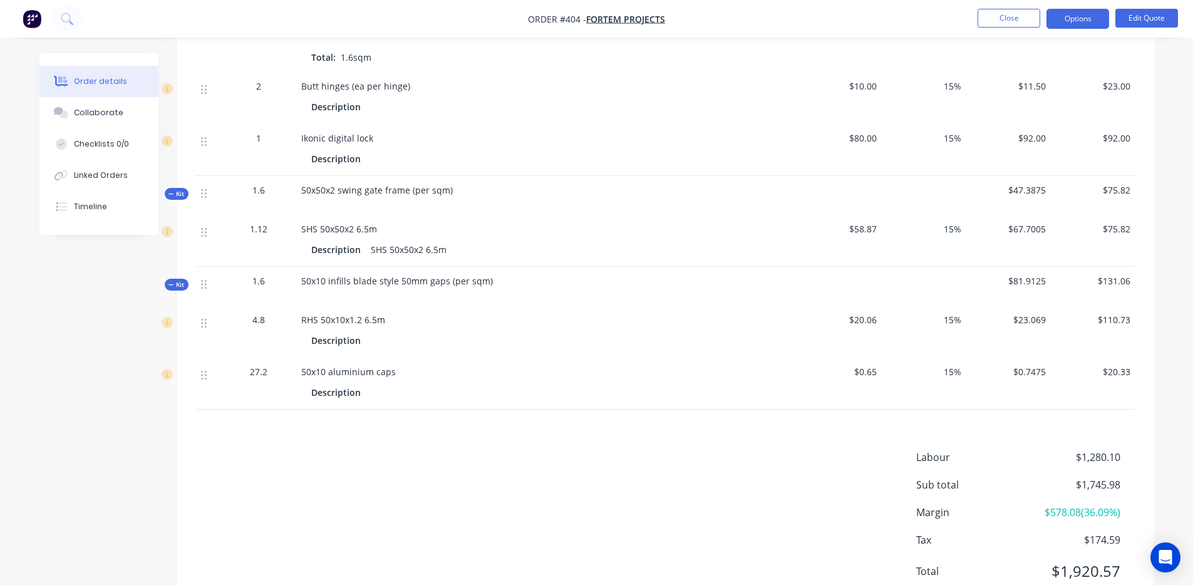
scroll to position [861, 0]
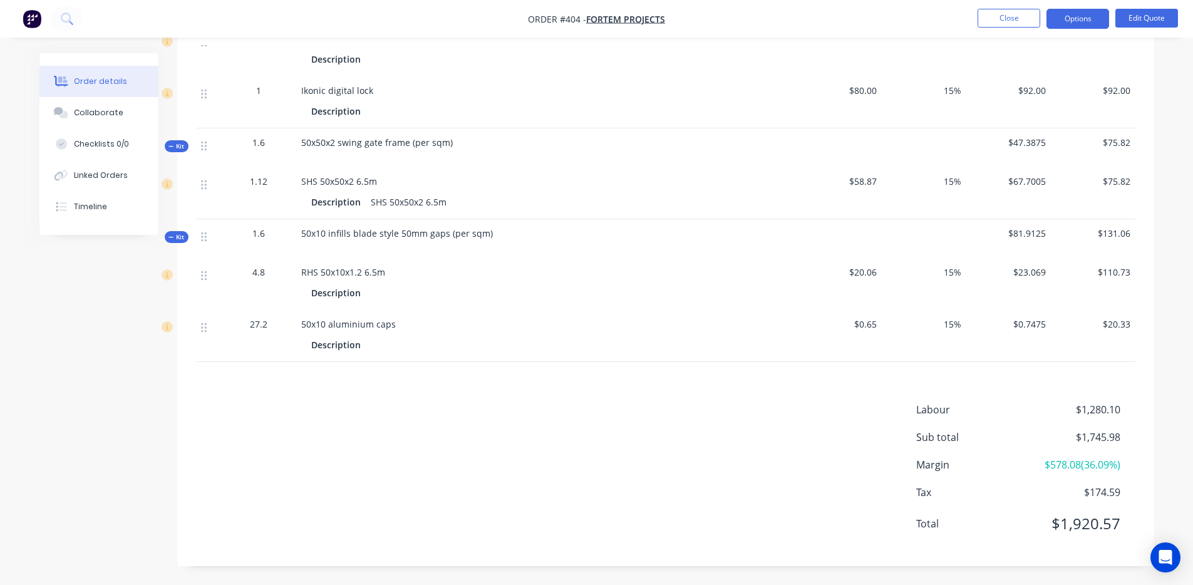
click at [1094, 445] on span "$1,745.98" at bounding box center [1073, 437] width 93 height 15
click at [1096, 441] on span "$1,745.98" at bounding box center [1073, 437] width 93 height 15
copy span "1,745.98"
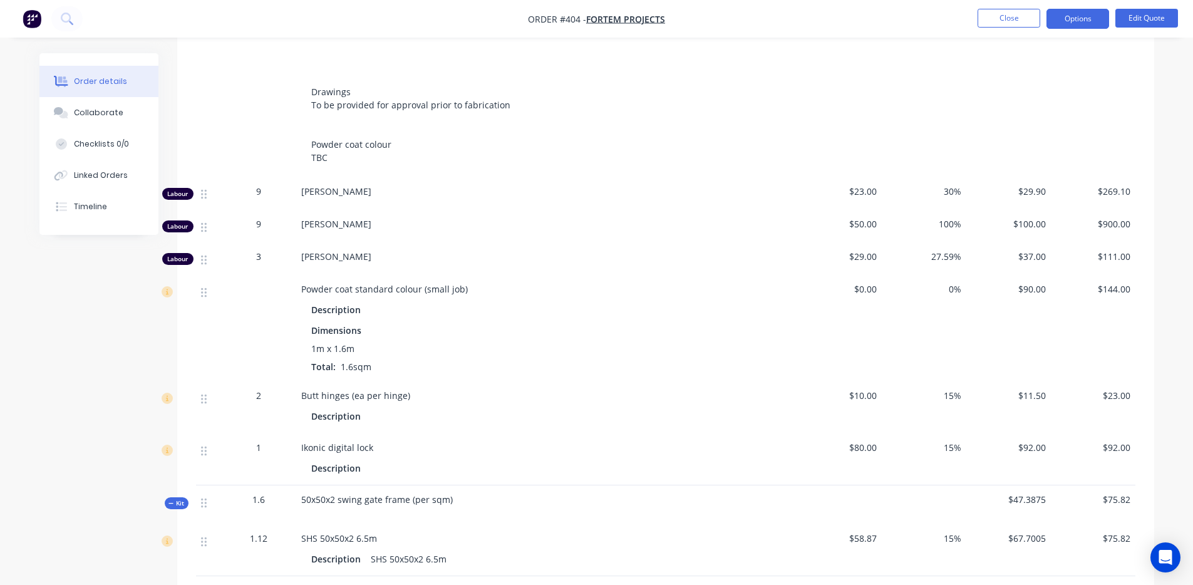
scroll to position [0, 0]
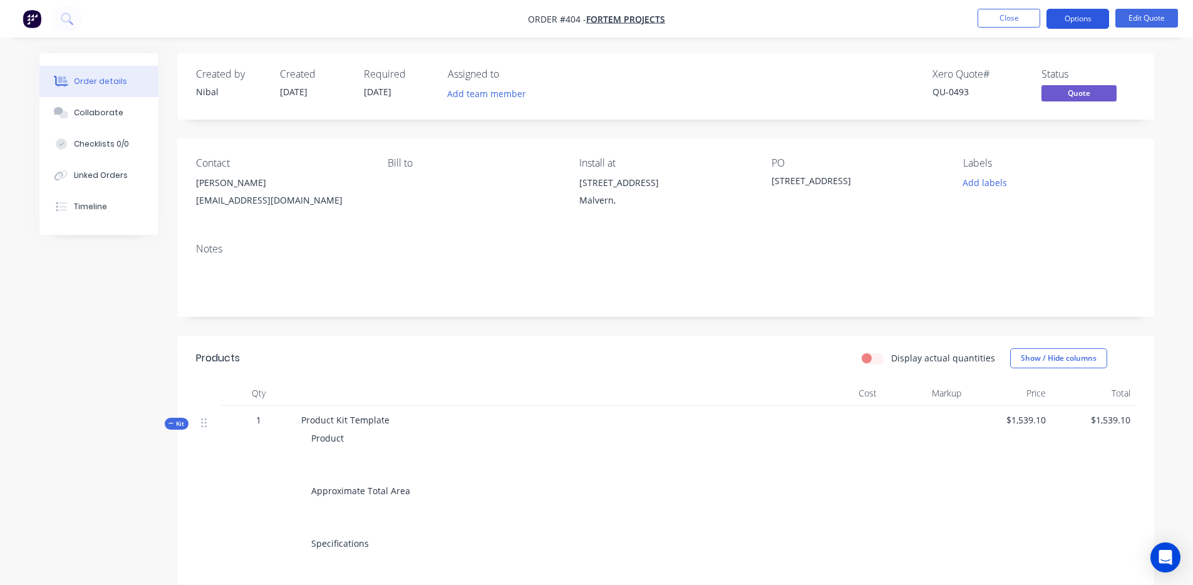
click at [1086, 24] on button "Options" at bounding box center [1078, 19] width 63 height 20
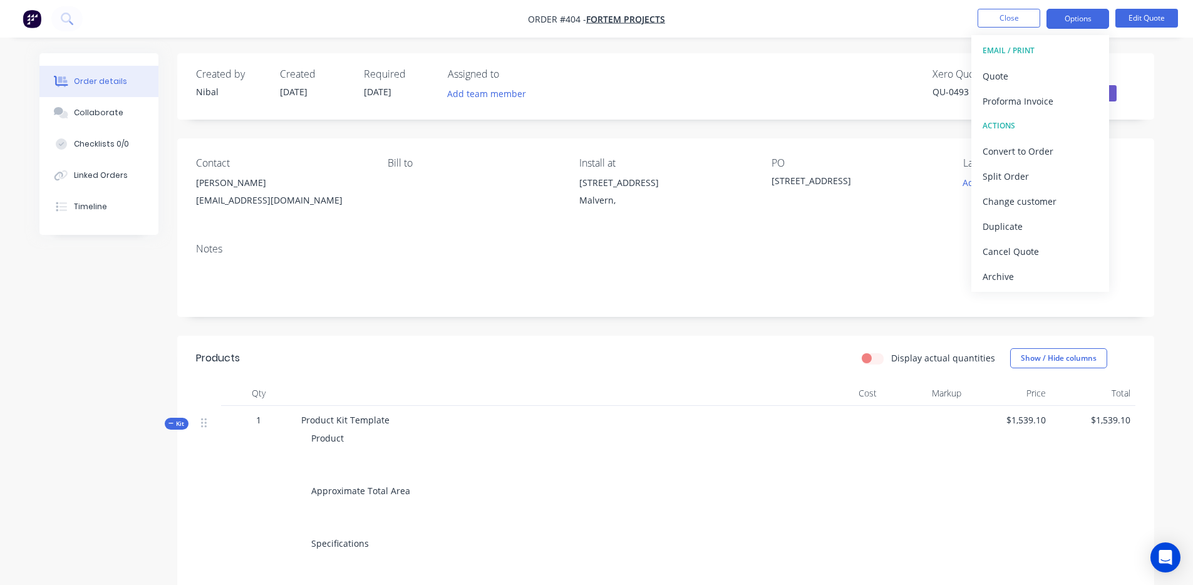
click at [749, 68] on div "Xero Quote # QU-0493 Status Quote" at bounding box center [854, 86] width 562 height 36
